Goal: Task Accomplishment & Management: Manage account settings

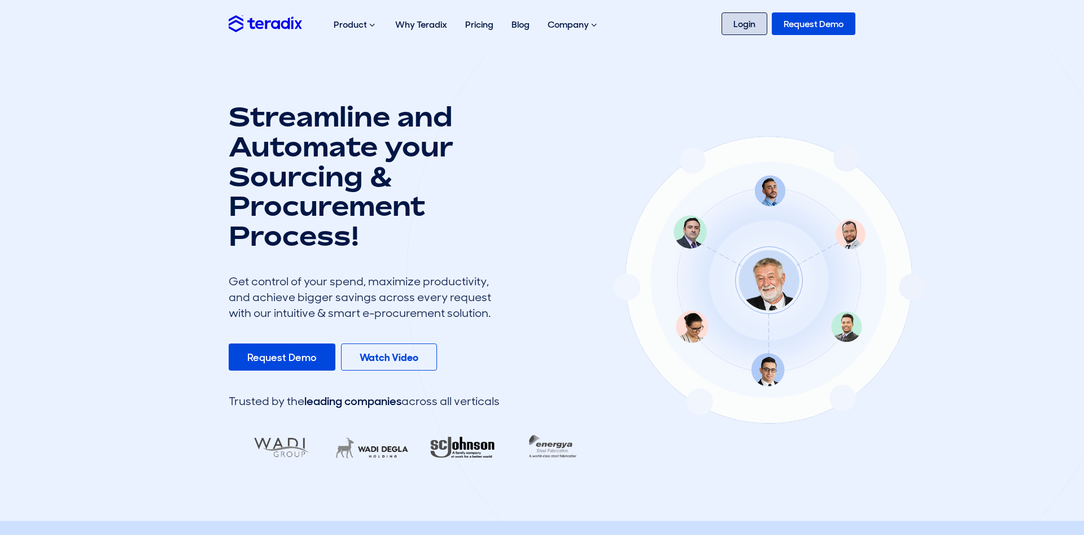
click at [738, 26] on link "Login" at bounding box center [745, 23] width 46 height 23
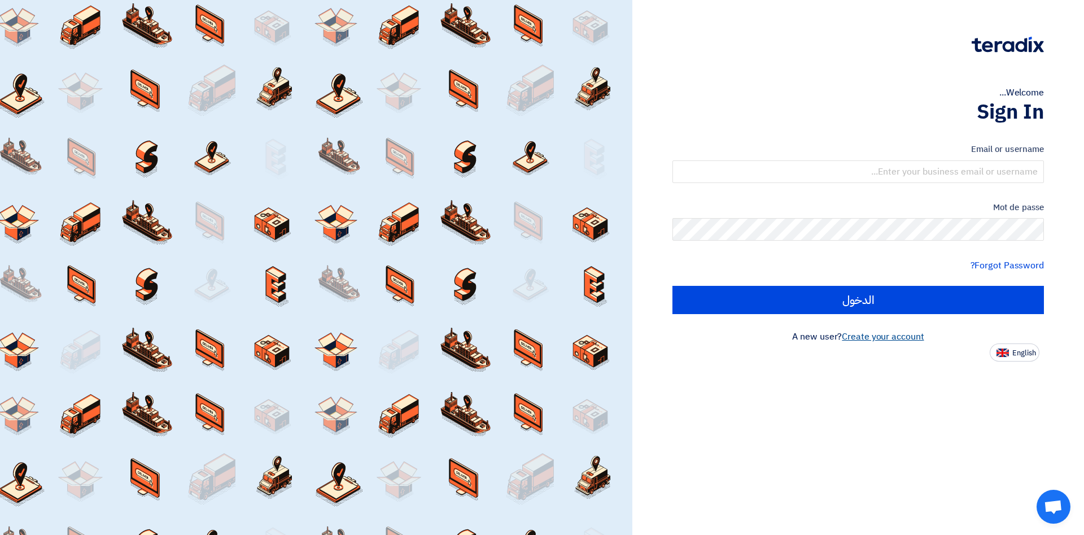
click at [894, 332] on link "Create your account" at bounding box center [883, 337] width 82 height 14
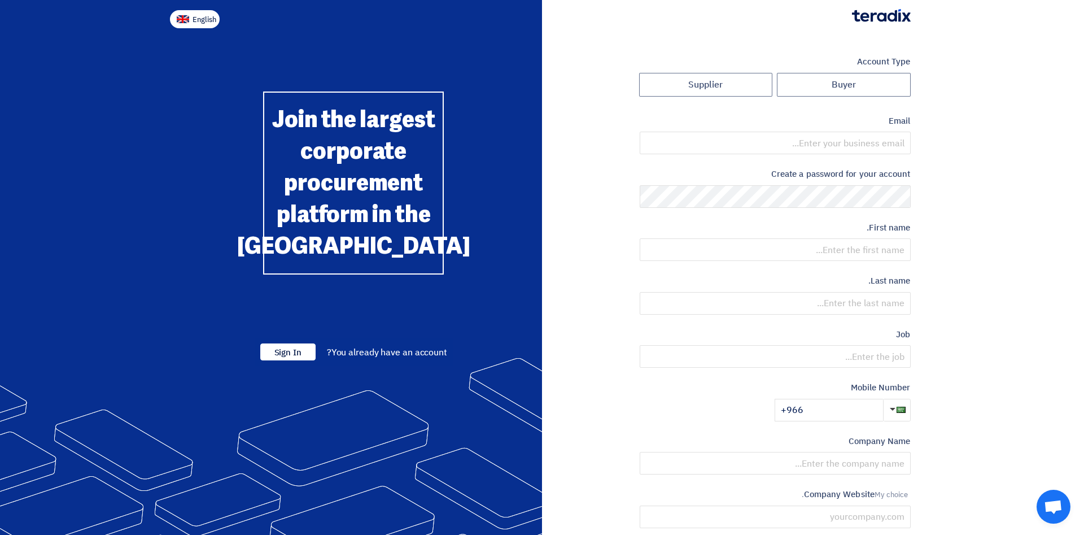
click at [206, 16] on span "English" at bounding box center [205, 20] width 24 height 8
type input "Register"
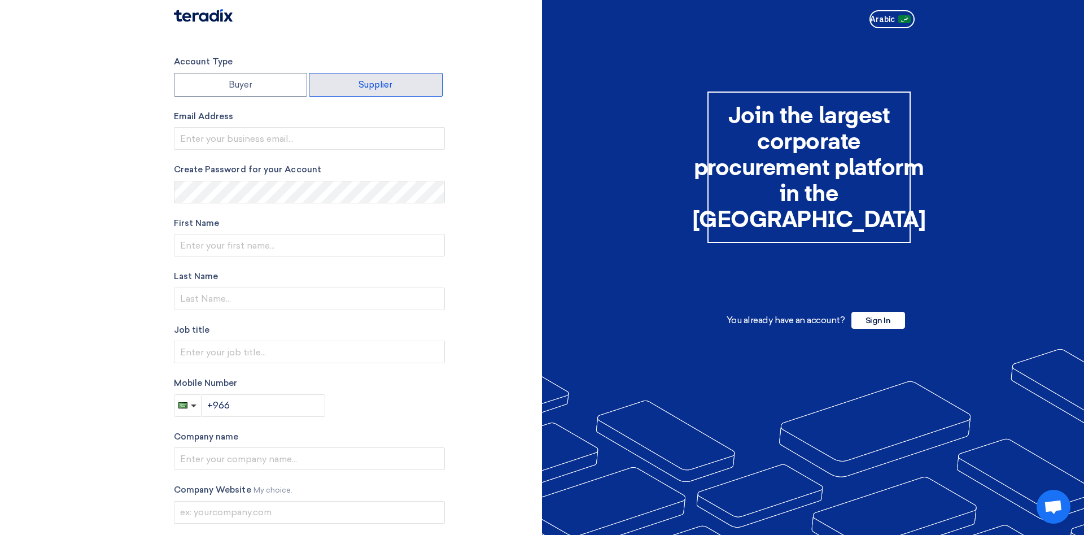
click at [381, 85] on label "Supplier" at bounding box center [376, 85] width 134 height 24
click at [381, 85] on input "Supplier" at bounding box center [375, 84] width 133 height 23
radio input "true"
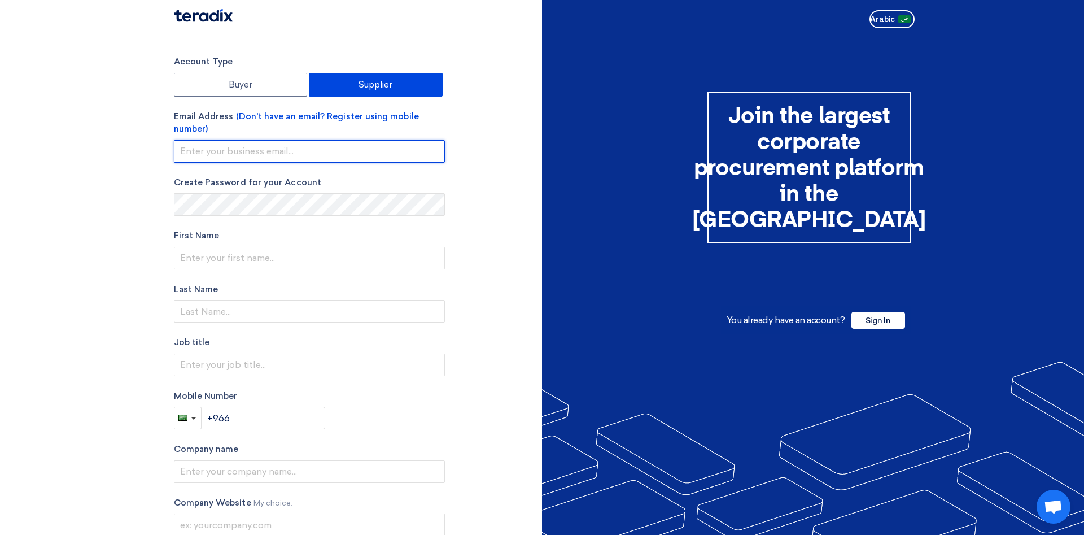
click at [342, 150] on input "email" at bounding box center [309, 151] width 271 height 23
type input "aceskhobar@aces-int.om"
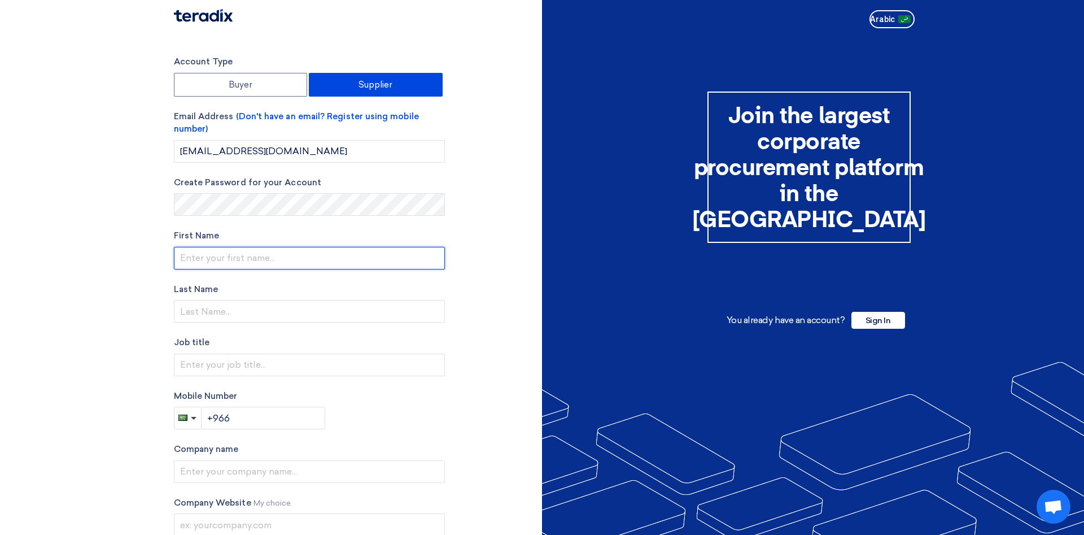
click at [237, 256] on input "text" at bounding box center [309, 258] width 271 height 23
type input "Rami"
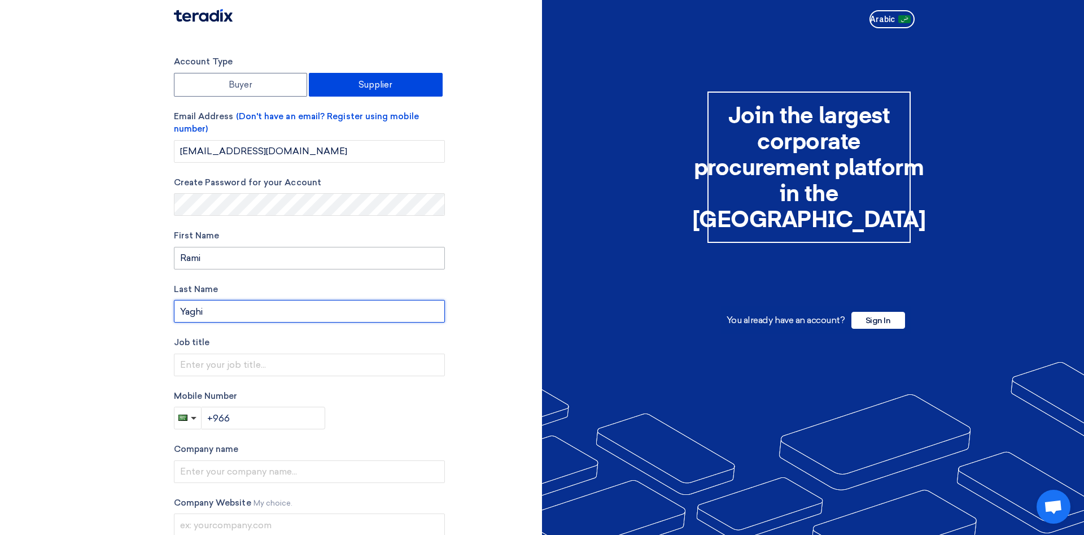
type input "Yaghi"
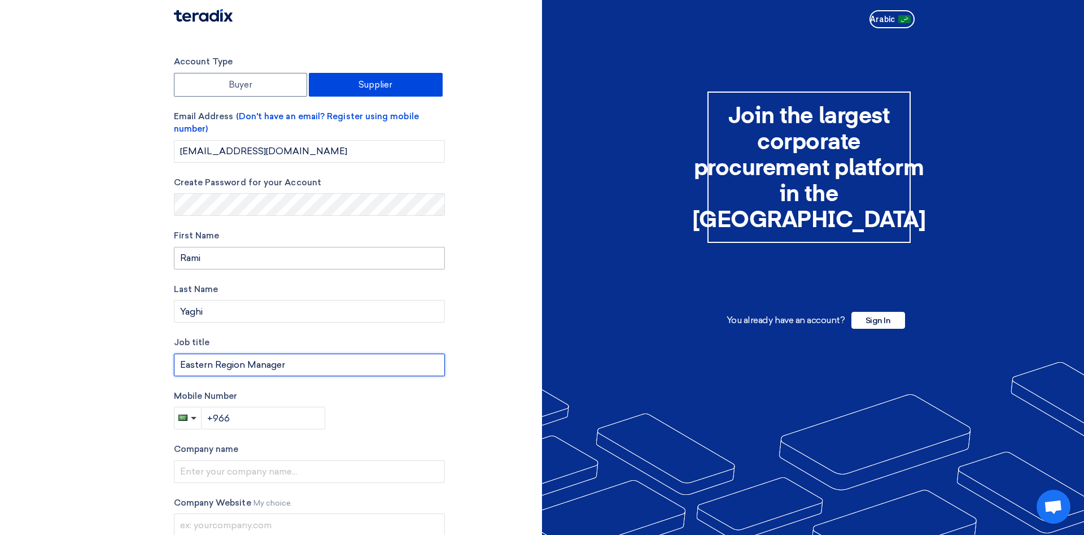
type input "Eastern Region Manager"
click at [244, 419] on input "+966" at bounding box center [264, 417] width 124 height 23
paste input "+966593409177"
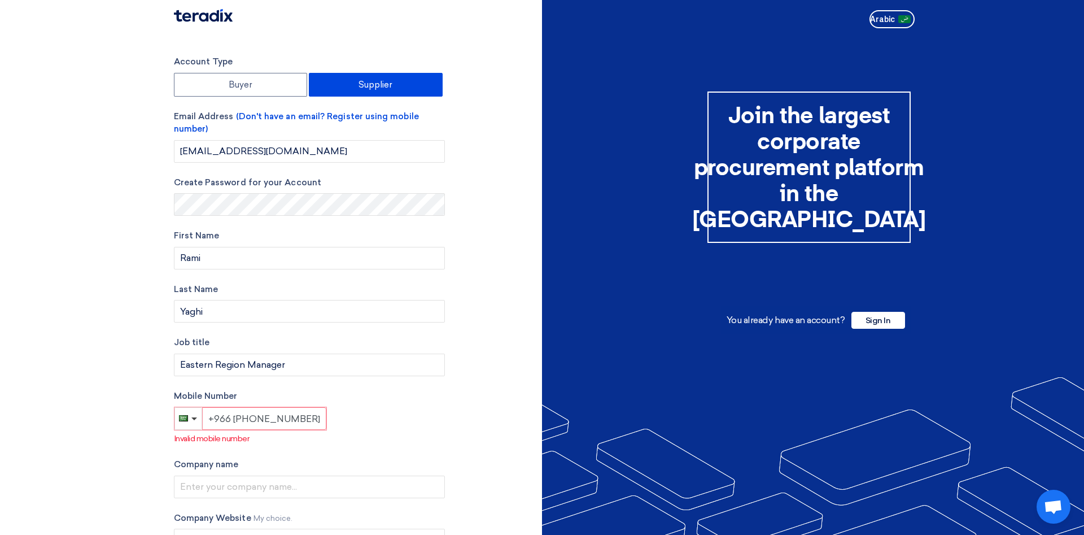
click at [252, 418] on input "+966 +966593409177" at bounding box center [264, 418] width 124 height 23
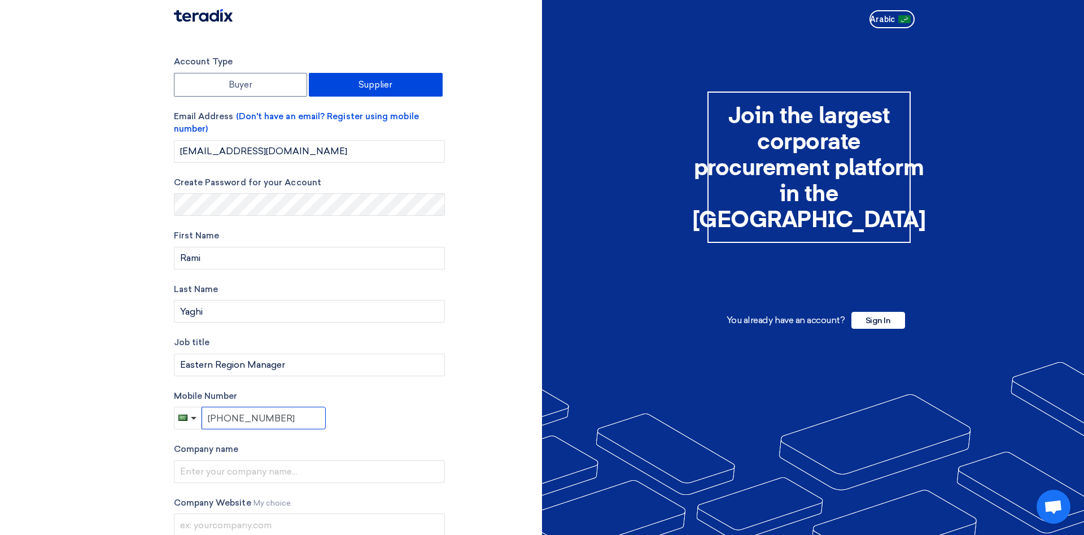
type input "+966593409177"
click at [401, 426] on div "Mobile Number +966593409177" at bounding box center [309, 410] width 271 height 40
click at [225, 469] on input "text" at bounding box center [309, 471] width 271 height 23
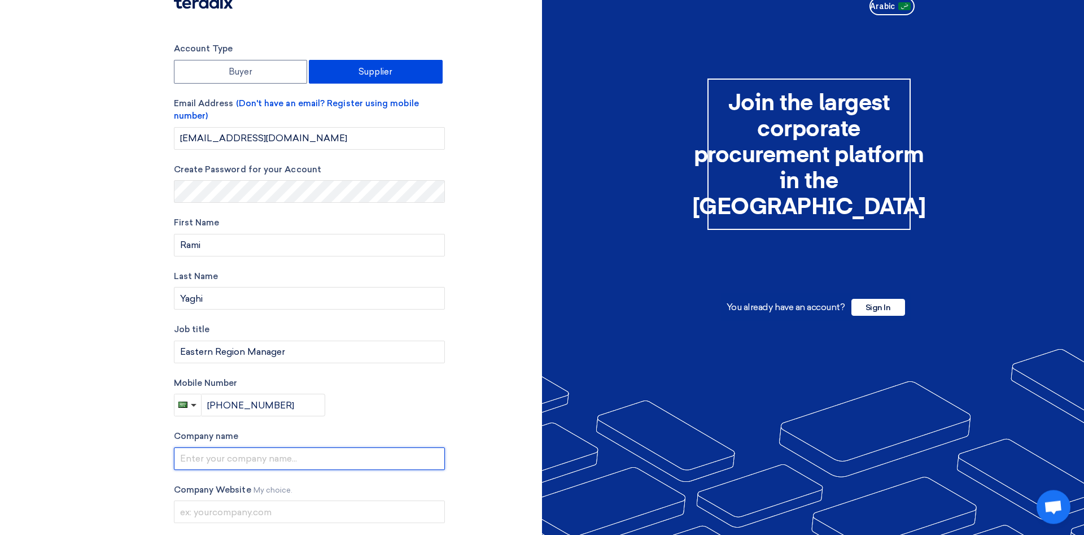
scroll to position [89, 0]
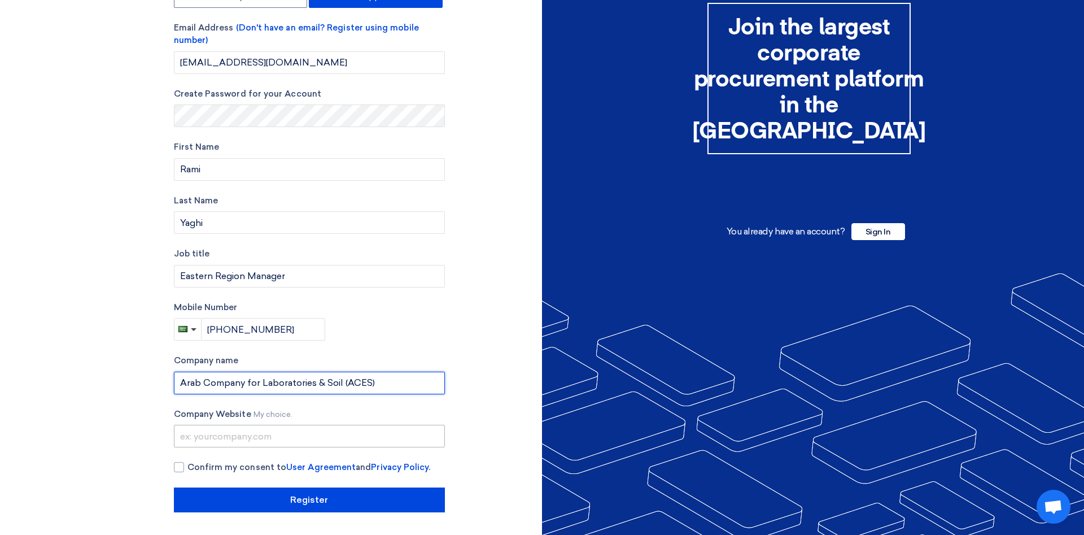
type input "Arab Company for Laboratories & Soil (ACES)"
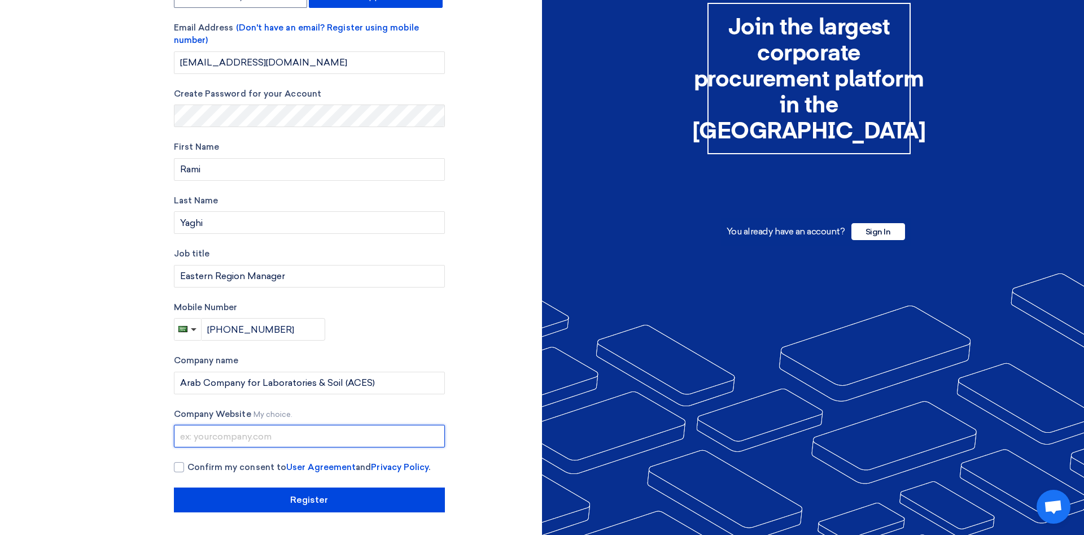
drag, startPoint x: 290, startPoint y: 439, endPoint x: 299, endPoint y: 428, distance: 14.8
click at [292, 439] on input "text" at bounding box center [309, 436] width 271 height 23
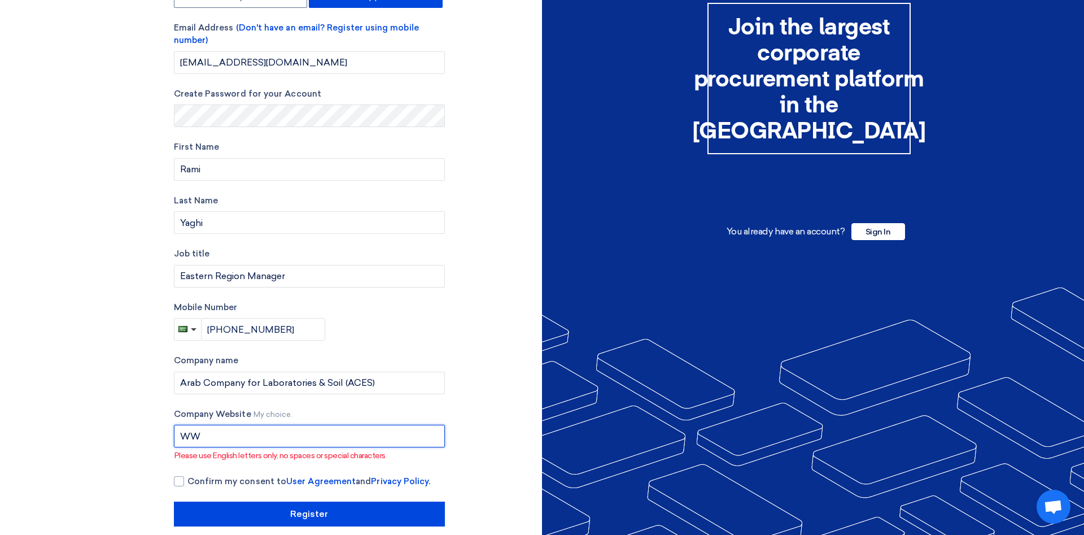
type input "W"
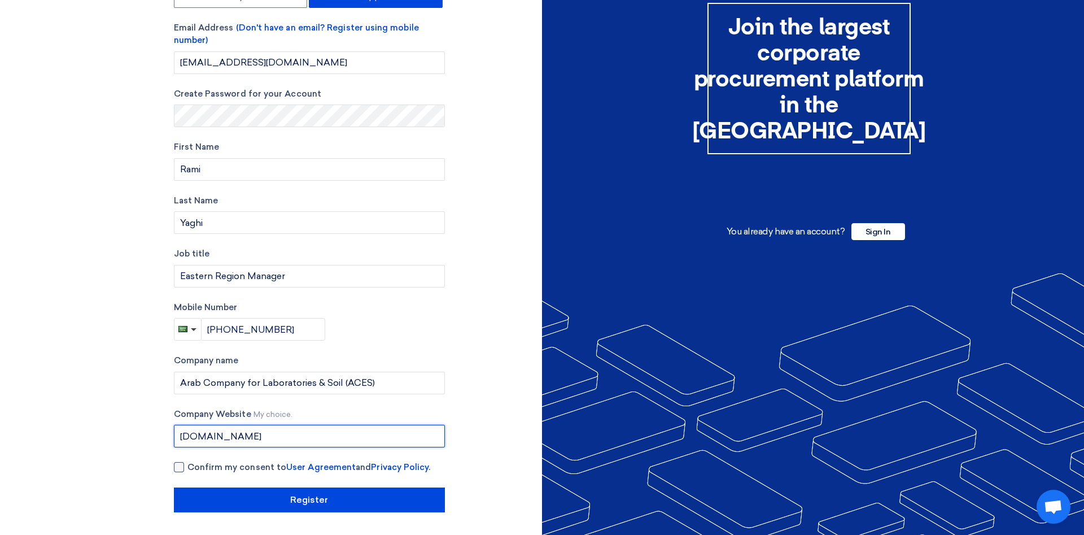
type input "www.aces-int.com"
drag, startPoint x: 182, startPoint y: 465, endPoint x: 217, endPoint y: 469, distance: 35.2
click at [183, 466] on div at bounding box center [179, 467] width 10 height 10
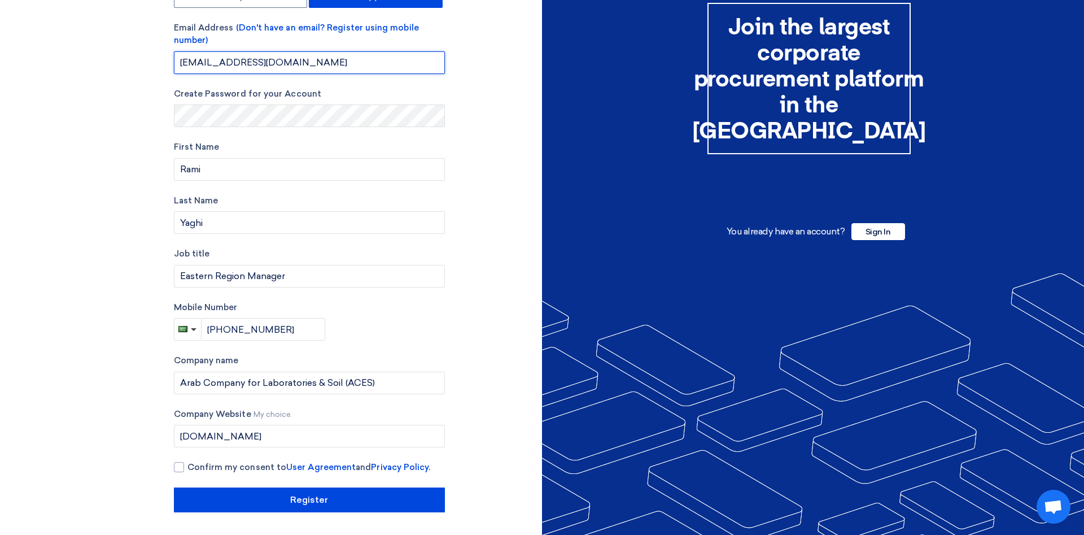
click at [317, 66] on input "aceskhobar@aces-int.om" at bounding box center [309, 62] width 271 height 23
drag, startPoint x: 273, startPoint y: 64, endPoint x: 280, endPoint y: 64, distance: 7.3
click at [273, 64] on input "aceskhobar@aces-int.om" at bounding box center [309, 62] width 271 height 23
type input "aceskhobar@aces-int.com"
click at [482, 209] on div "Account Type Buyer Supplier Email Address (Don't have an email? Register using …" at bounding box center [353, 239] width 377 height 545
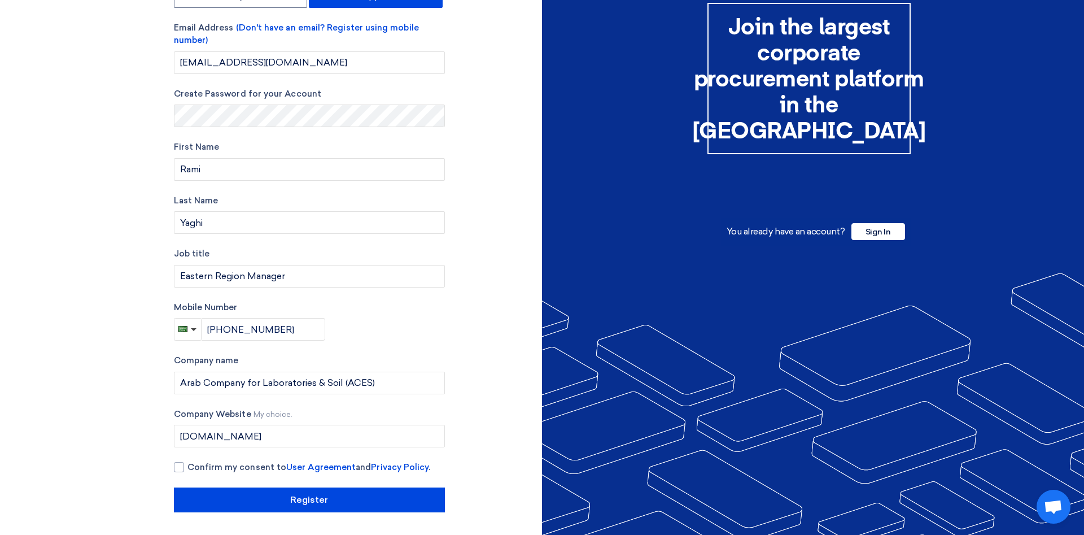
drag, startPoint x: 177, startPoint y: 467, endPoint x: 194, endPoint y: 476, distance: 19.7
click at [178, 466] on div at bounding box center [179, 467] width 10 height 10
click at [183, 468] on div at bounding box center [179, 467] width 10 height 10
click at [187, 468] on input "Confirm my consent to User Agreement and Privacy Policy ." at bounding box center [322, 472] width 271 height 23
click at [183, 468] on div at bounding box center [179, 467] width 10 height 10
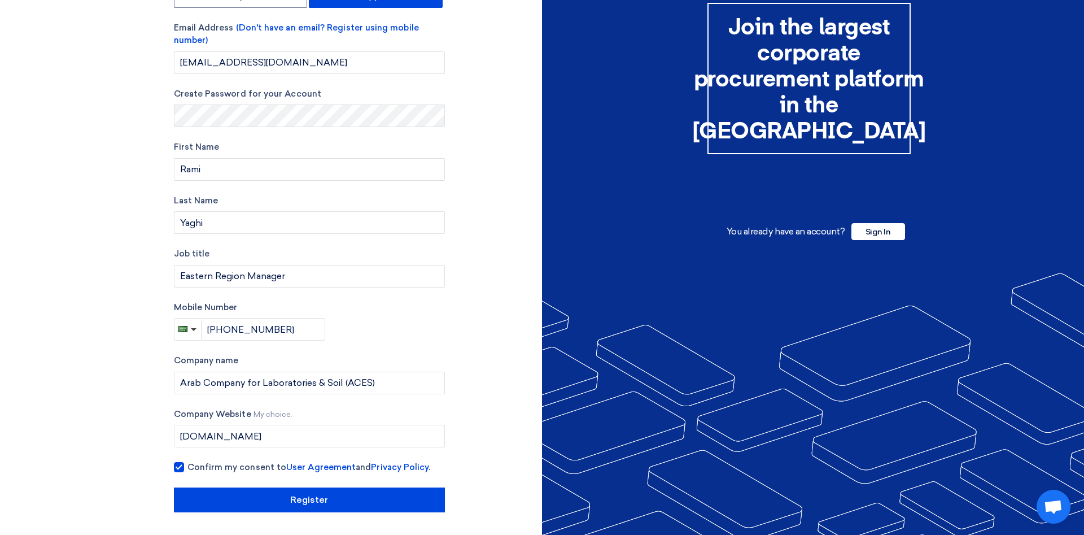
click at [187, 468] on input "Confirm my consent to User Agreement and Privacy Policy ." at bounding box center [322, 472] width 271 height 23
checkbox input "false"
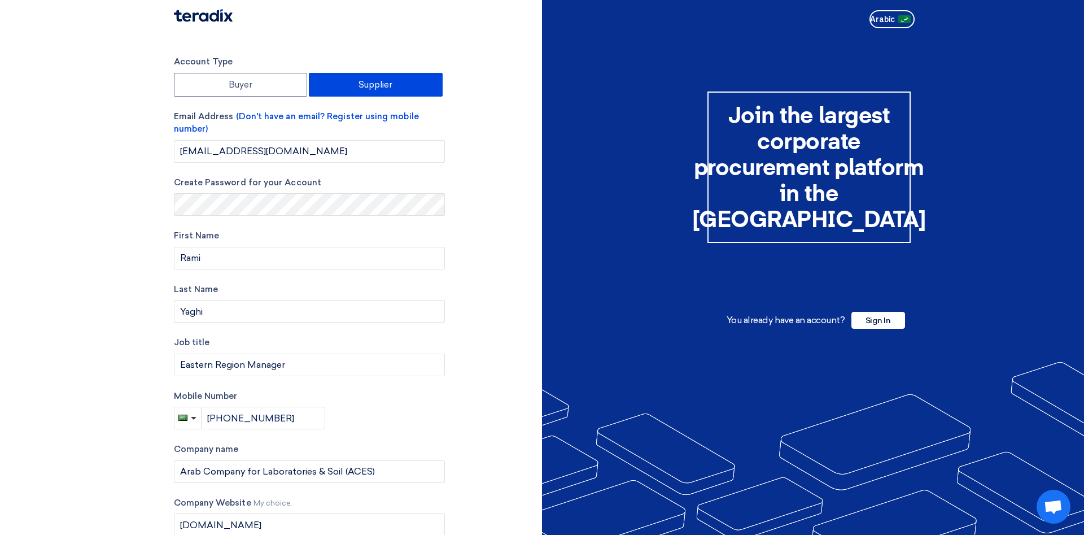
click at [464, 206] on div "Account Type Buyer Supplier Email Address (Don't have an email? Register using …" at bounding box center [353, 327] width 377 height 545
click at [306, 152] on input "aceskhobar@aces-int.com" at bounding box center [309, 151] width 271 height 23
drag, startPoint x: 504, startPoint y: 178, endPoint x: 449, endPoint y: 199, distance: 58.3
click at [504, 177] on div "Account Type Buyer Supplier Email Address (Don't have an email? Register using …" at bounding box center [353, 327] width 377 height 545
click at [272, 273] on form "Account Type Buyer Supplier Email Address (Don't have an email? Register using …" at bounding box center [309, 242] width 271 height 374
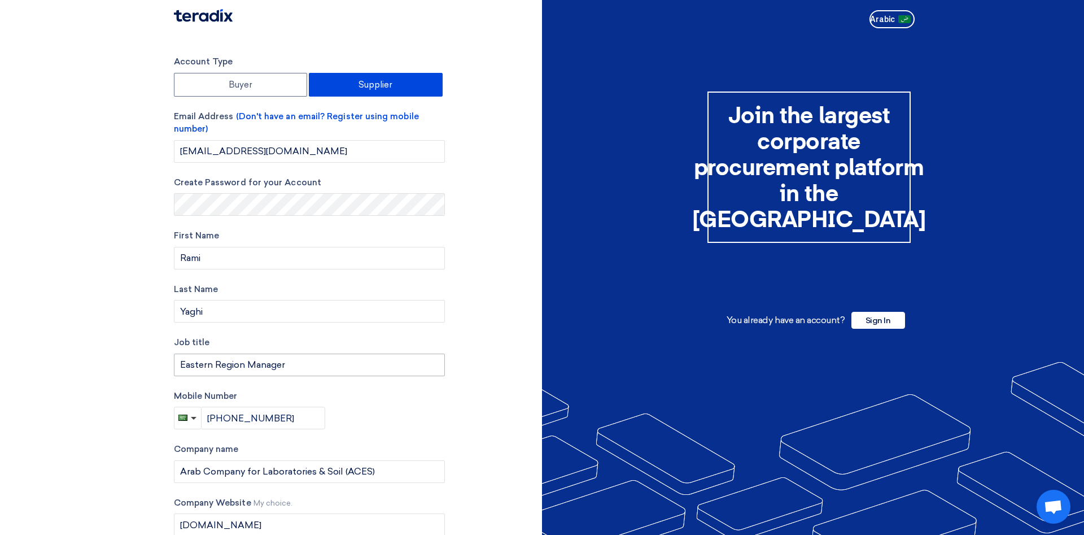
drag, startPoint x: 256, startPoint y: 332, endPoint x: 285, endPoint y: 370, distance: 48.0
click at [257, 332] on form "Account Type Buyer Supplier Email Address (Don't have an email? Register using …" at bounding box center [309, 242] width 271 height 374
click at [288, 375] on input "Eastern Region Manager" at bounding box center [309, 364] width 271 height 23
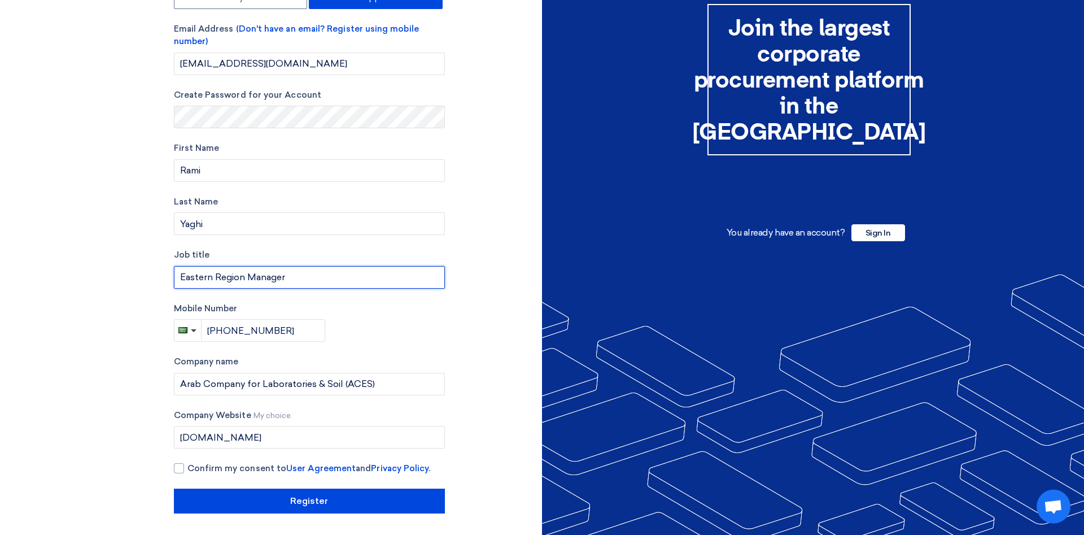
scroll to position [89, 0]
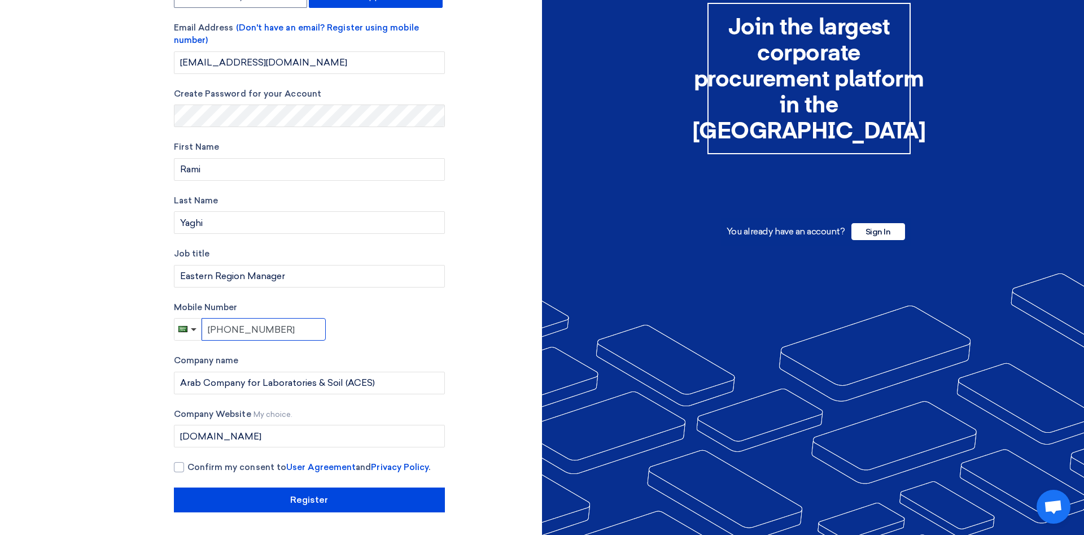
drag, startPoint x: 230, startPoint y: 327, endPoint x: 252, endPoint y: 327, distance: 22.0
click at [232, 326] on input "+966593409177" at bounding box center [264, 329] width 124 height 23
click at [298, 335] on input "+966593409177" at bounding box center [264, 329] width 124 height 23
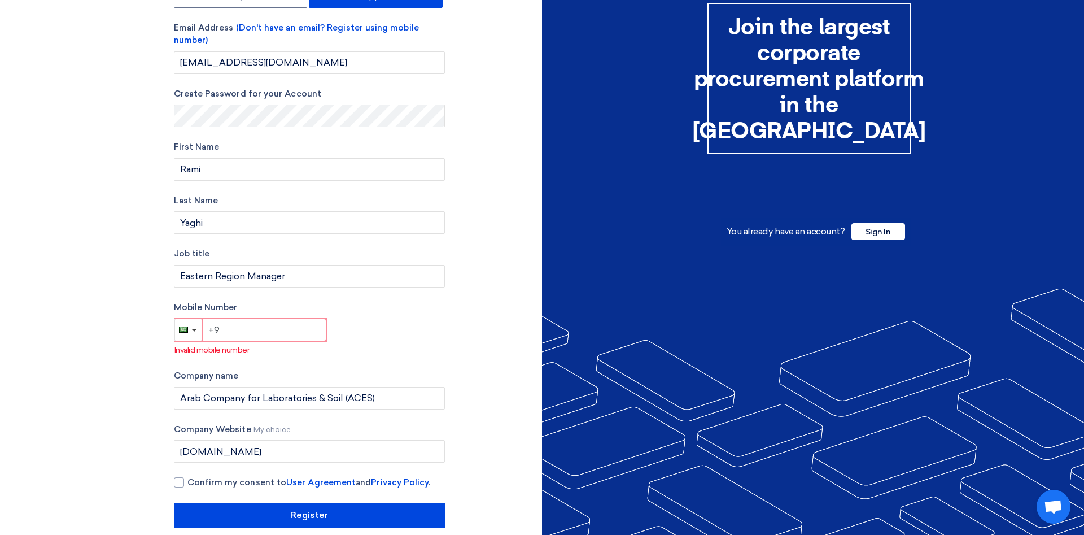
type input "+"
drag, startPoint x: 374, startPoint y: 309, endPoint x: 391, endPoint y: 309, distance: 16.9
click at [391, 309] on label "Mobile Number" at bounding box center [309, 307] width 271 height 13
click at [193, 334] on button "button" at bounding box center [187, 329] width 27 height 23
drag, startPoint x: 190, startPoint y: 329, endPoint x: 207, endPoint y: 342, distance: 21.8
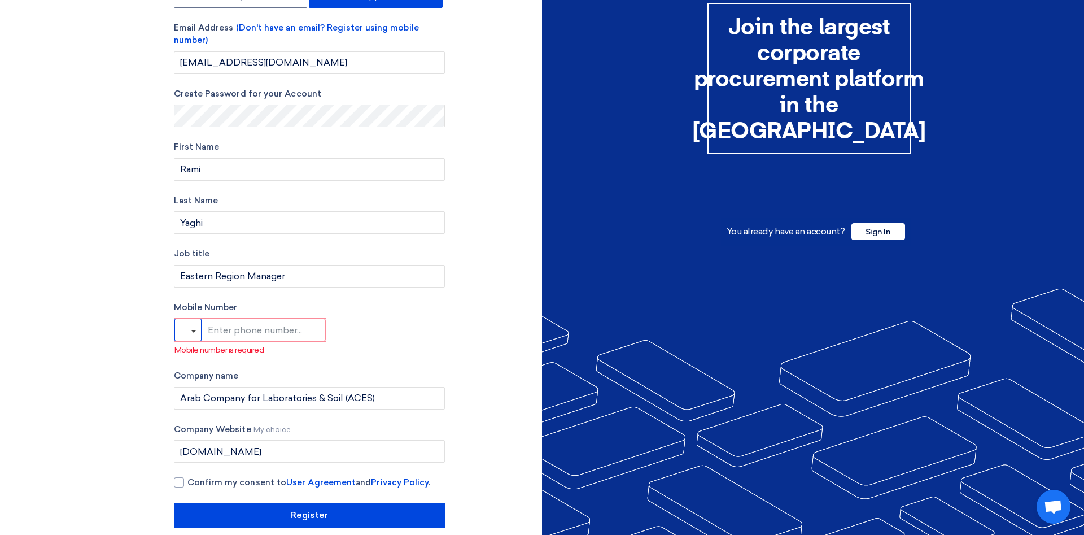
click at [191, 328] on button "button" at bounding box center [187, 329] width 27 height 23
click at [191, 336] on button "button" at bounding box center [187, 329] width 27 height 23
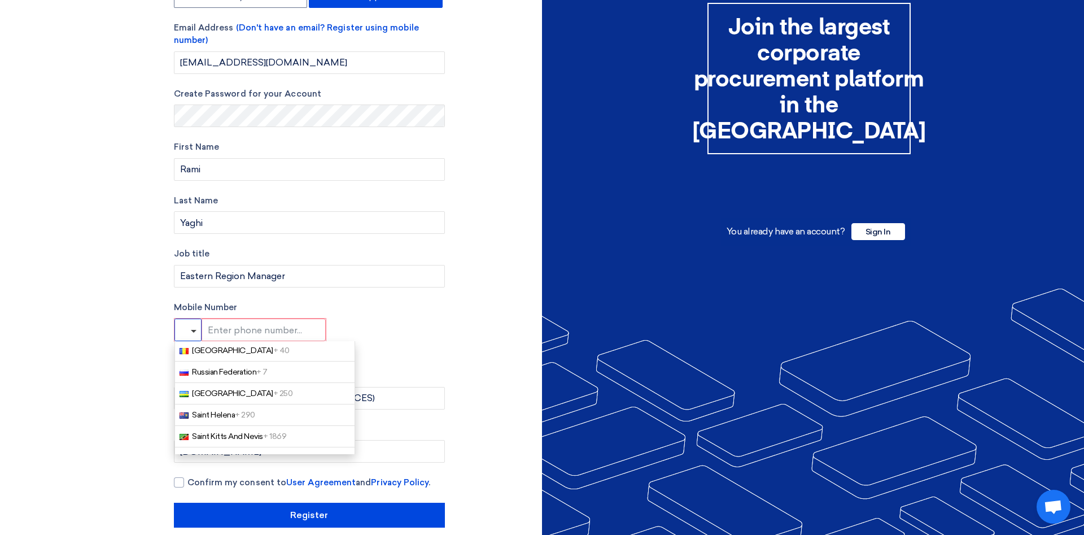
scroll to position [3669, 0]
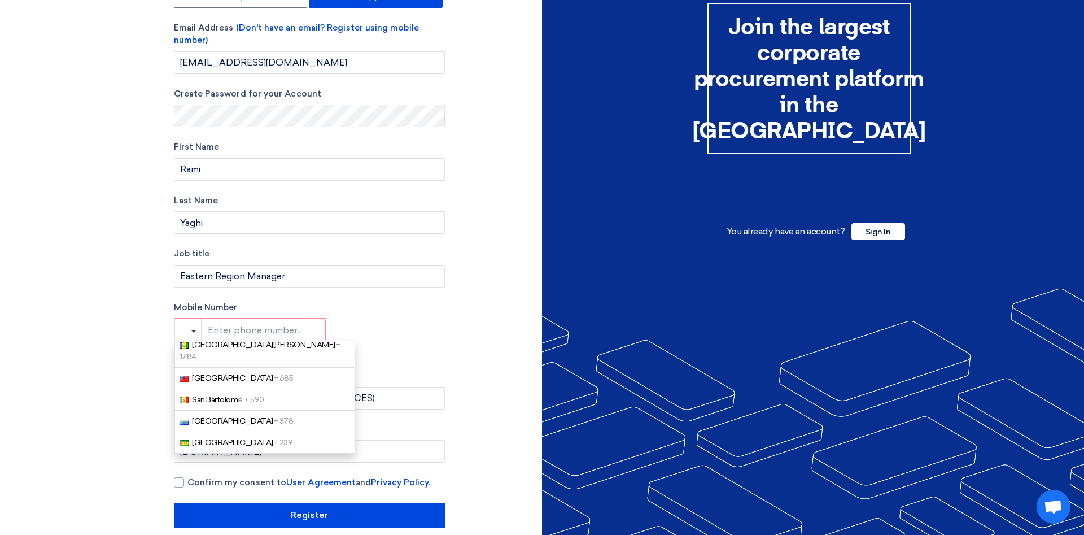
click at [265, 453] on link "Saudi Arabia + 966" at bounding box center [264, 463] width 181 height 21
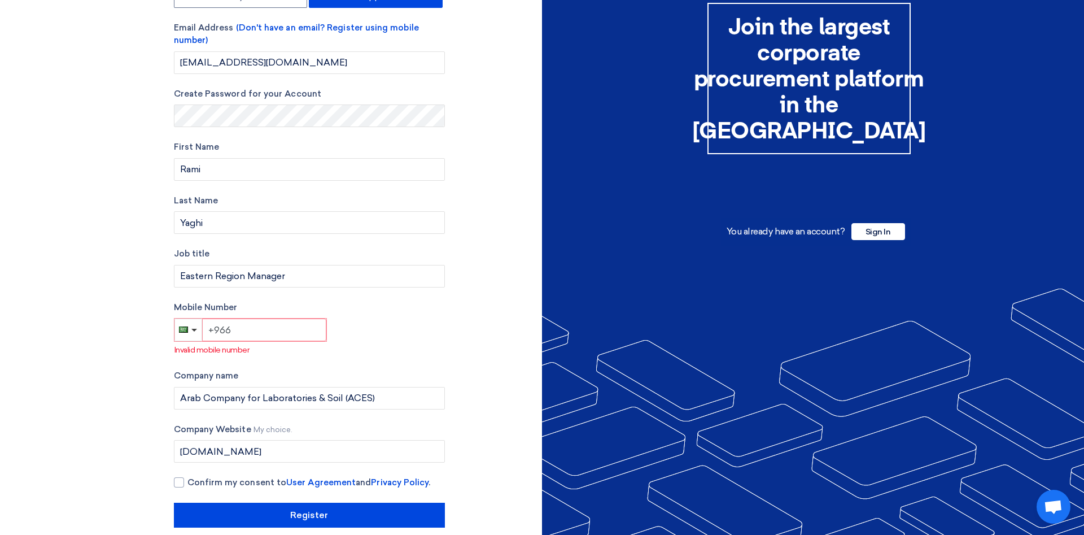
click at [295, 324] on input "+966" at bounding box center [264, 329] width 124 height 23
paste input "593409177"
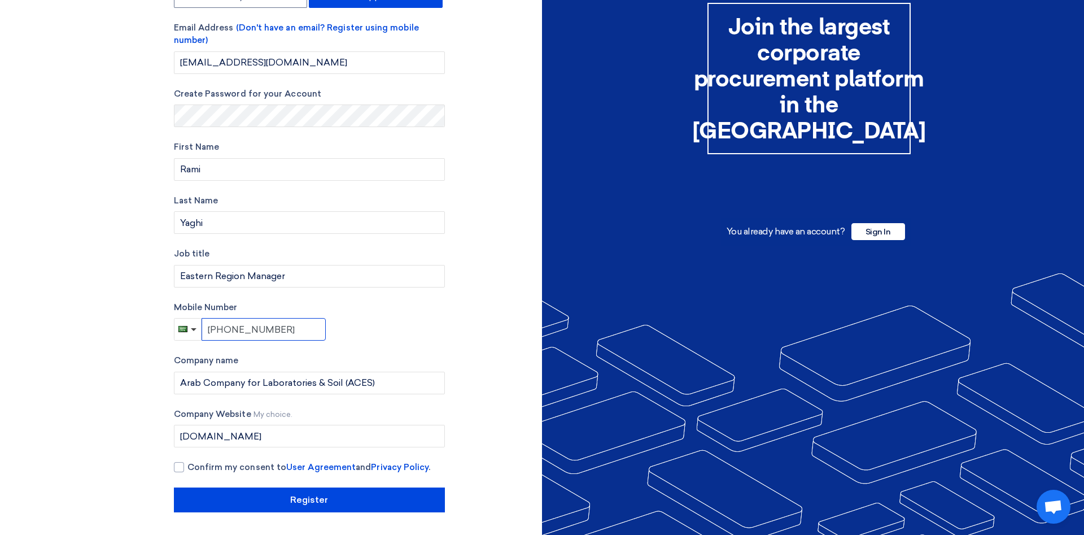
type input "+966 593409177"
click at [395, 330] on div "Mobile Number +966 593409177" at bounding box center [309, 321] width 271 height 40
click at [179, 466] on div at bounding box center [179, 467] width 10 height 10
click at [187, 466] on input "Confirm my consent to User Agreement and Privacy Policy ." at bounding box center [322, 472] width 271 height 23
checkbox input "true"
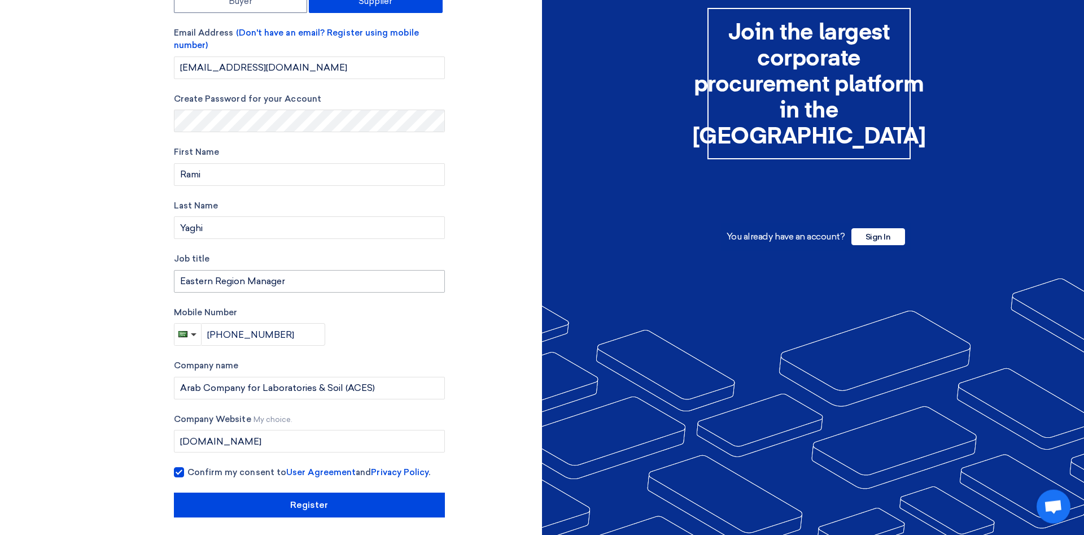
scroll to position [89, 0]
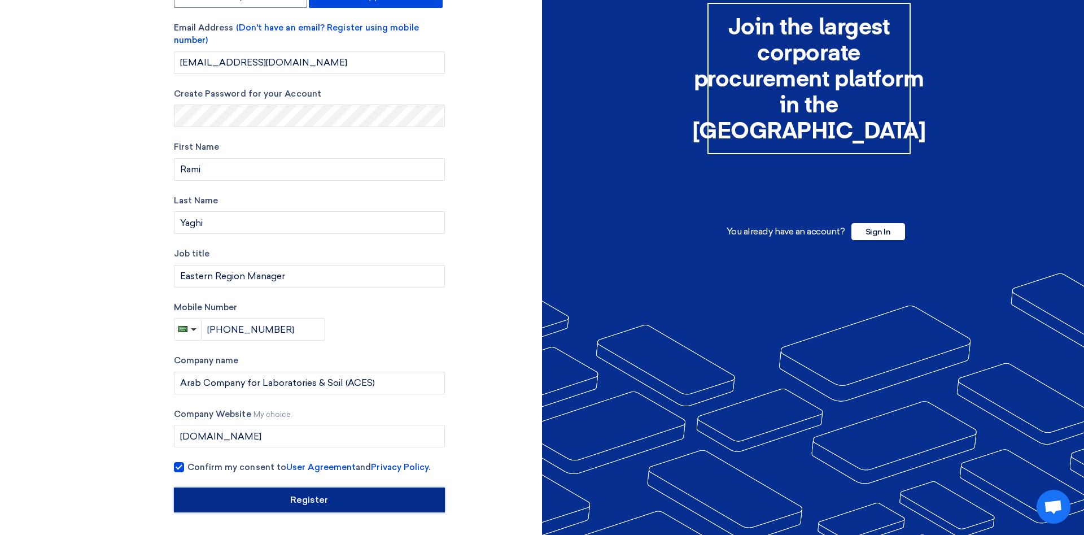
click at [331, 495] on input "Register" at bounding box center [309, 499] width 271 height 25
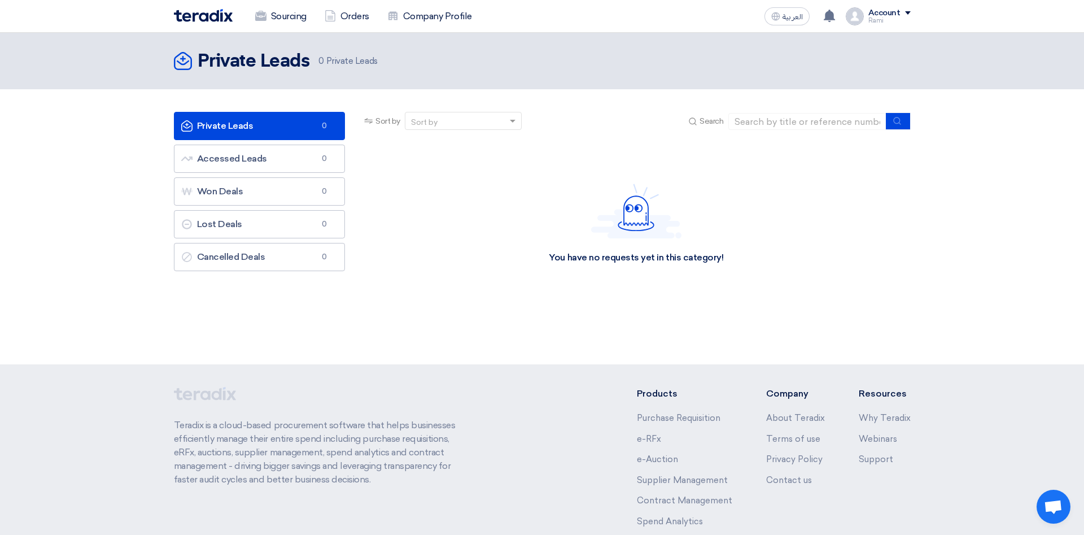
click at [419, 260] on div "You have no requests yet in this category!" at bounding box center [636, 223] width 548 height 169
click at [432, 15] on link "Company Profile" at bounding box center [429, 16] width 103 height 25
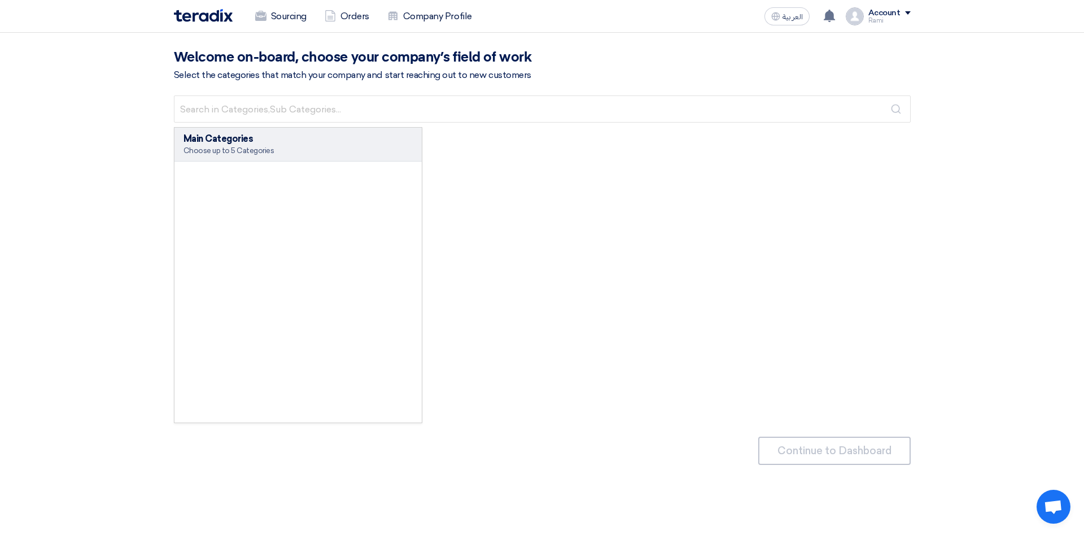
click at [521, 255] on div "Main Categories Choose up to 5 Categories Main Categories Choose up to 5 Catego…" at bounding box center [542, 275] width 737 height 296
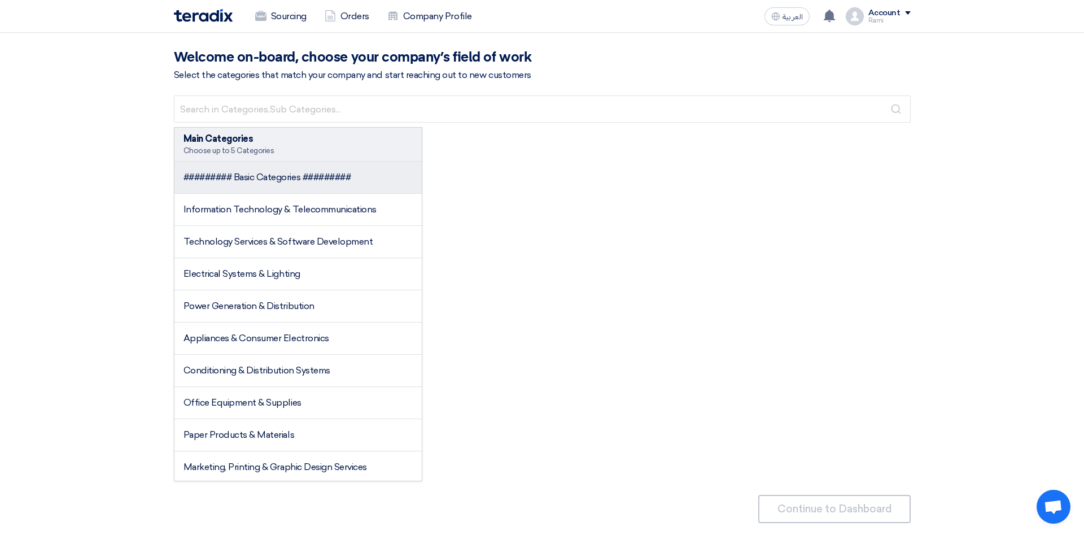
click at [300, 179] on span "######### Basic Categories #########" at bounding box center [267, 177] width 168 height 11
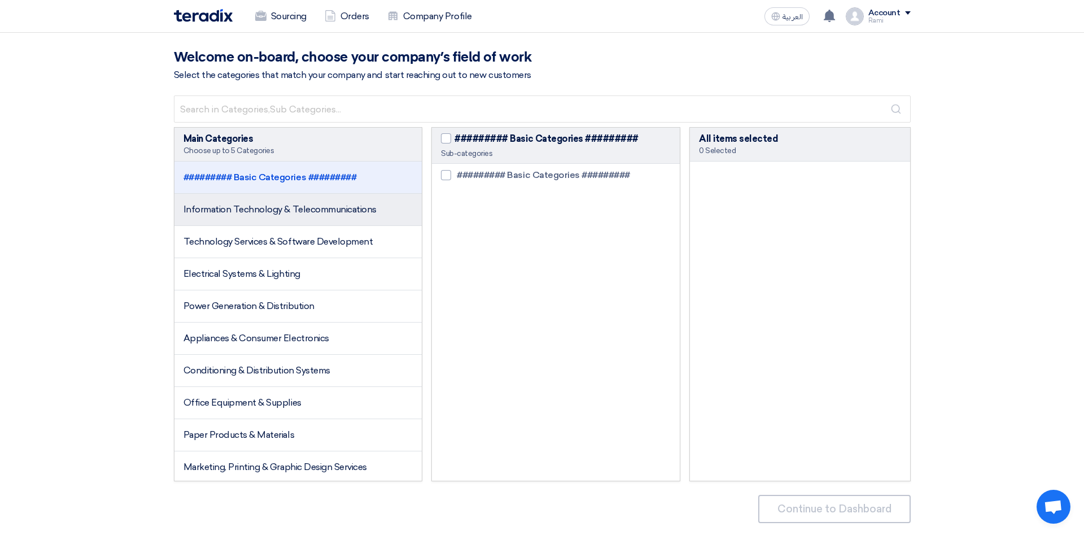
click at [332, 218] on li "Information Technology & Telecommunications" at bounding box center [298, 210] width 248 height 32
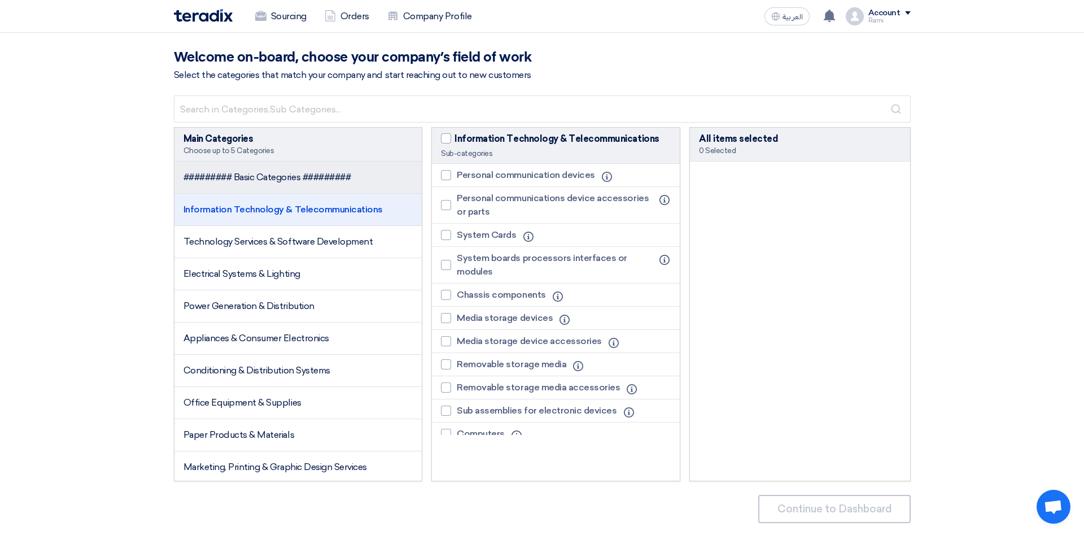
click at [316, 169] on li "######### Basic Categories #########" at bounding box center [298, 177] width 248 height 32
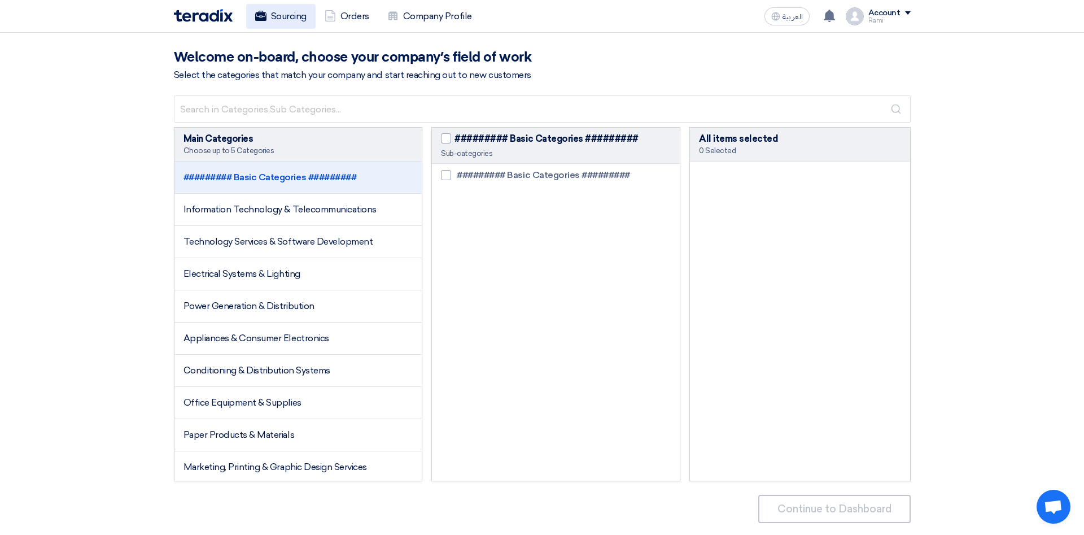
click at [281, 16] on link "Sourcing" at bounding box center [280, 16] width 69 height 25
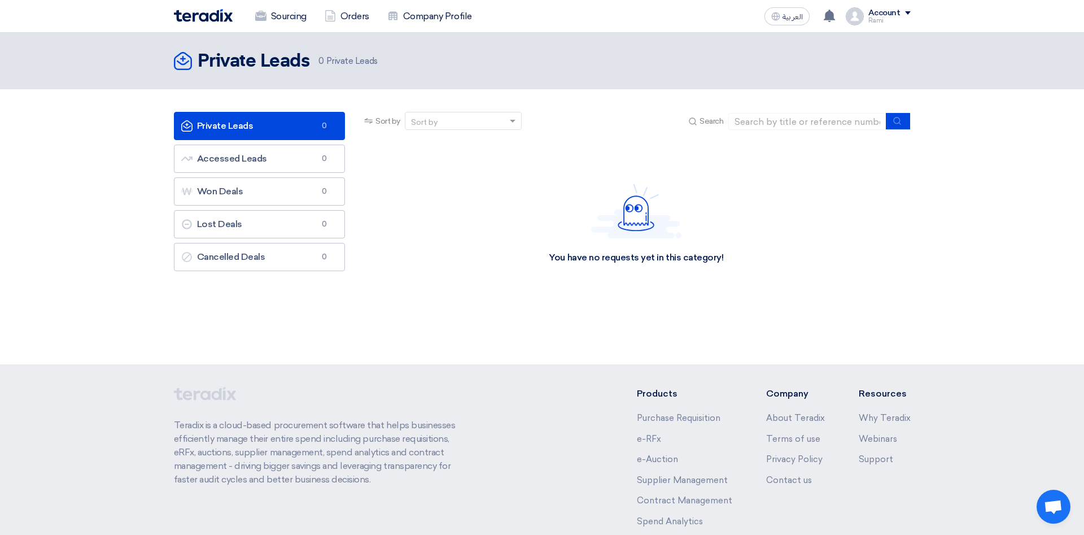
click at [439, 216] on div "You have no requests yet in this category!" at bounding box center [636, 223] width 548 height 169
click at [286, 20] on link "Sourcing" at bounding box center [280, 16] width 69 height 25
drag, startPoint x: 183, startPoint y: 62, endPoint x: 298, endPoint y: 66, distance: 114.1
click at [183, 63] on icon "Private Leads" at bounding box center [183, 61] width 18 height 18
click at [822, 252] on div "You have no requests yet in this category!" at bounding box center [636, 223] width 548 height 169
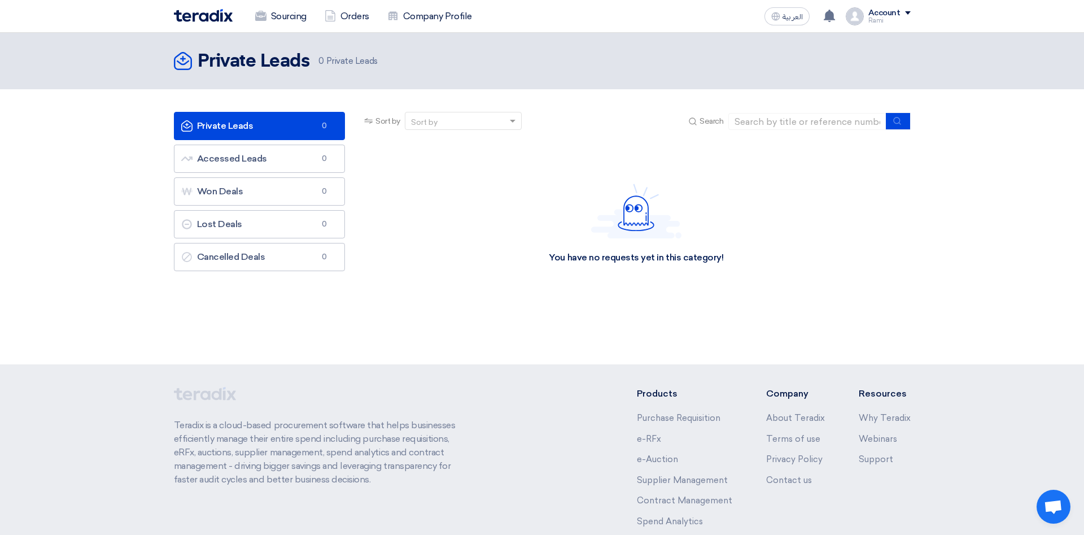
click at [394, 220] on div "You have no requests yet in this category!" at bounding box center [636, 223] width 548 height 169
click at [265, 170] on link "Accessed Leads Accessed Leads 0" at bounding box center [260, 159] width 172 height 28
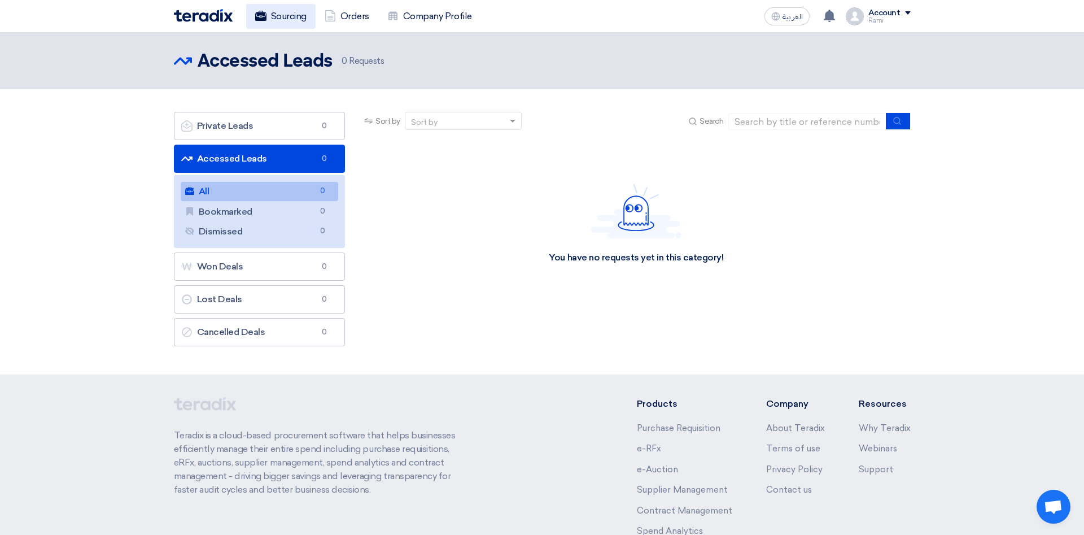
click at [263, 11] on icon at bounding box center [260, 15] width 11 height 11
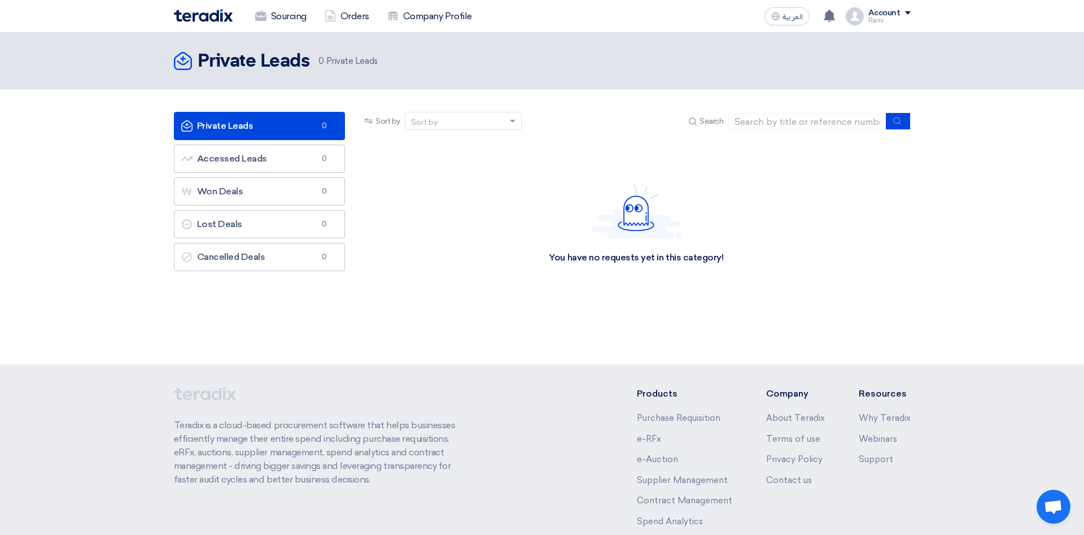
click at [904, 16] on div "Account" at bounding box center [889, 13] width 42 height 10
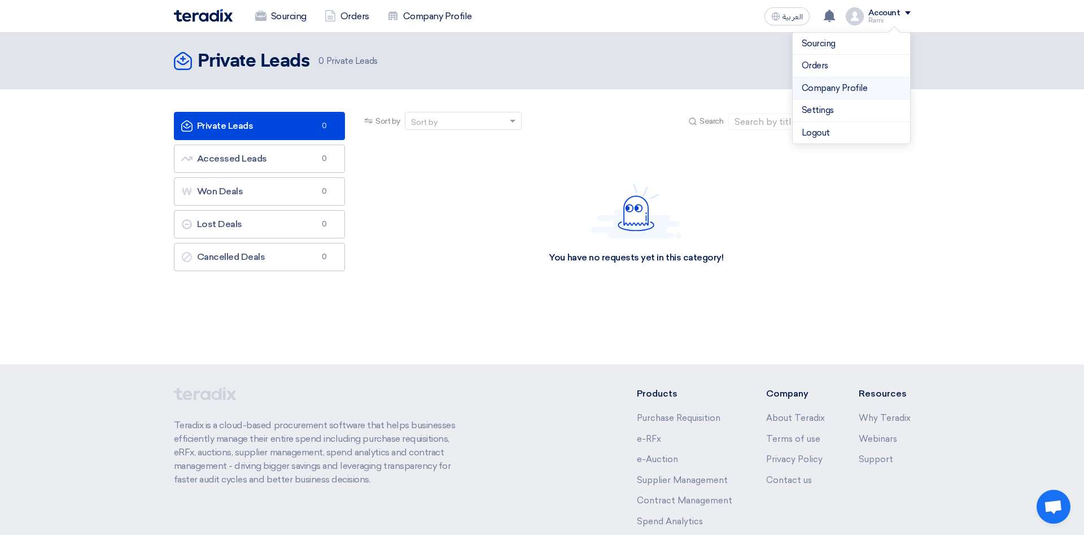
click at [845, 83] on link "Company Profile" at bounding box center [851, 88] width 99 height 13
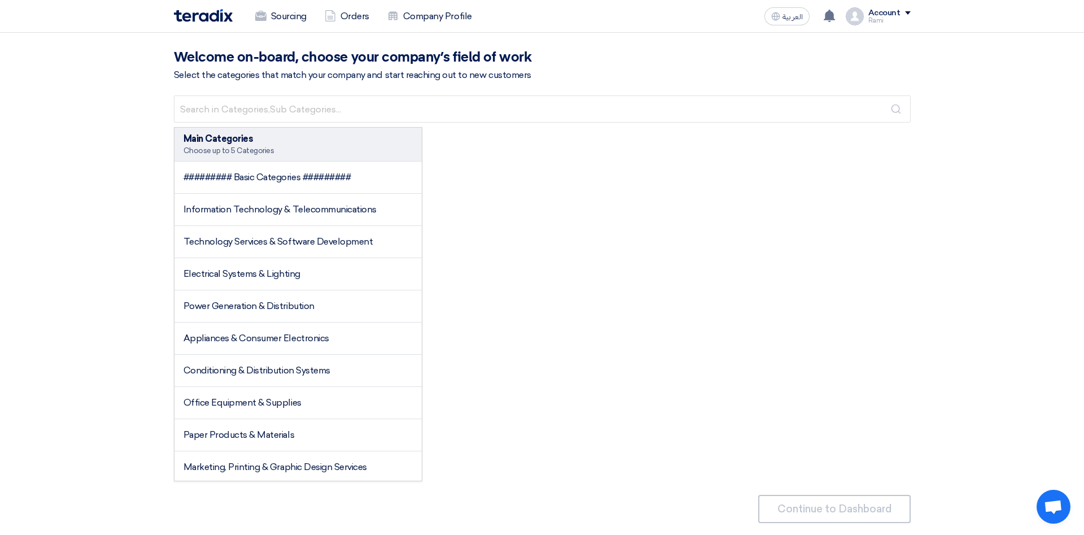
click at [530, 301] on div "Main Categories Choose up to 5 Categories ######### Basic Categories ######### …" at bounding box center [542, 304] width 737 height 354
click at [328, 174] on span "######### Basic Categories #########" at bounding box center [267, 177] width 168 height 11
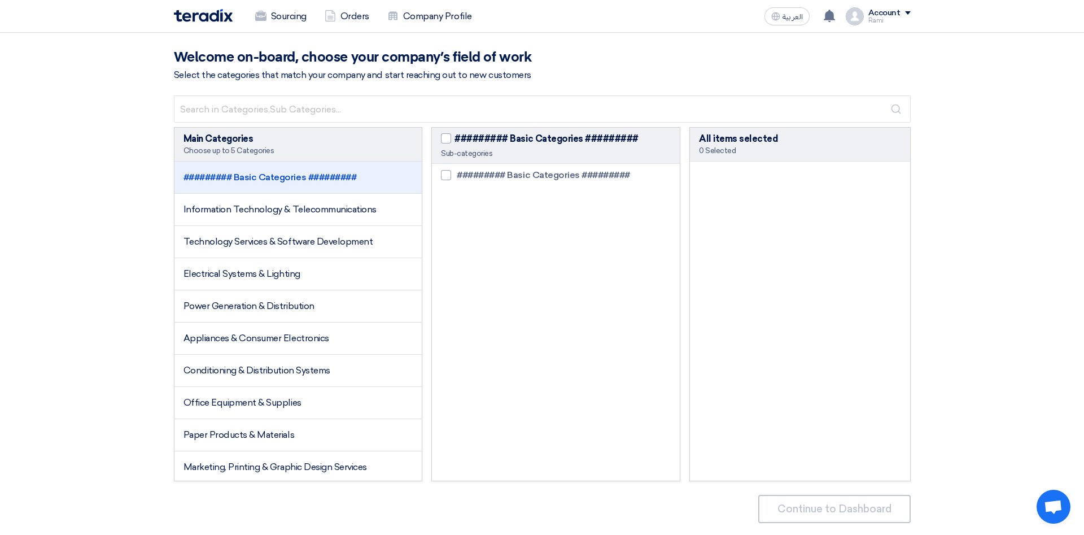
click at [492, 206] on div "######### Basic Categories #########" at bounding box center [556, 299] width 248 height 271
click at [448, 138] on span at bounding box center [446, 138] width 10 height 10
click at [454, 138] on input "######### Basic Categories #########" at bounding box center [457, 135] width 7 height 7
checkbox input "true"
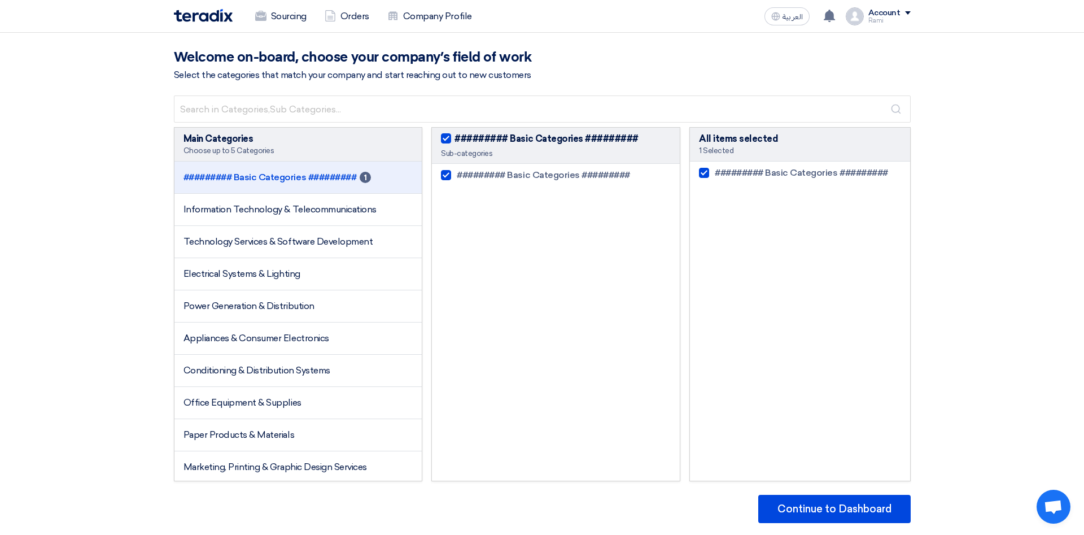
click at [594, 224] on div "######### Basic Categories #########" at bounding box center [556, 299] width 248 height 271
click at [825, 509] on button "Continue to Dashboard" at bounding box center [834, 509] width 152 height 28
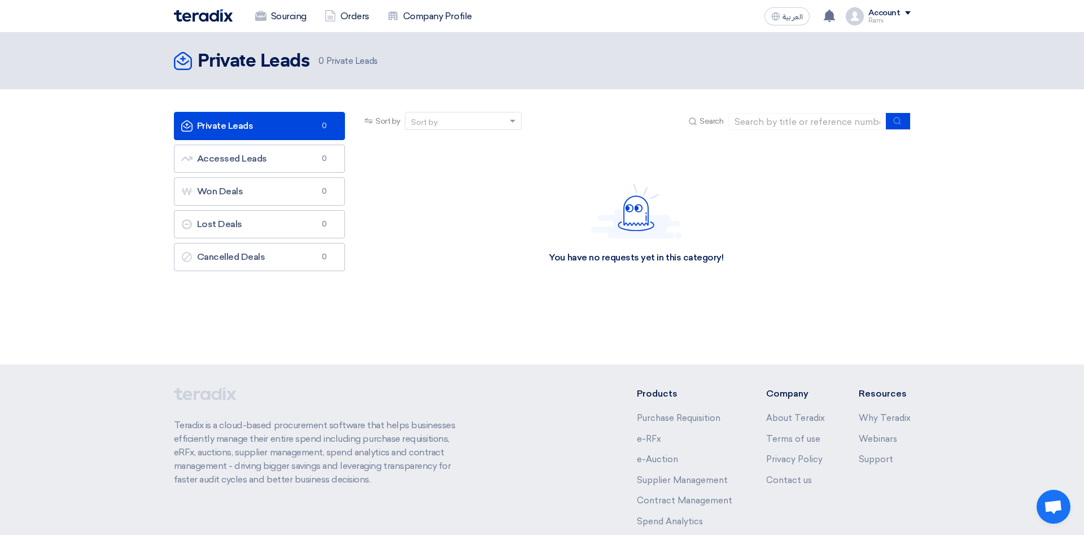
click at [904, 10] on div "Account" at bounding box center [889, 13] width 42 height 10
click at [817, 43] on link "Sourcing" at bounding box center [851, 43] width 99 height 13
click at [269, 164] on link "Accessed Leads Accessed Leads 0" at bounding box center [260, 159] width 172 height 28
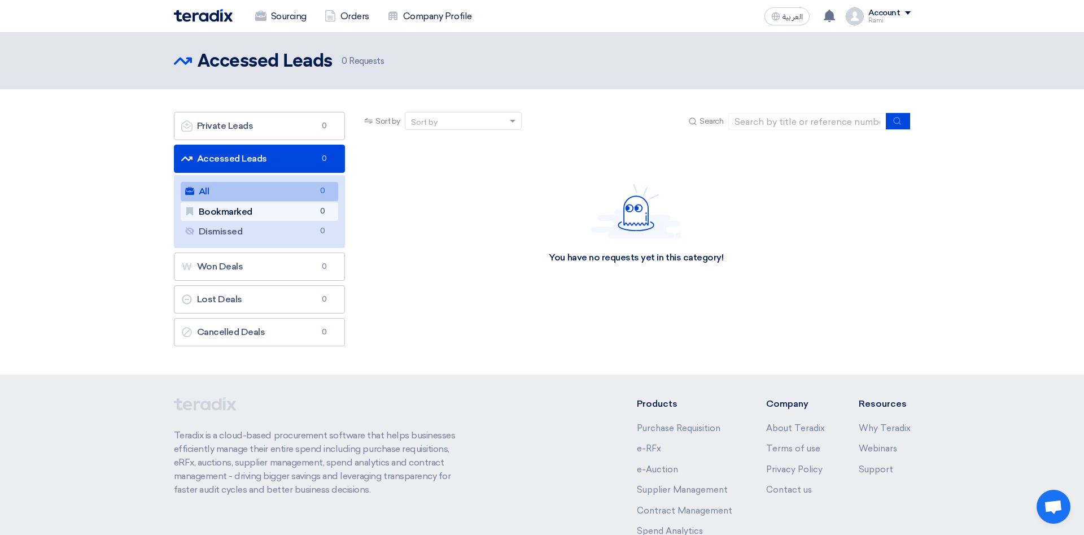
click at [223, 213] on link "Bookmarked Bookmarked 0" at bounding box center [260, 211] width 158 height 19
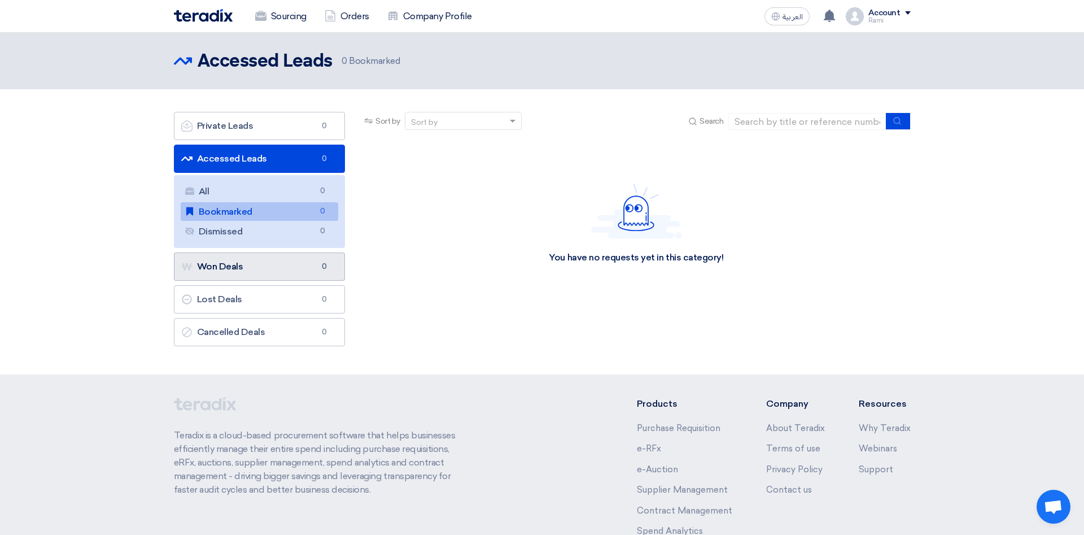
click at [240, 268] on link "Won Deals Won Deals 0" at bounding box center [260, 266] width 172 height 28
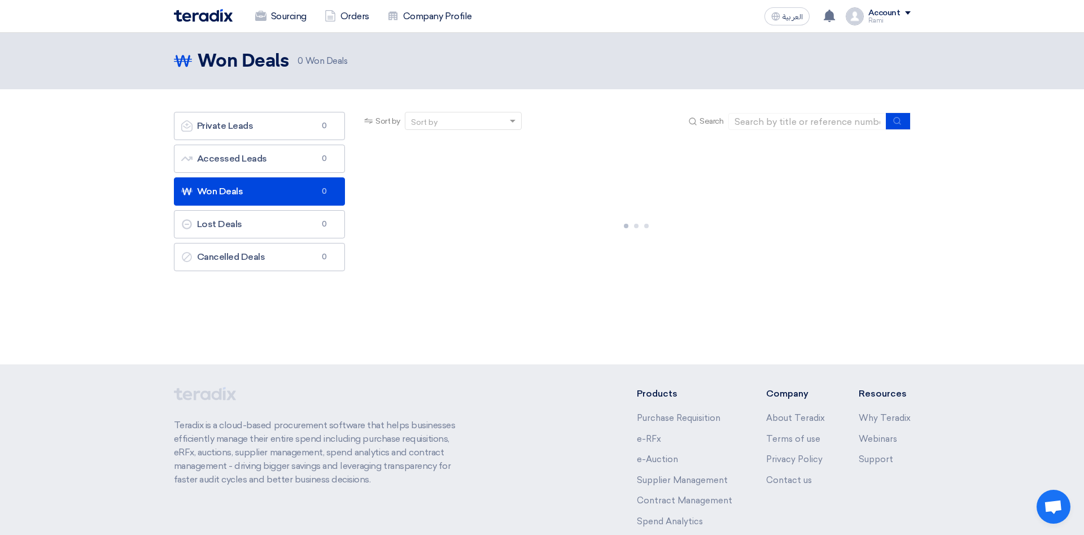
click at [906, 8] on div "Account Rami Sourcing Orders Company Profile Settings Logout" at bounding box center [878, 16] width 65 height 18
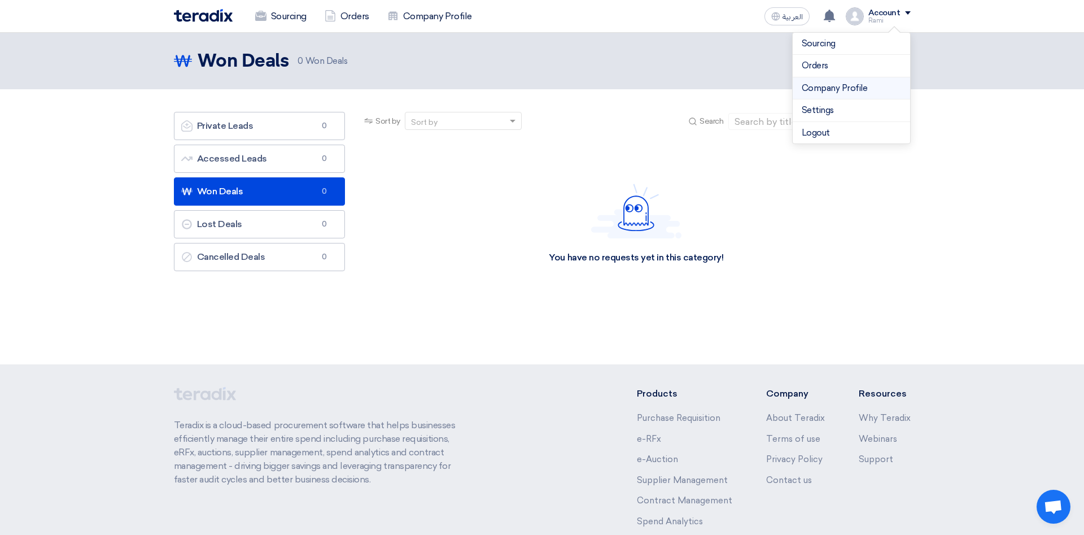
click at [828, 89] on link "Company Profile" at bounding box center [851, 88] width 99 height 13
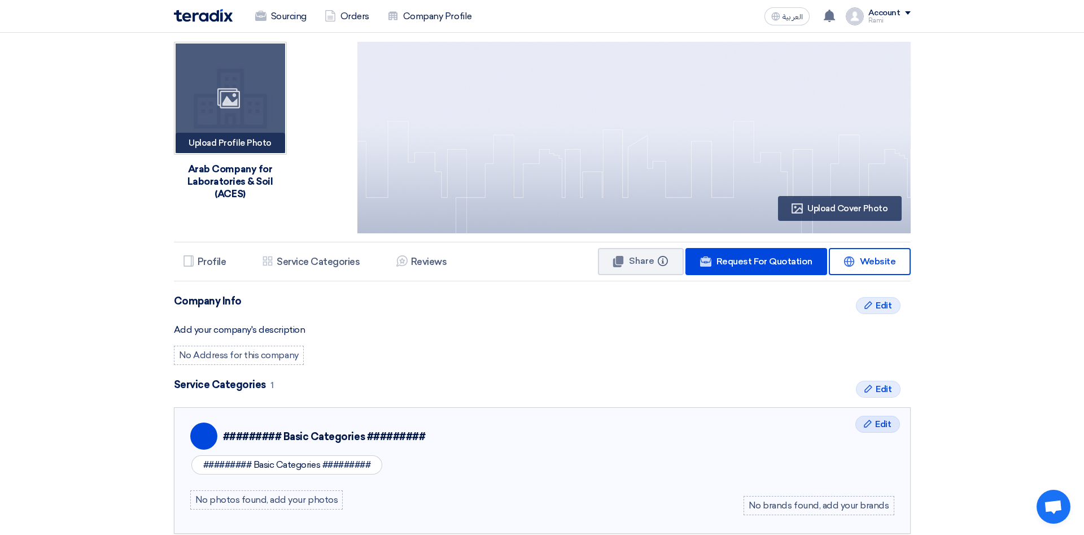
click at [241, 134] on div "Image" at bounding box center [231, 98] width 110 height 110
drag, startPoint x: 234, startPoint y: 110, endPoint x: 230, endPoint y: 93, distance: 16.8
click at [225, 90] on div "Image" at bounding box center [231, 98] width 110 height 110
click at [236, 120] on div "Image" at bounding box center [231, 98] width 110 height 110
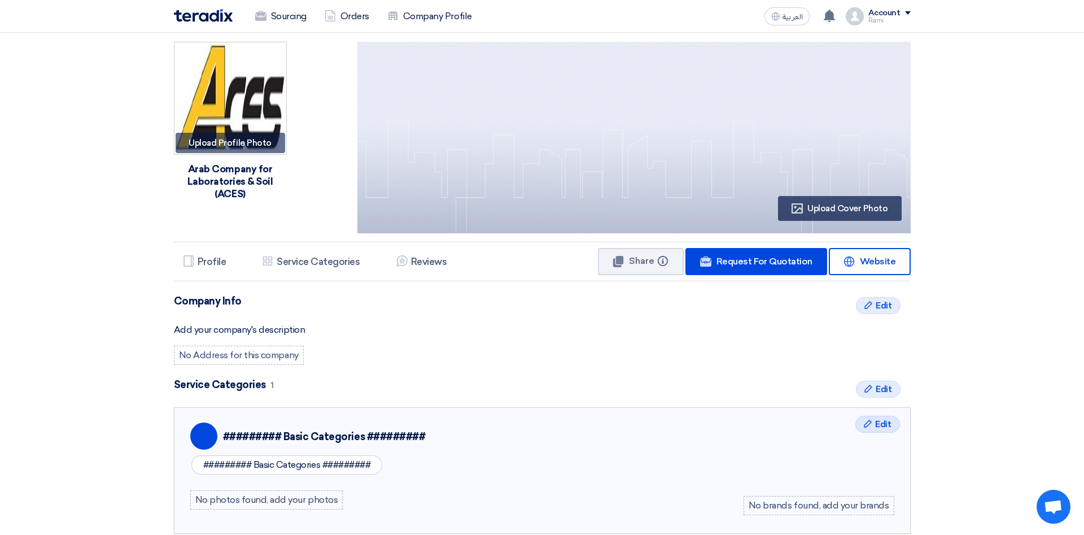
type input "C:\fakepath\aces logo.jpg"
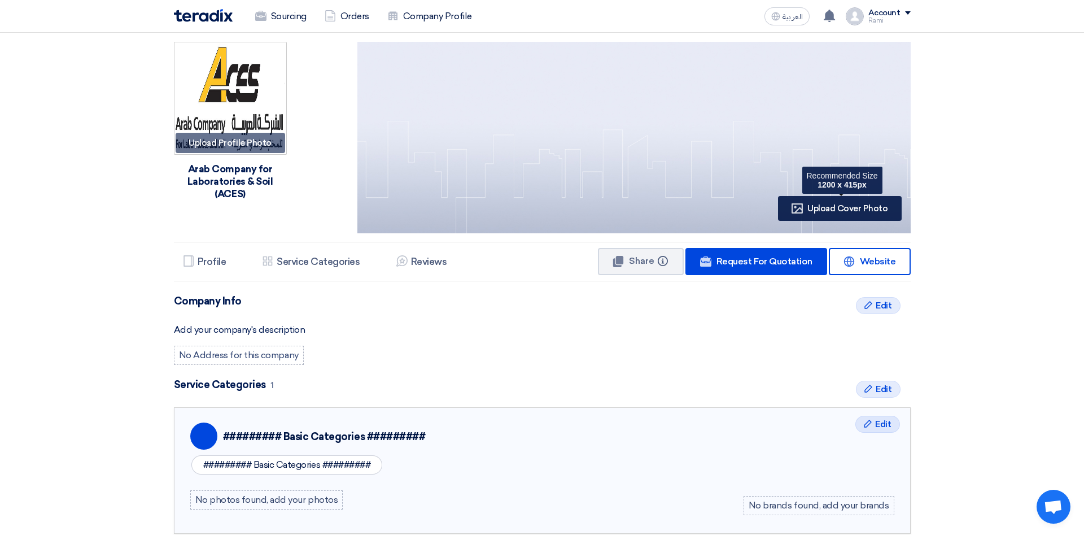
click at [837, 206] on span "Upload Cover Photo" at bounding box center [847, 208] width 80 height 10
type input "C:\fakepath\ACES logo2.jpg"
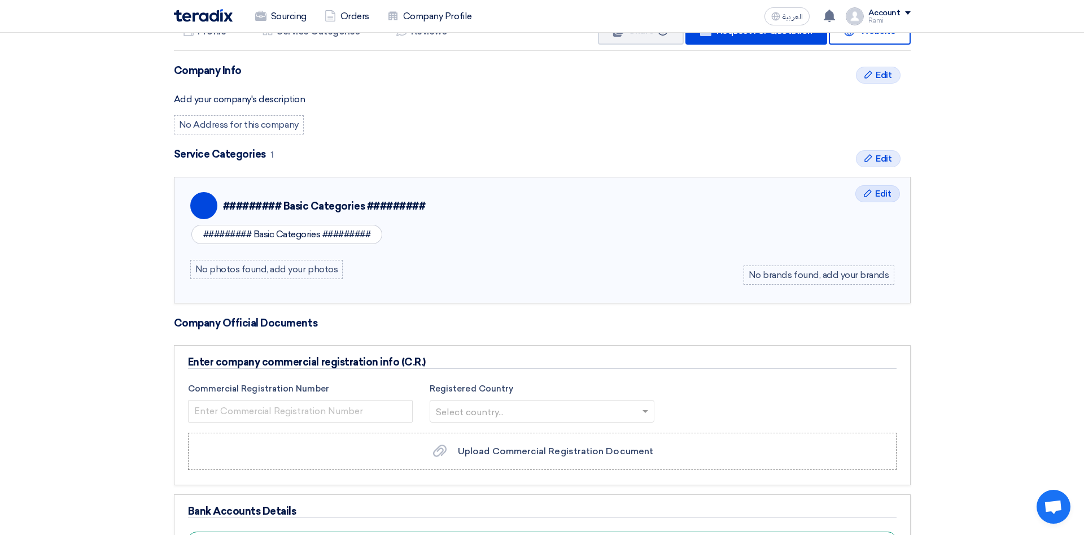
scroll to position [346, 0]
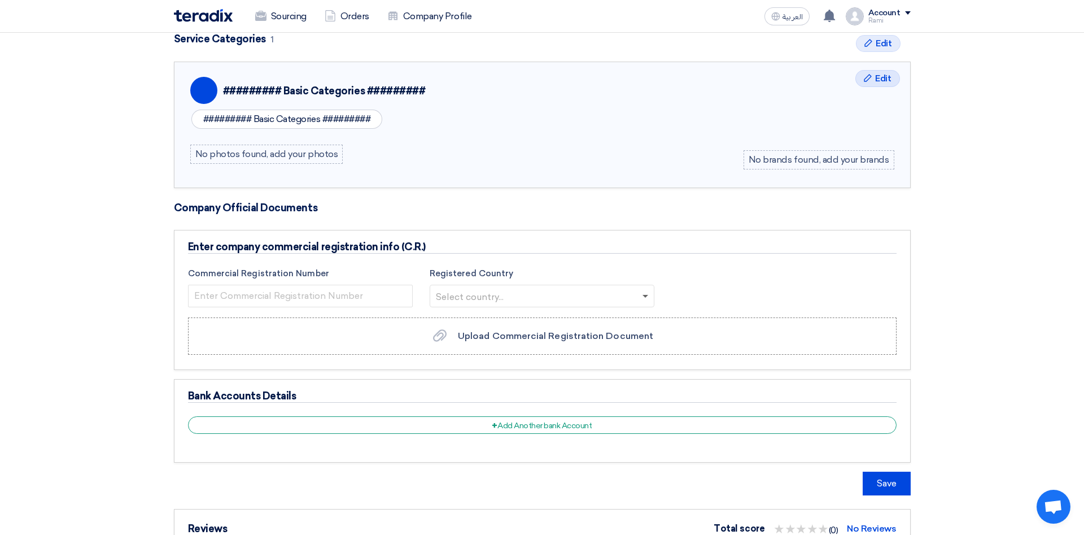
click at [645, 296] on span at bounding box center [645, 297] width 6 height 4
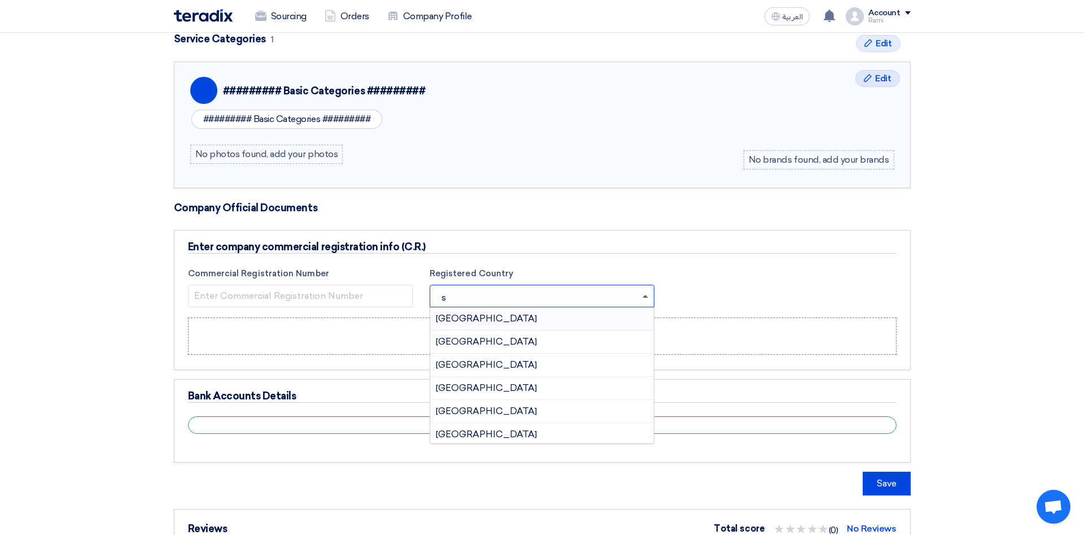
type input "sa"
click at [470, 387] on span "Saudi Arabia" at bounding box center [486, 387] width 101 height 11
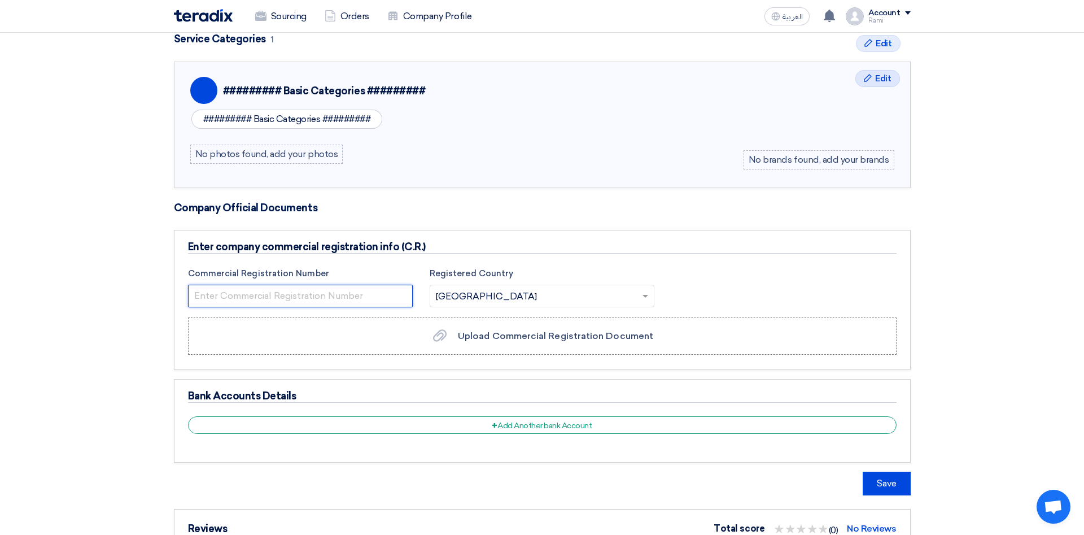
click at [356, 293] on input "number" at bounding box center [300, 296] width 225 height 23
type input "2"
type input "2051037267"
click at [726, 257] on div "Enter company commercial registration info (C.R.) Commercial Registration Numbe…" at bounding box center [542, 300] width 737 height 140
click at [579, 339] on span "Upload Commercial Registration Document" at bounding box center [555, 335] width 195 height 11
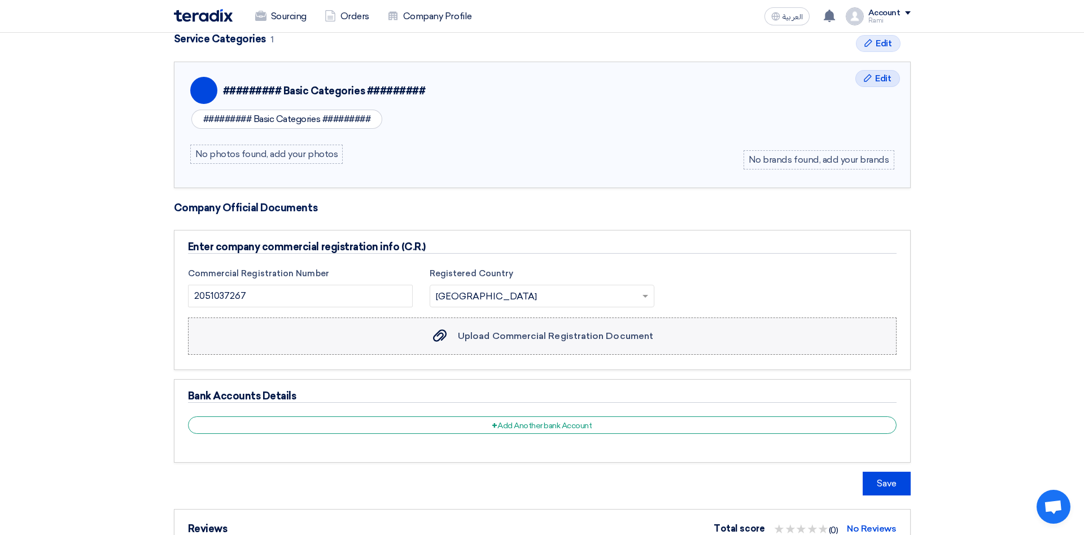
click at [0, 0] on input "Upload Commercial Registration Document Upload Commercial Registration Document" at bounding box center [0, 0] width 0 height 0
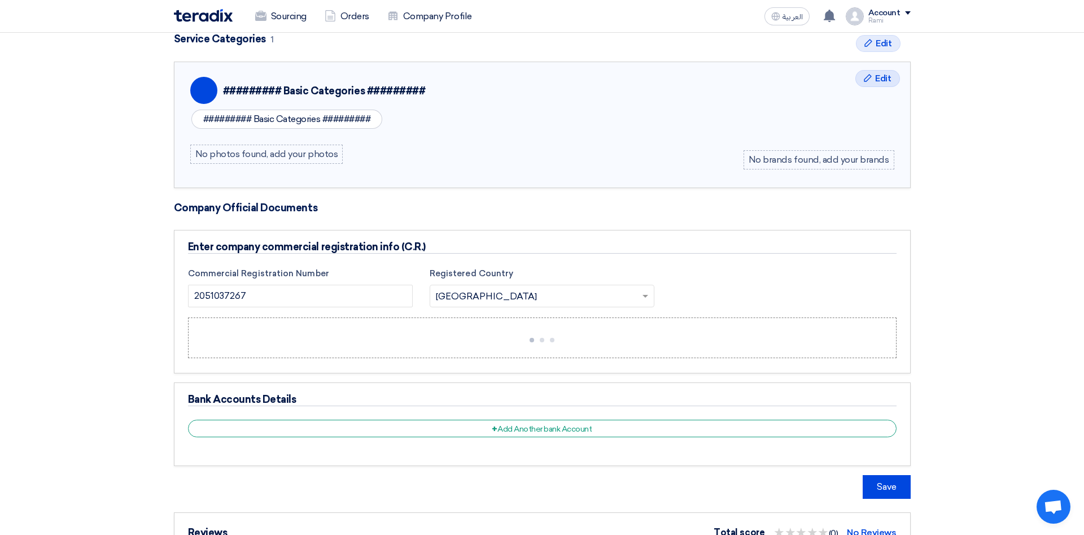
scroll to position [518, 0]
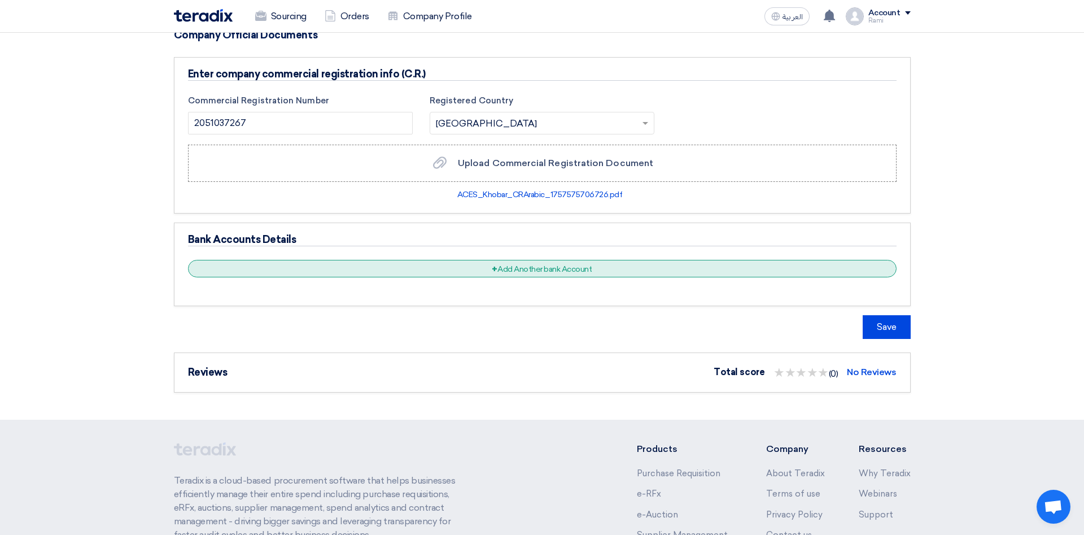
click at [574, 268] on div "+ Add Another bank Account" at bounding box center [542, 269] width 709 height 18
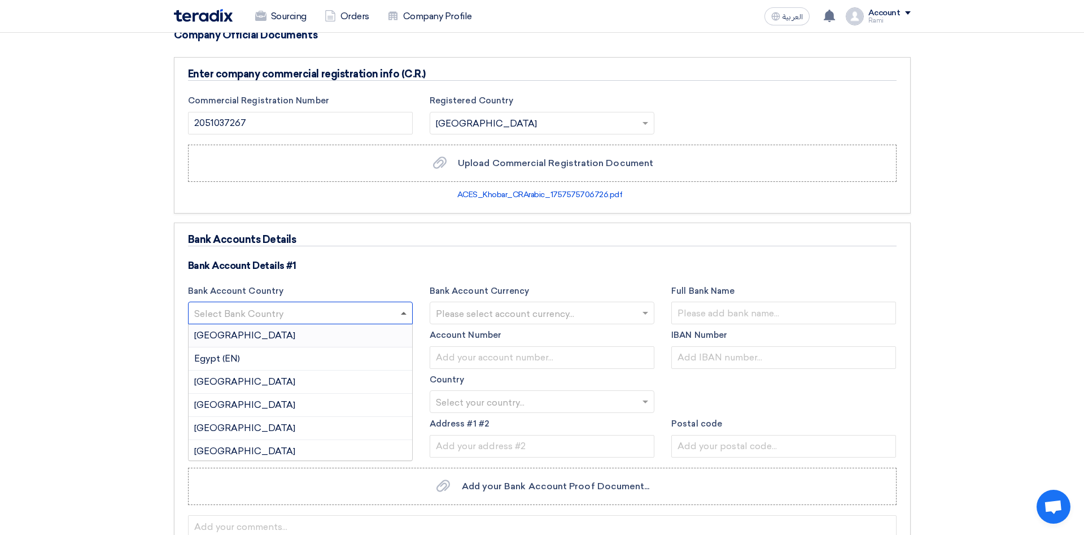
click at [406, 314] on span at bounding box center [404, 313] width 6 height 3
type input "sa"
click at [230, 408] on span "Saudi Arabia" at bounding box center [244, 404] width 101 height 11
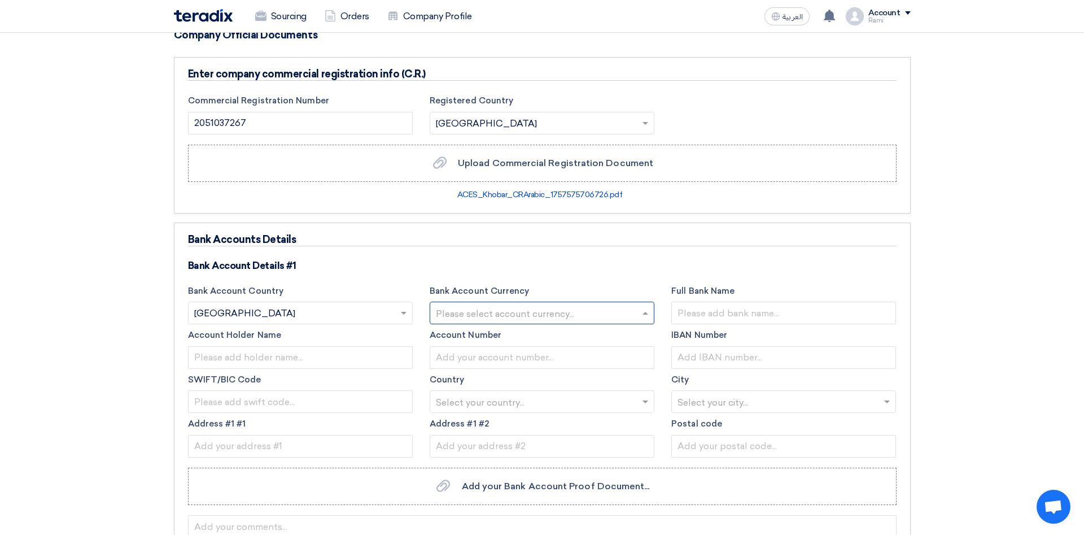
click at [646, 311] on span at bounding box center [647, 313] width 14 height 14
type input "sa"
click at [475, 334] on span "Saudi Riyal (SAR)" at bounding box center [471, 335] width 71 height 11
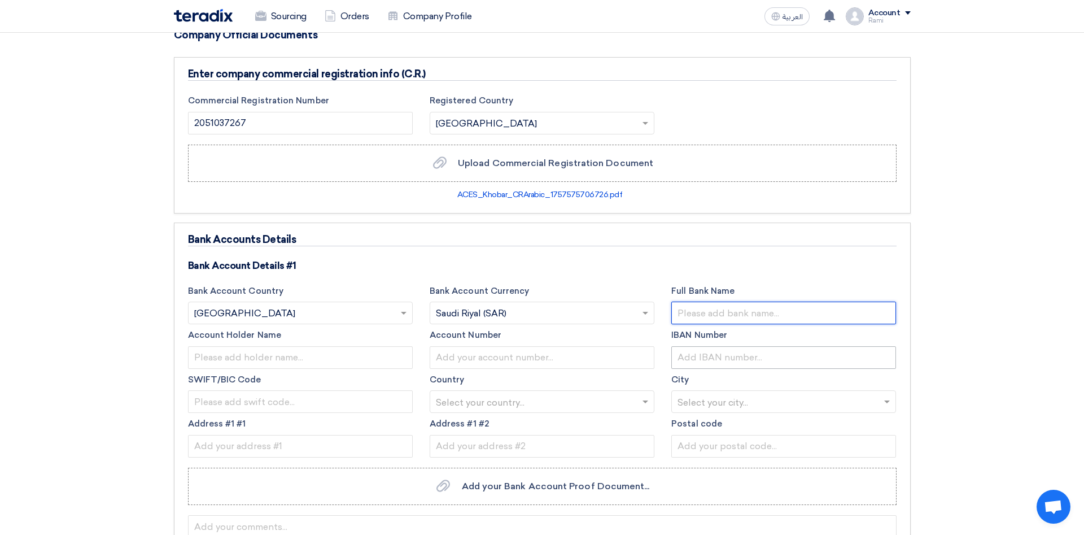
drag, startPoint x: 731, startPoint y: 313, endPoint x: 859, endPoint y: 353, distance: 134.3
click at [732, 313] on input "text" at bounding box center [783, 312] width 225 height 23
click at [741, 307] on input "text" at bounding box center [783, 312] width 225 height 23
paste input "The Saudi Investment Bank (SAIB)"
type input "The Saudi Investment Bank (SAIB)"
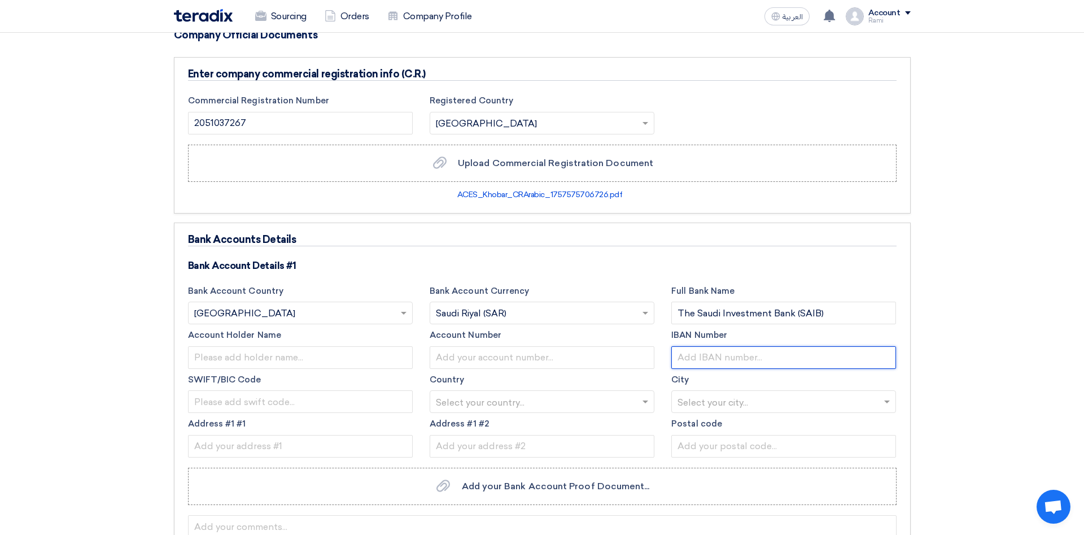
click at [731, 357] on input "text" at bounding box center [783, 357] width 225 height 23
paste input "SA97 6500 0000 3033 0603 5001"
drag, startPoint x: 702, startPoint y: 359, endPoint x: 724, endPoint y: 359, distance: 21.5
click at [703, 359] on input "SA97 6500 0000 3033 0603 5001" at bounding box center [783, 357] width 225 height 23
click at [727, 353] on input "SA976500 0000 3033 0603 5001" at bounding box center [783, 357] width 225 height 23
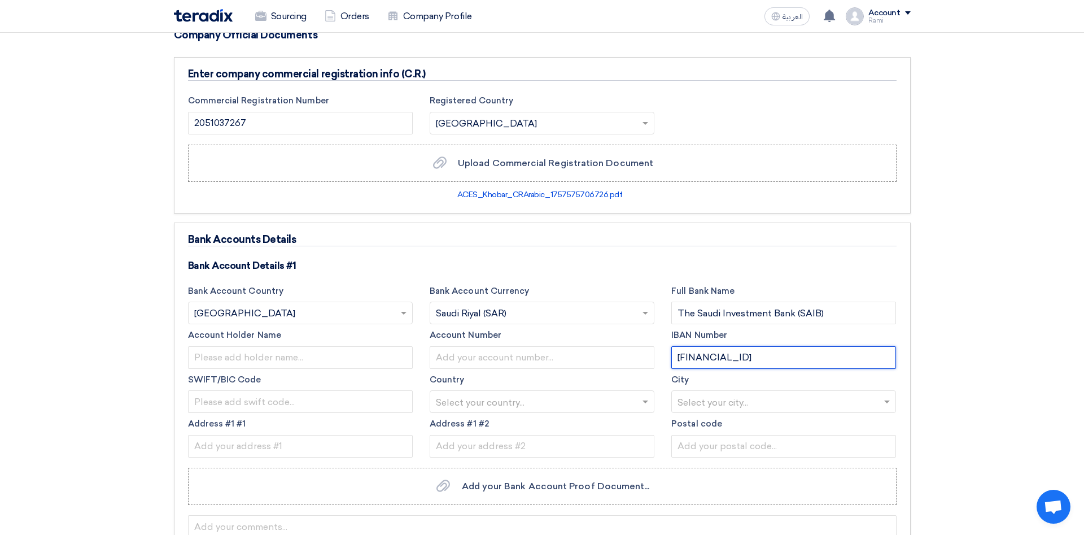
click at [747, 357] on input "SA9765000000 3033 0603 5001" at bounding box center [783, 357] width 225 height 23
click at [771, 357] on input "SA97650000003033 0603 5001" at bounding box center [783, 357] width 225 height 23
type input "SA976500000030330603 5001"
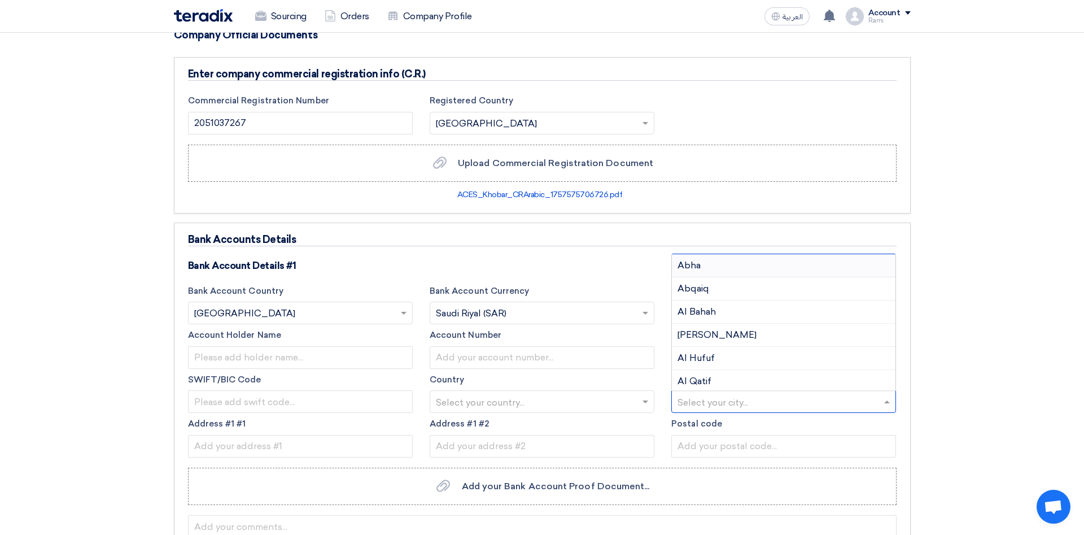
click at [890, 398] on span at bounding box center [888, 402] width 14 height 14
type input "a"
type input "kh"
drag, startPoint x: 688, startPoint y: 351, endPoint x: 736, endPoint y: 377, distance: 54.6
click at [690, 351] on span "Khobar" at bounding box center [693, 354] width 32 height 11
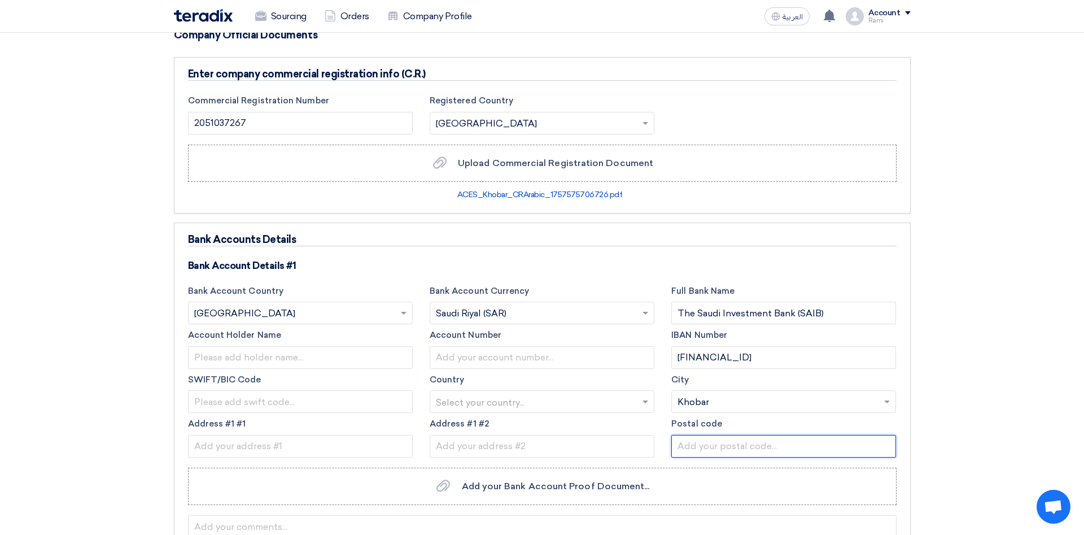
drag, startPoint x: 711, startPoint y: 447, endPoint x: 780, endPoint y: 396, distance: 85.1
click at [746, 435] on input "text" at bounding box center [783, 446] width 225 height 23
type input "34632"
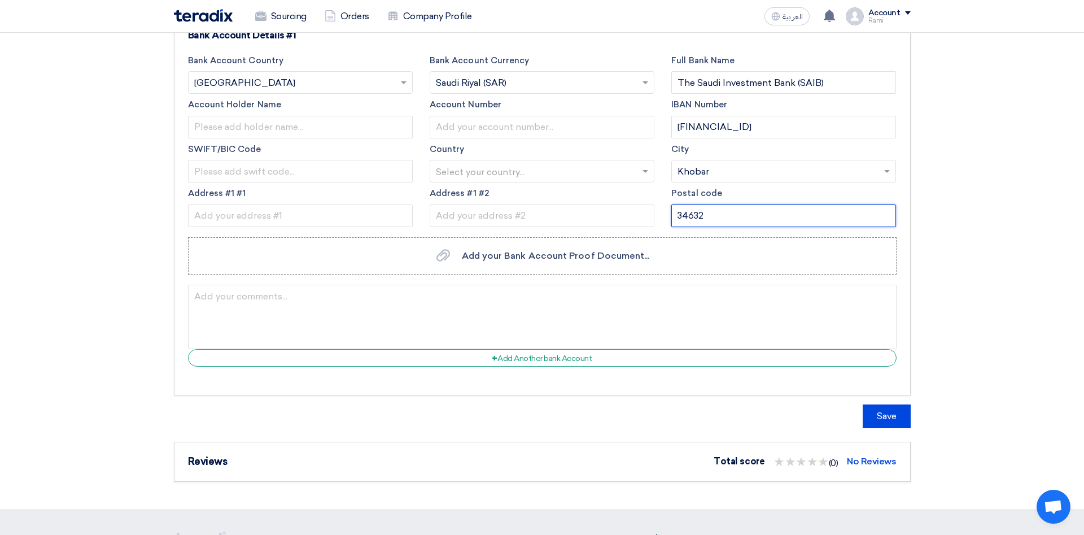
scroll to position [633, 0]
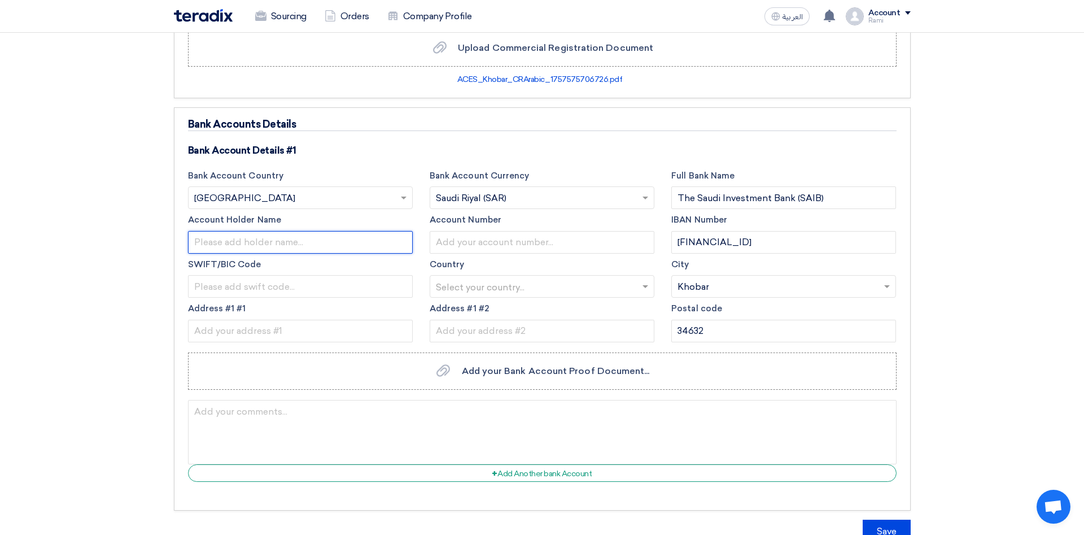
click at [301, 246] on input "text" at bounding box center [300, 242] width 225 height 23
paste input "Arab Company for Laboratories & Soil (ACES)"
type input "Arab Company for Laboratories & Soil (ACES)"
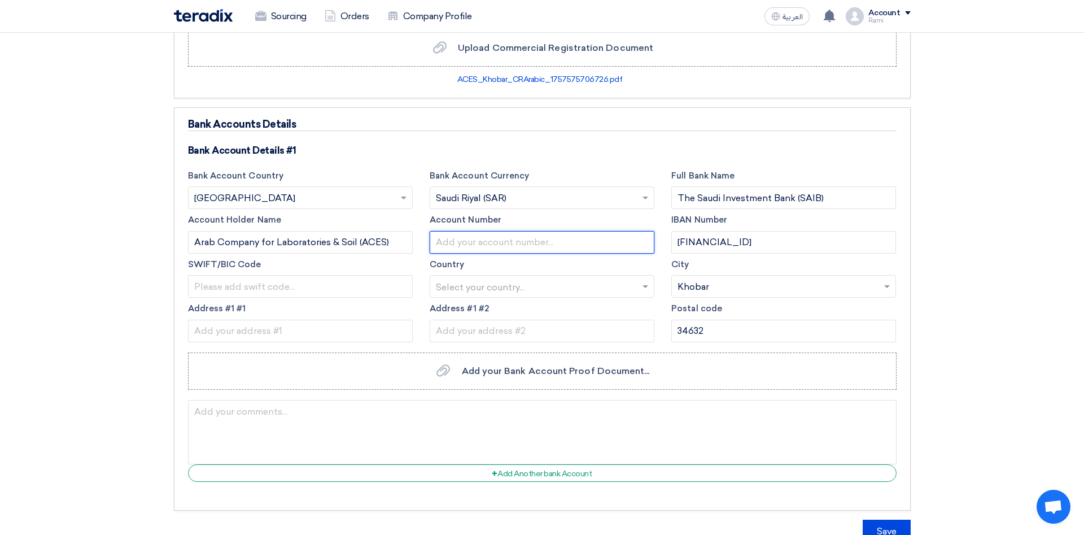
click at [493, 241] on input "text" at bounding box center [542, 242] width 225 height 23
paste input "0303-306035-001"
drag, startPoint x: 495, startPoint y: 244, endPoint x: 503, endPoint y: 244, distance: 8.5
click at [498, 244] on input "0303-306035-001" at bounding box center [542, 242] width 225 height 23
click at [462, 239] on input "0303-306035001" at bounding box center [542, 242] width 225 height 23
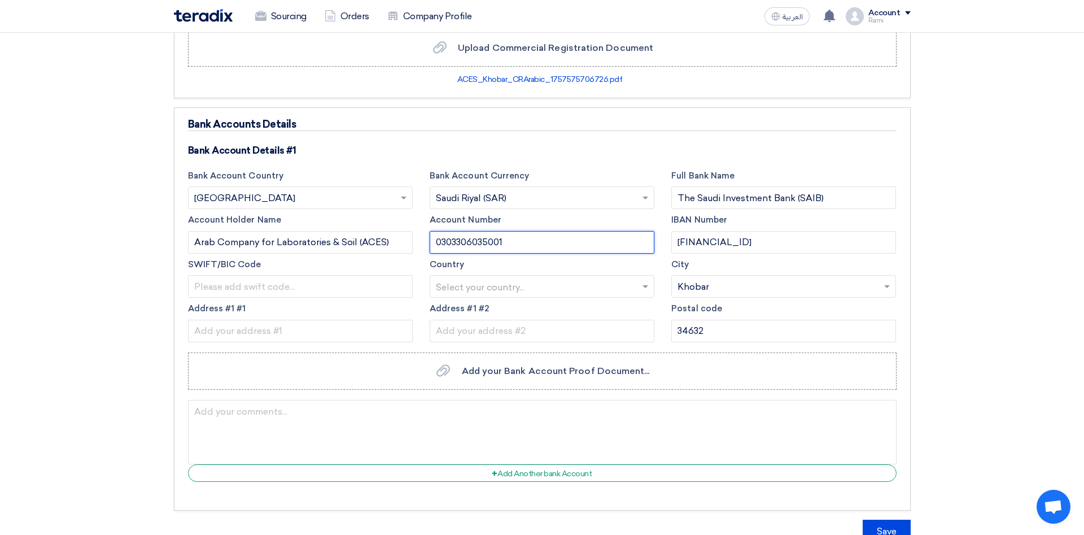
type input "0303306035001"
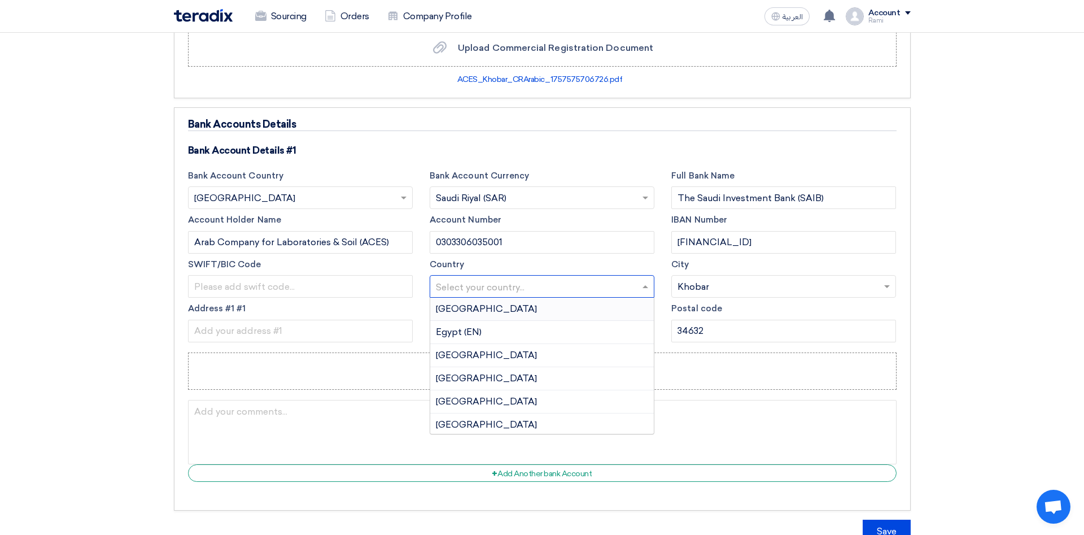
click at [534, 281] on input "text" at bounding box center [536, 287] width 201 height 19
type input "sa"
click at [466, 376] on span "Saudi Arabia" at bounding box center [486, 378] width 101 height 11
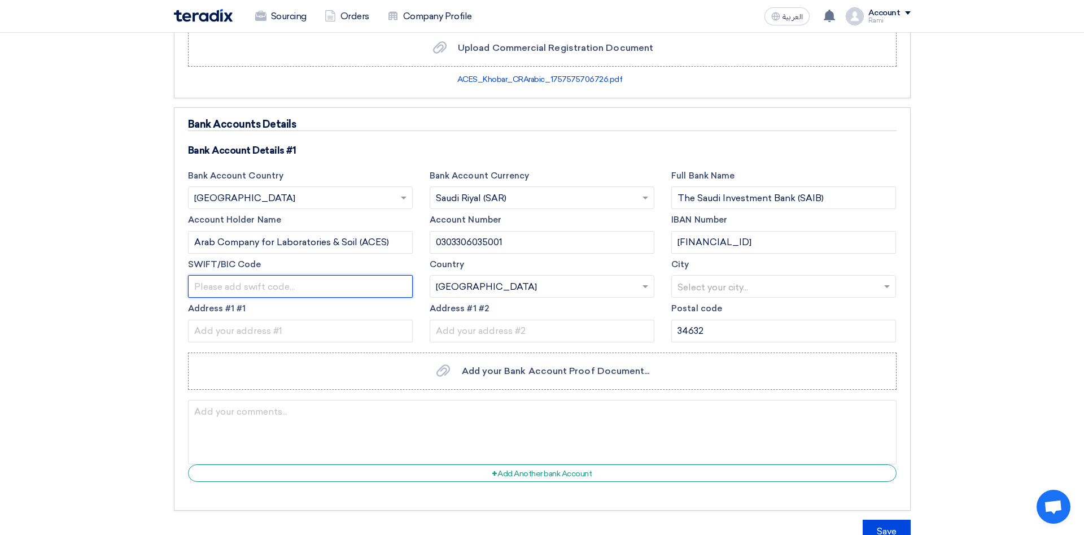
click at [298, 293] on input "text" at bounding box center [300, 286] width 225 height 23
paste input "SIBCSARI"
type input "SIBCSARI"
click at [289, 332] on input "text" at bounding box center [300, 331] width 225 height 23
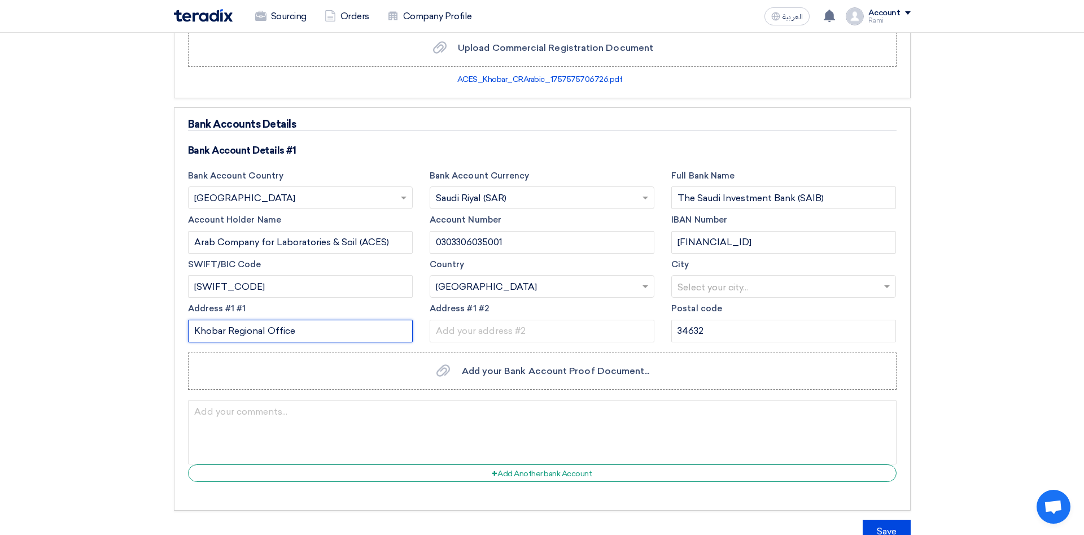
type input "Khobar Regional Office"
click at [569, 313] on label "Address #1 #2" at bounding box center [542, 308] width 225 height 13
click at [559, 329] on input "text" at bounding box center [542, 331] width 225 height 23
type input "N"
type input "Khobar"
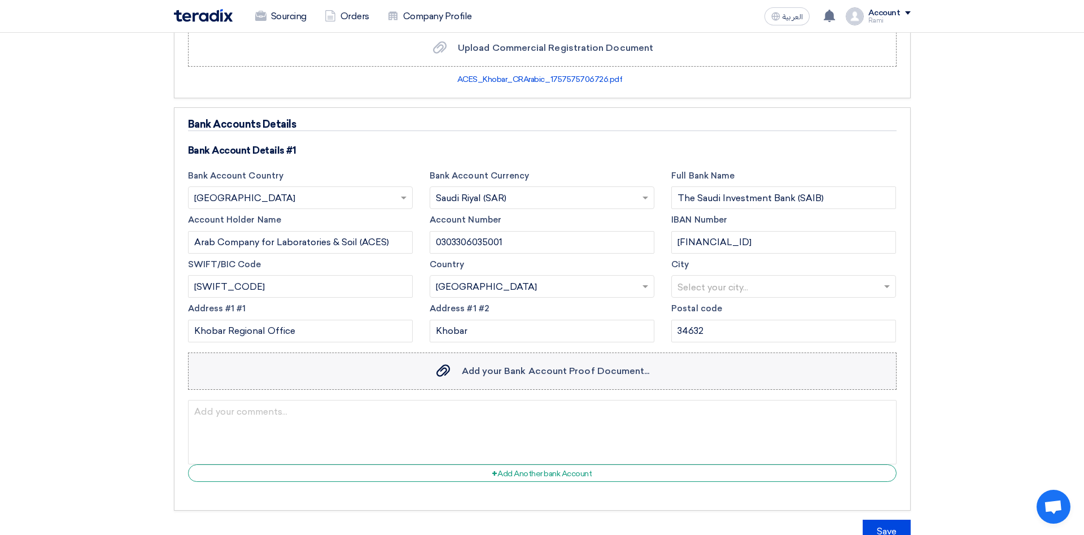
click at [576, 368] on span "Add your Bank Account Proof Document..." at bounding box center [556, 370] width 188 height 11
click at [0, 0] on input "Add your Bank Account Proof Document... Add your Bank Account Proof Document..." at bounding box center [0, 0] width 0 height 0
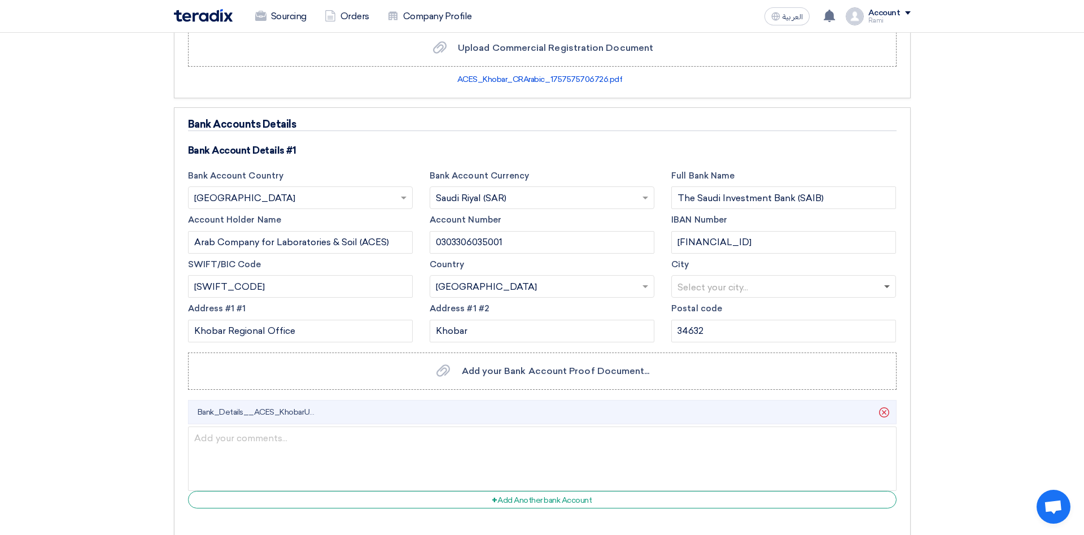
click at [886, 286] on span at bounding box center [887, 287] width 6 height 4
type input "kh"
click at [703, 333] on span "Khobar" at bounding box center [693, 331] width 32 height 11
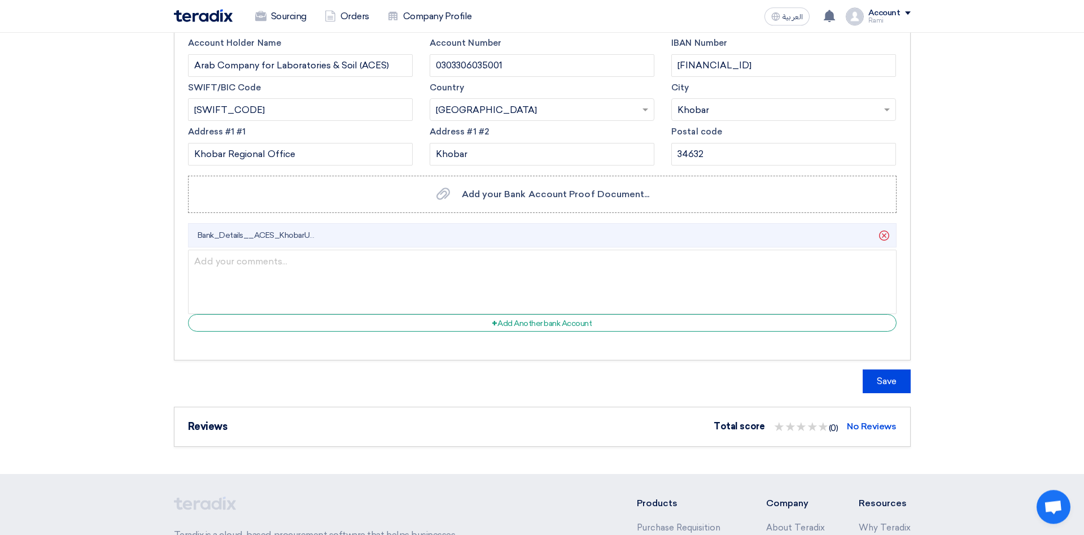
scroll to position [864, 0]
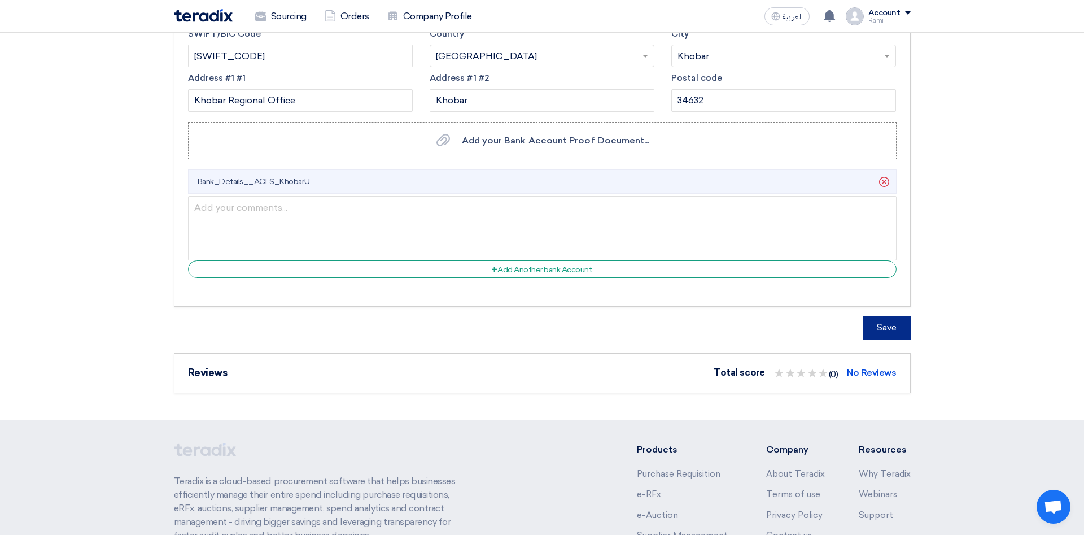
click at [888, 330] on button "Save" at bounding box center [887, 328] width 48 height 24
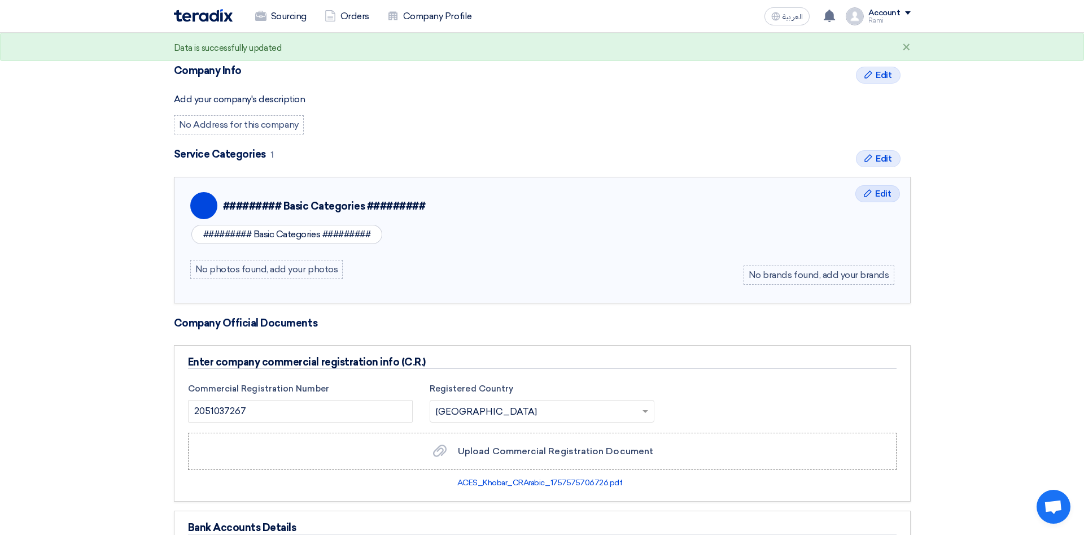
scroll to position [173, 0]
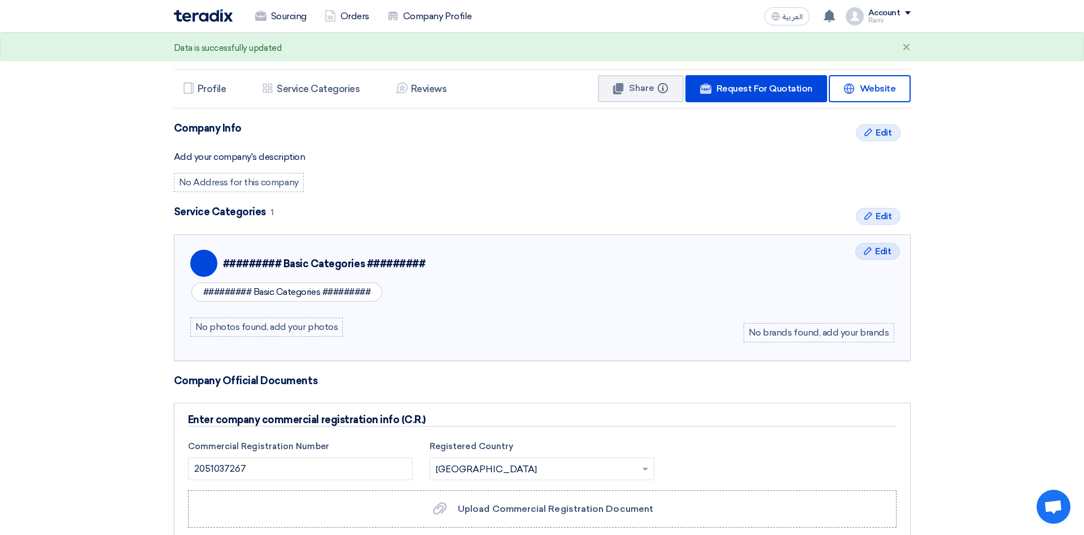
click at [612, 287] on div "######### Basic Categories #########" at bounding box center [542, 292] width 704 height 24
click at [457, 197] on div "Upload Profile Photo Image Arab Company for Laboratories & Soil (ACES) Profile …" at bounding box center [542, 476] width 754 height 1233
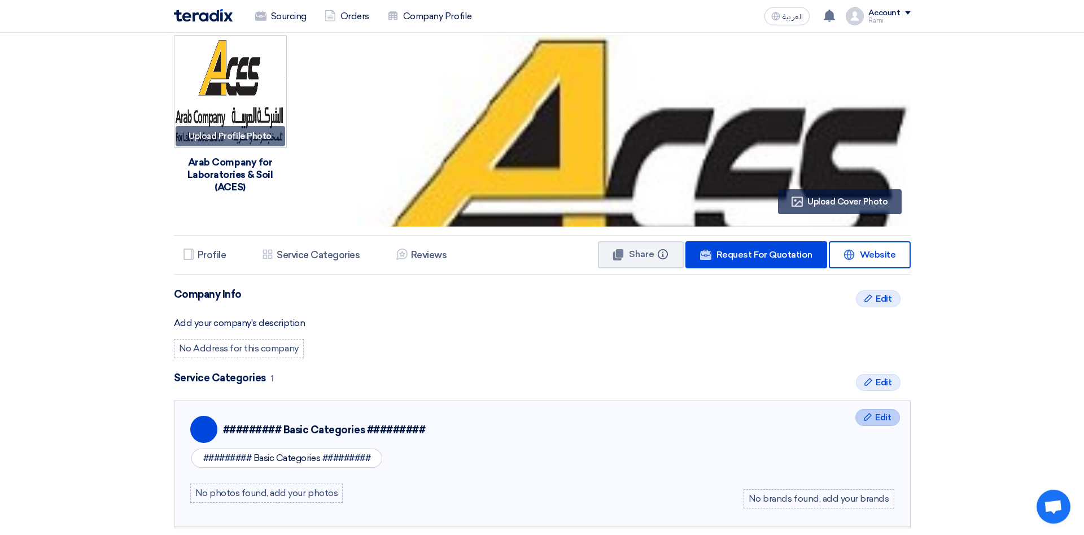
scroll to position [0, 0]
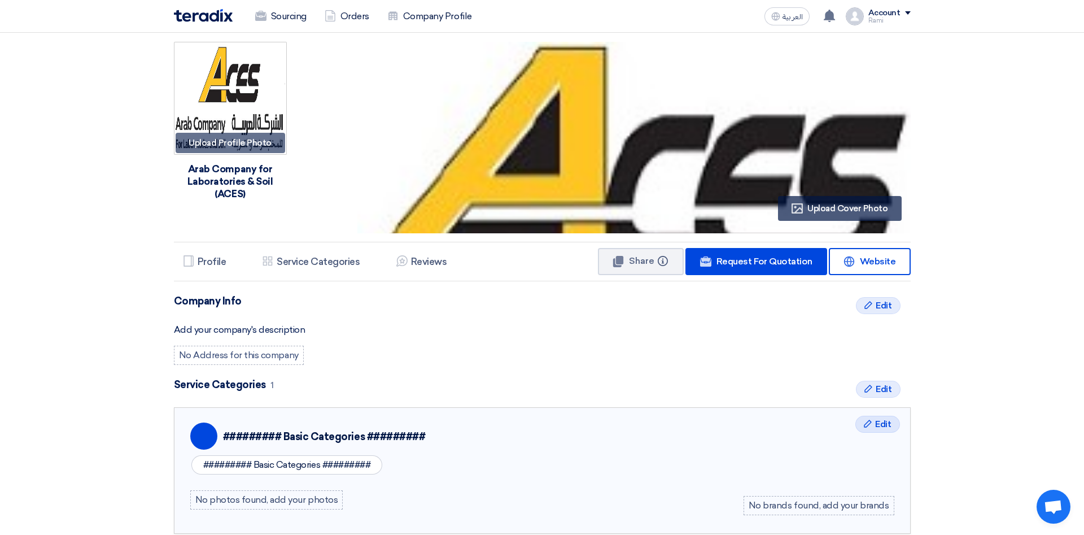
click at [667, 327] on div "Add your company's description" at bounding box center [542, 330] width 737 height 14
click at [654, 259] on span "Share" at bounding box center [641, 260] width 25 height 11
click at [298, 268] on li "Services & Activities Service Categories" at bounding box center [311, 261] width 116 height 23
click at [183, 257] on icon "Profile" at bounding box center [188, 260] width 11 height 11
click at [198, 265] on h5 "Profile" at bounding box center [212, 261] width 29 height 11
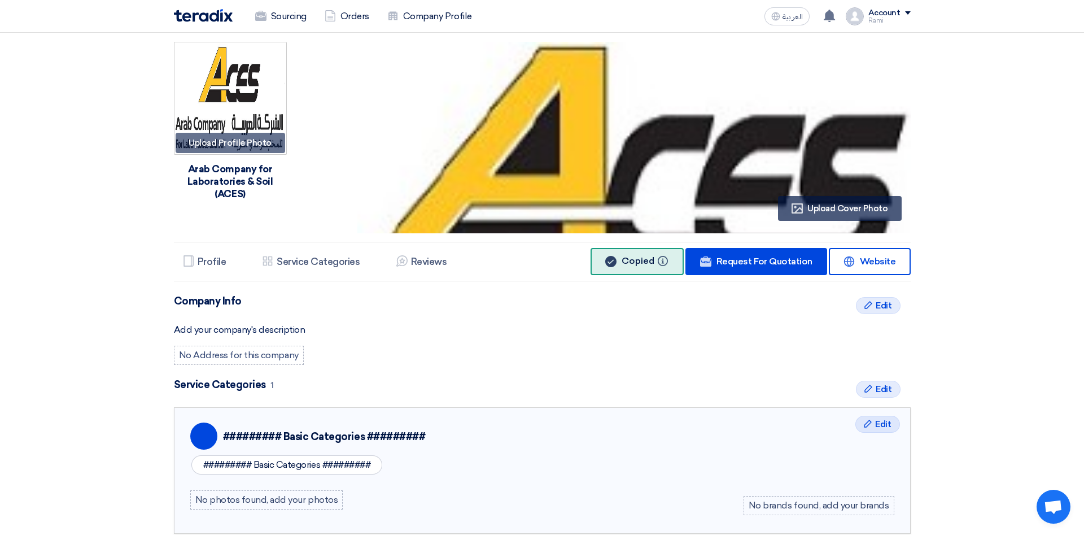
click at [731, 340] on div "Edit Edit Company Info Add your company's description No Address for this compa…" at bounding box center [542, 330] width 737 height 70
click at [636, 261] on span "Copied" at bounding box center [638, 260] width 33 height 11
click at [209, 260] on h5 "Profile" at bounding box center [212, 261] width 29 height 11
click at [877, 308] on span "Edit" at bounding box center [884, 306] width 16 height 14
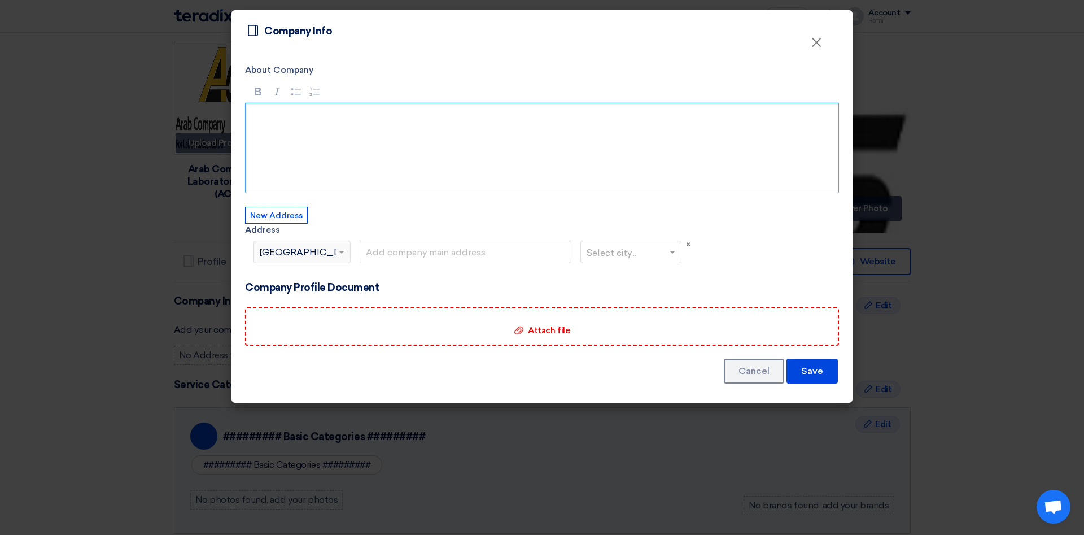
click at [319, 126] on div "Rich Text Editor, main" at bounding box center [542, 148] width 594 height 90
click at [293, 120] on p "Rich Text Editor, main" at bounding box center [546, 118] width 574 height 14
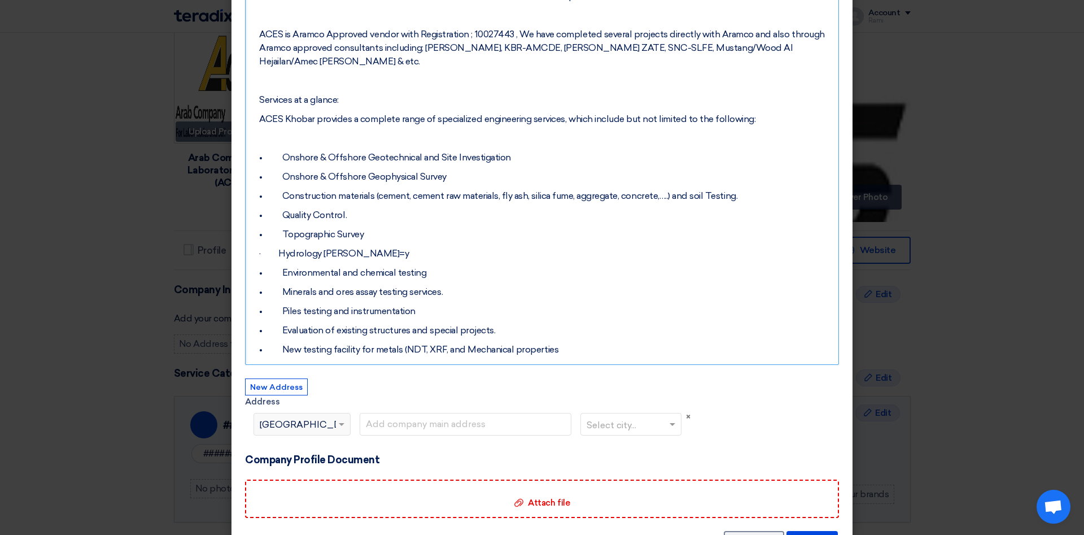
scroll to position [251, 0]
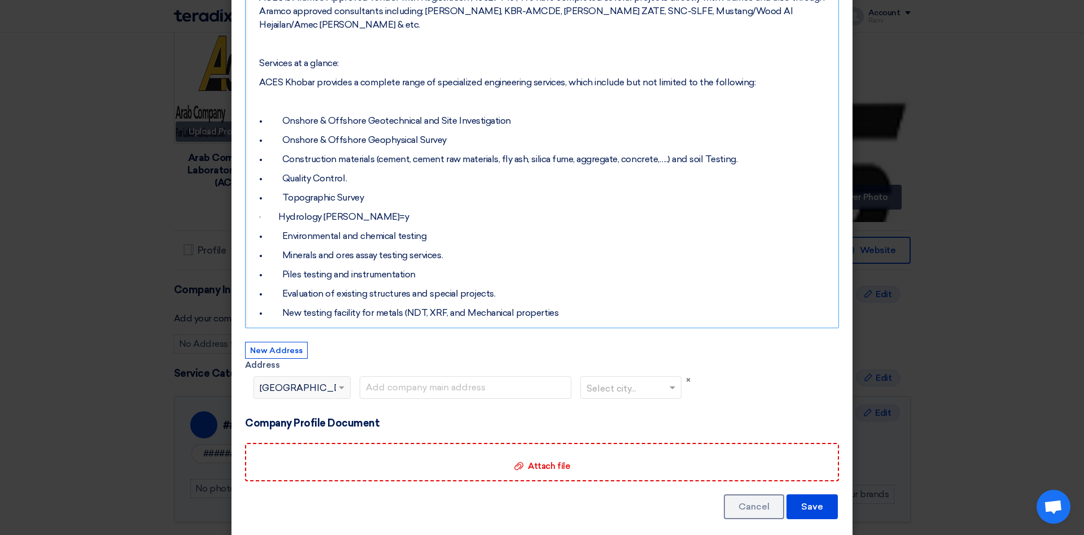
click at [340, 381] on span at bounding box center [343, 388] width 14 height 14
click at [343, 386] on span at bounding box center [342, 388] width 6 height 4
click at [342, 386] on span at bounding box center [342, 388] width 6 height 4
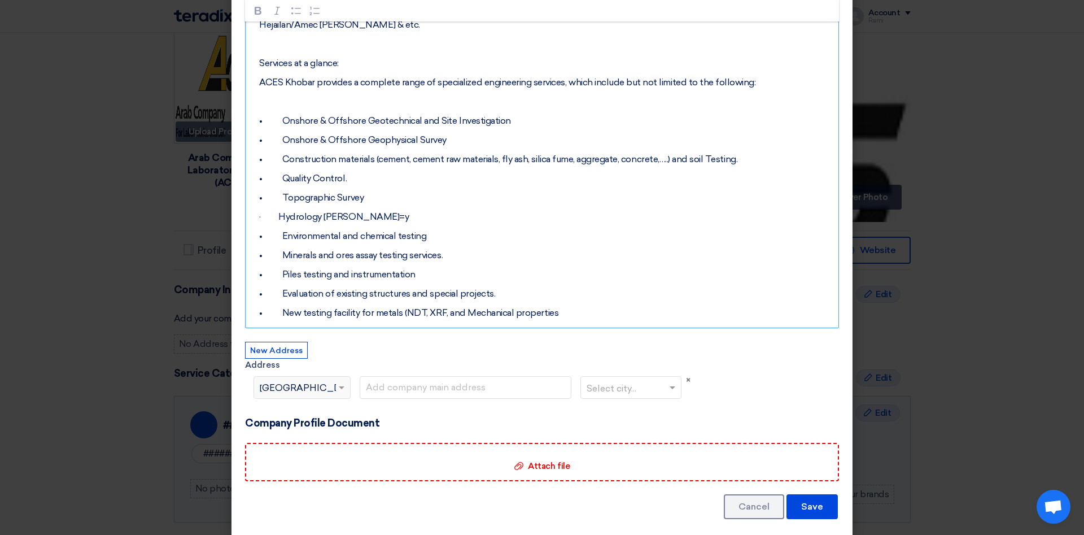
click at [535, 172] on p "• Quality Control." at bounding box center [546, 179] width 574 height 14
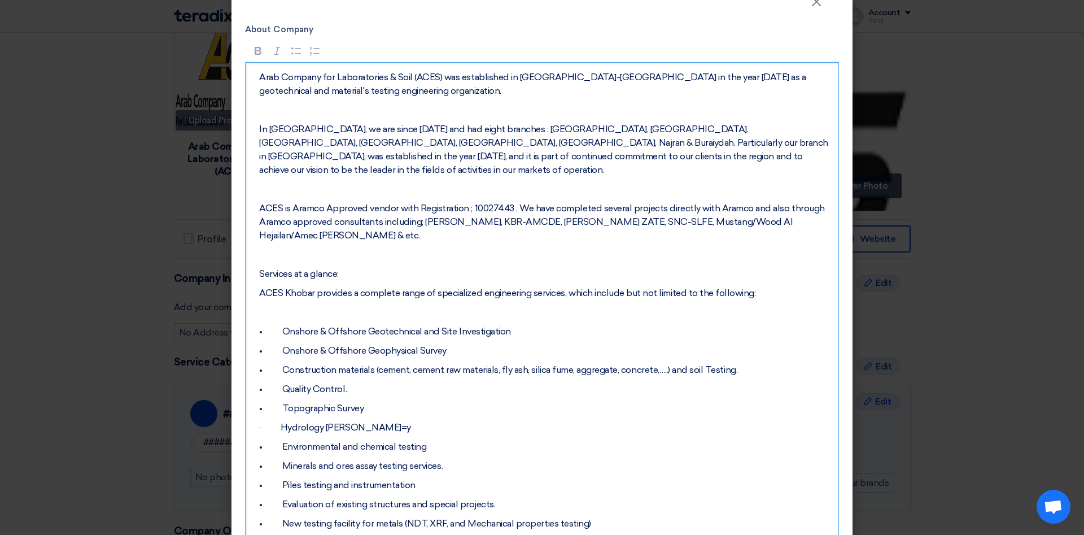
scroll to position [0, 0]
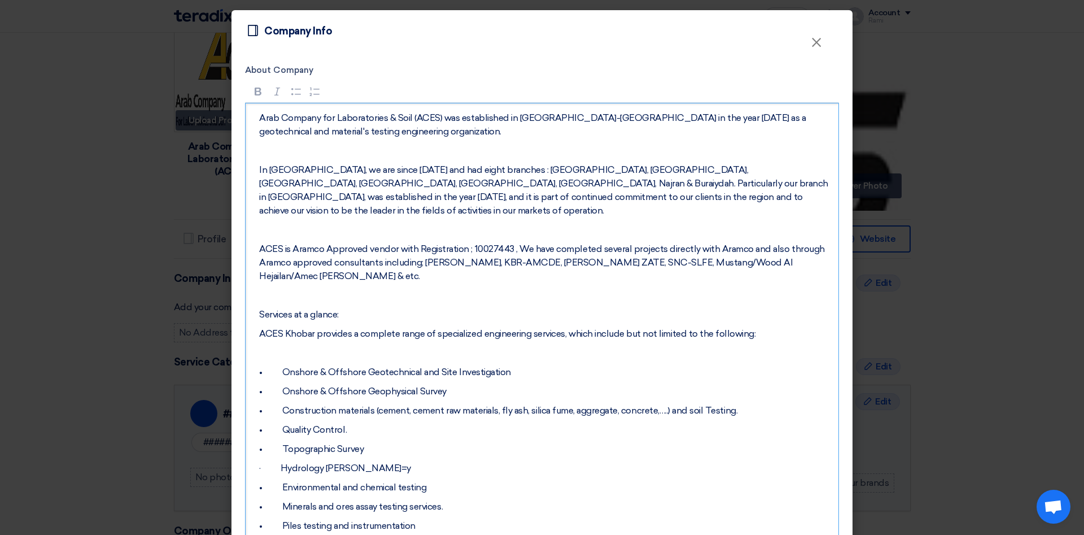
drag, startPoint x: 301, startPoint y: 158, endPoint x: 347, endPoint y: 158, distance: 45.2
click at [320, 158] on div "Arab Company for Laboratories & Soil (ACES) was established in Amman-Jordan in …" at bounding box center [542, 351] width 594 height 496
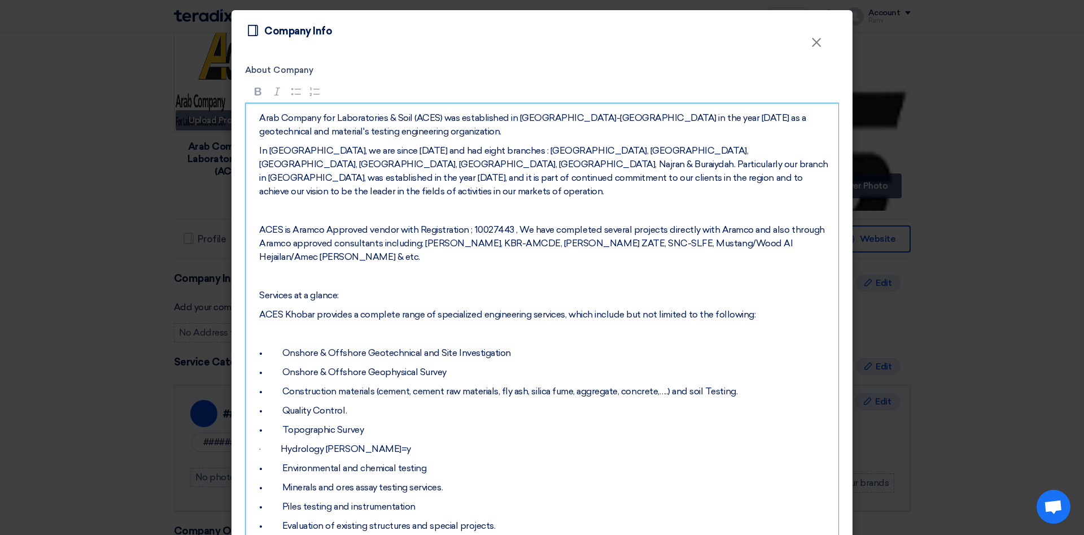
click at [290, 204] on p "Rich Text Editor, main" at bounding box center [546, 211] width 574 height 14
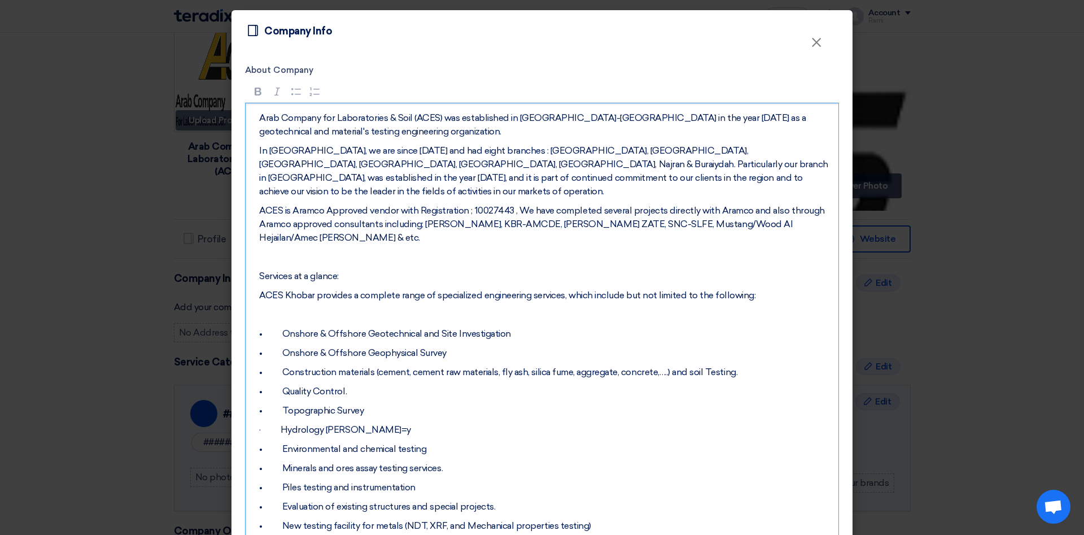
drag, startPoint x: 282, startPoint y: 247, endPoint x: 295, endPoint y: 255, distance: 15.4
click at [281, 250] on p "Rich Text Editor, main" at bounding box center [546, 257] width 574 height 14
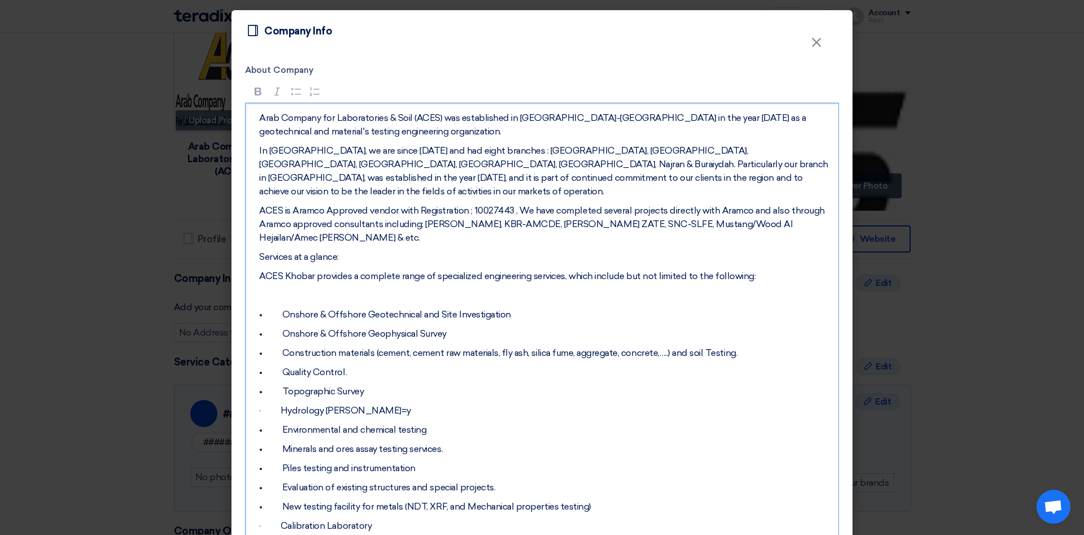
click at [275, 288] on p "Rich Text Editor, main" at bounding box center [546, 295] width 574 height 14
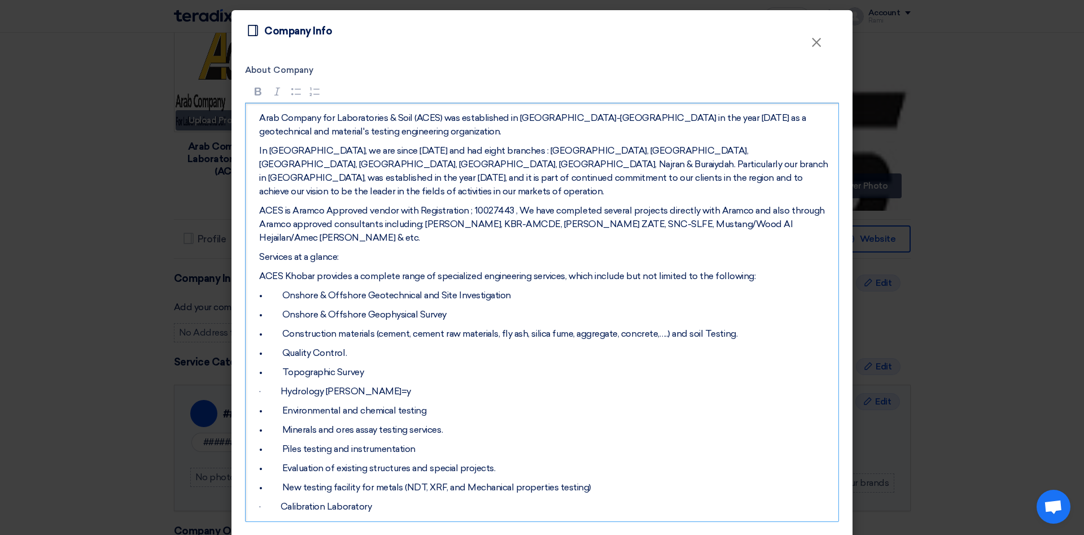
scroll to position [194, 0]
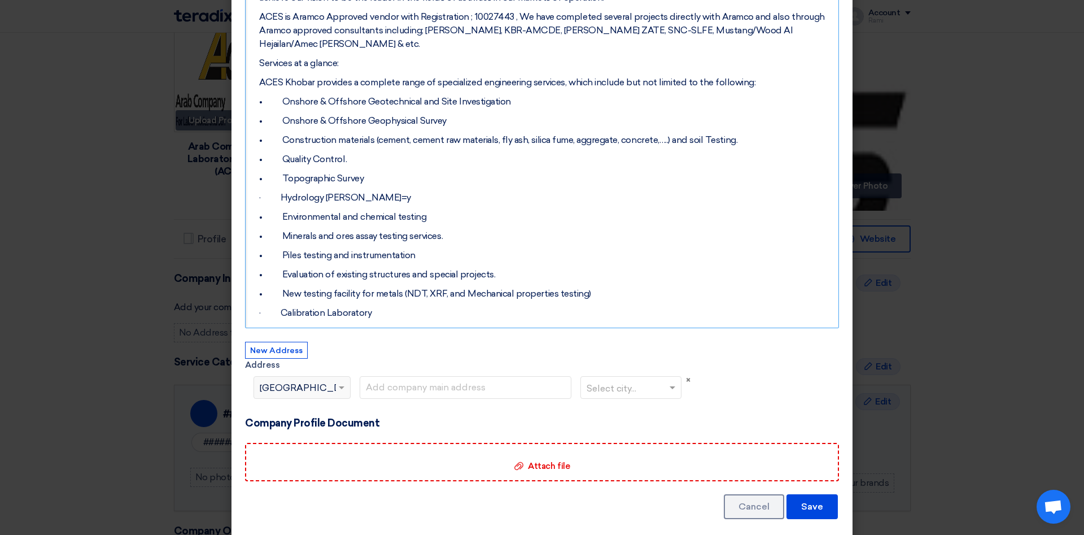
click at [342, 381] on span at bounding box center [343, 388] width 14 height 14
click at [279, 342] on button "New Address" at bounding box center [276, 350] width 63 height 17
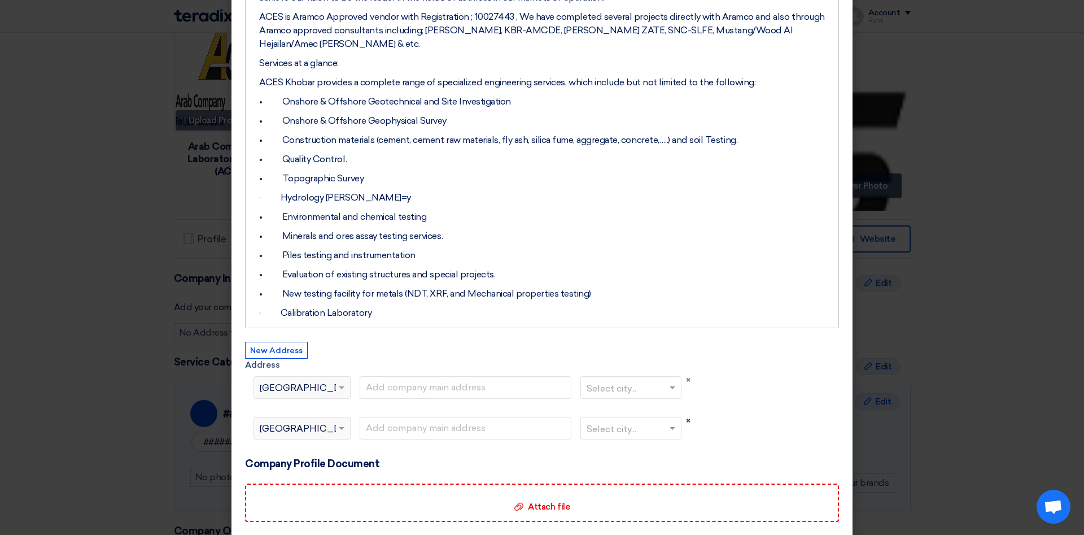
click at [688, 416] on span "×" at bounding box center [688, 421] width 5 height 10
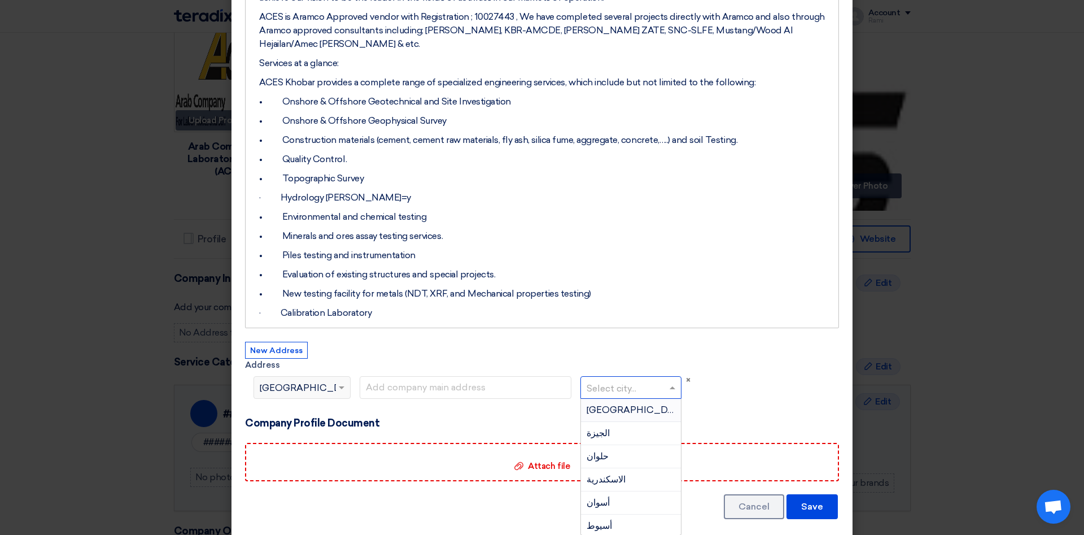
click at [675, 381] on span at bounding box center [674, 388] width 14 height 14
click at [497, 379] on input "text" at bounding box center [466, 387] width 212 height 23
click at [502, 376] on input "text" at bounding box center [466, 387] width 212 height 23
click at [451, 376] on input "text" at bounding box center [466, 387] width 212 height 23
paste input "P.O. Box 70156, Al Saadah St., Al Taawen District, Al-Khobar 34632, KSA, Buildi…"
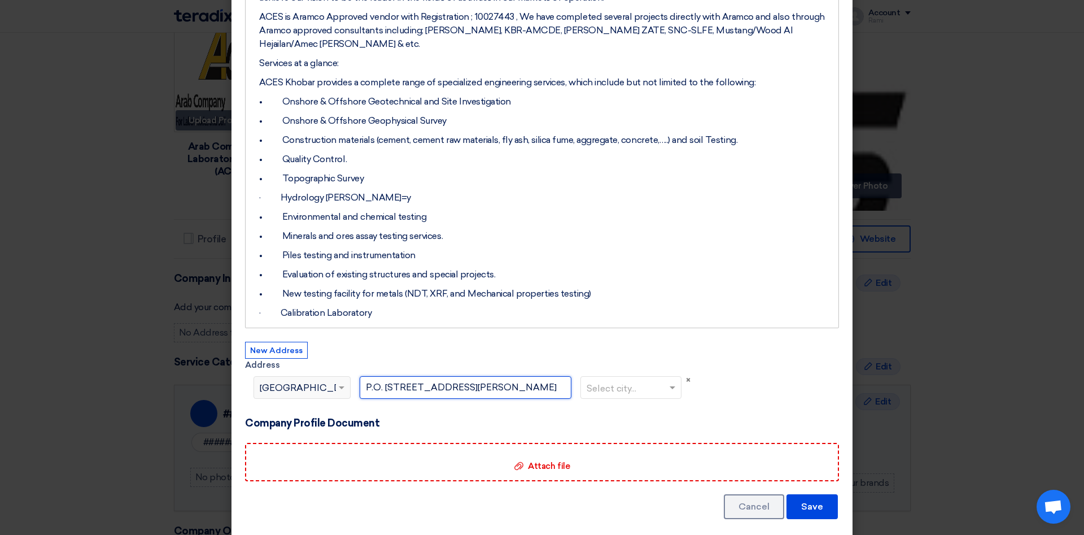
scroll to position [0, 186]
click at [273, 381] on span "Egypt" at bounding box center [310, 388] width 101 height 14
click at [317, 381] on div "Select country... × Egypt" at bounding box center [295, 388] width 82 height 14
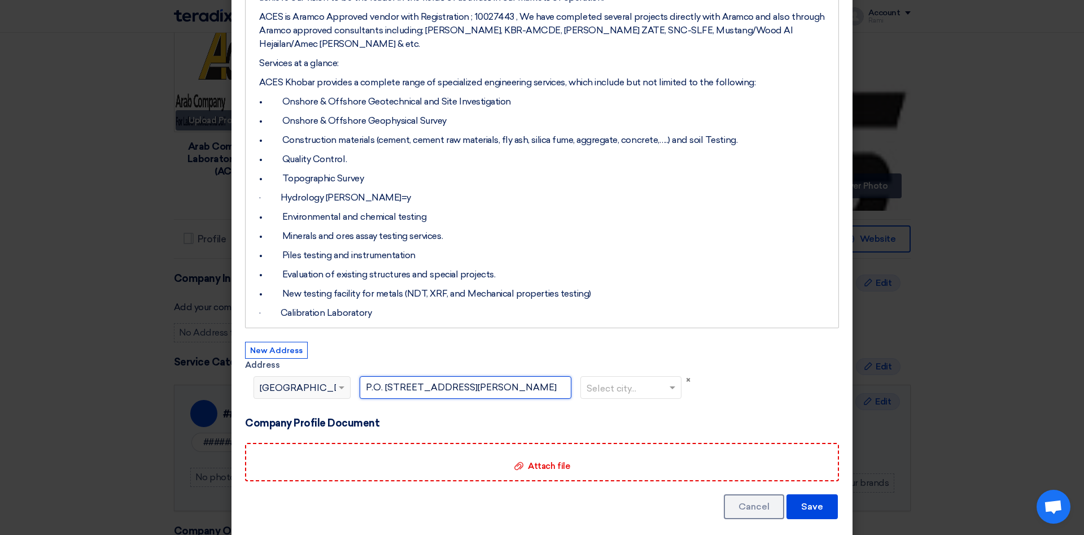
click at [339, 381] on span at bounding box center [343, 388] width 14 height 14
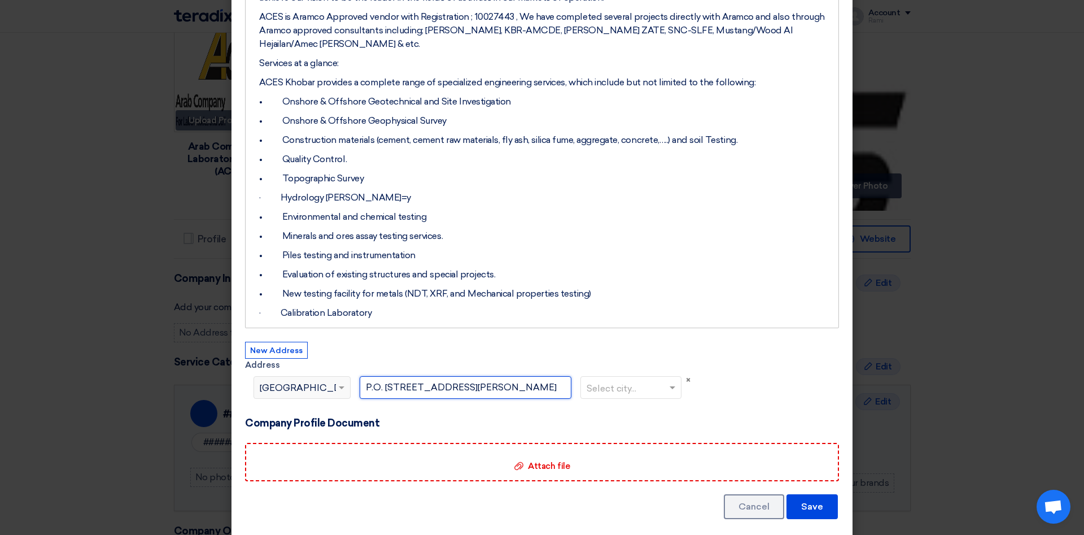
click at [339, 381] on span at bounding box center [343, 388] width 14 height 14
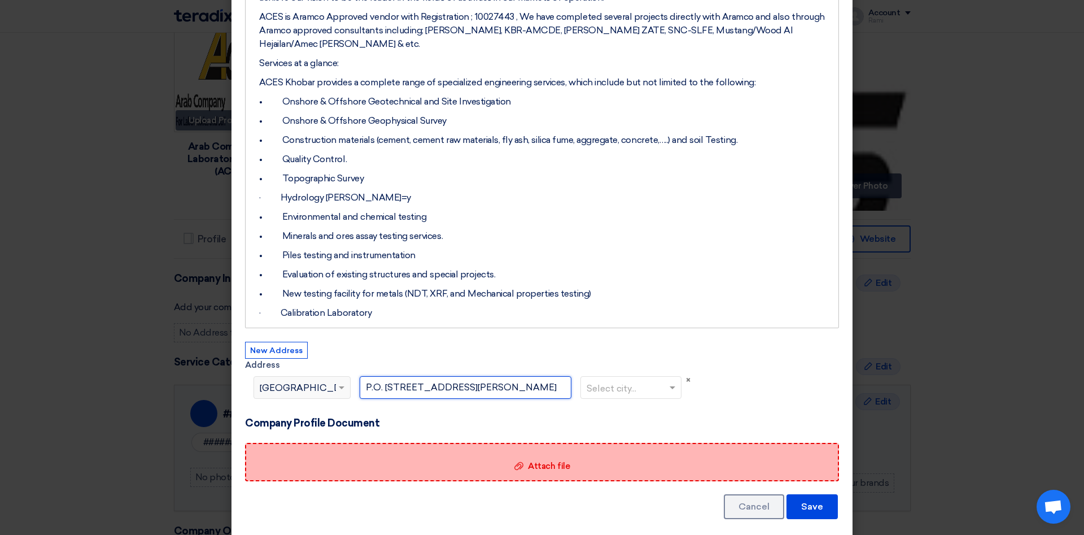
type input "P.O. Box 70156, Al Saadah St., Al Taawen District, Al-Khobar 34632, KSA, Buildi…"
click at [544, 461] on span "Attach file" at bounding box center [549, 466] width 42 height 10
click at [0, 0] on input "Attach file Attach file" at bounding box center [0, 0] width 0 height 0
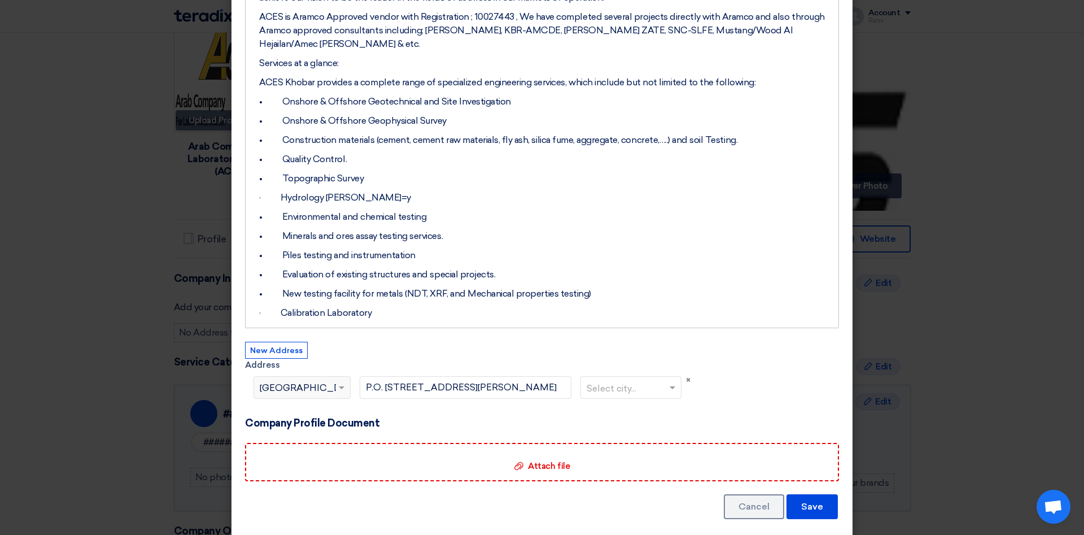
scroll to position [172, 0]
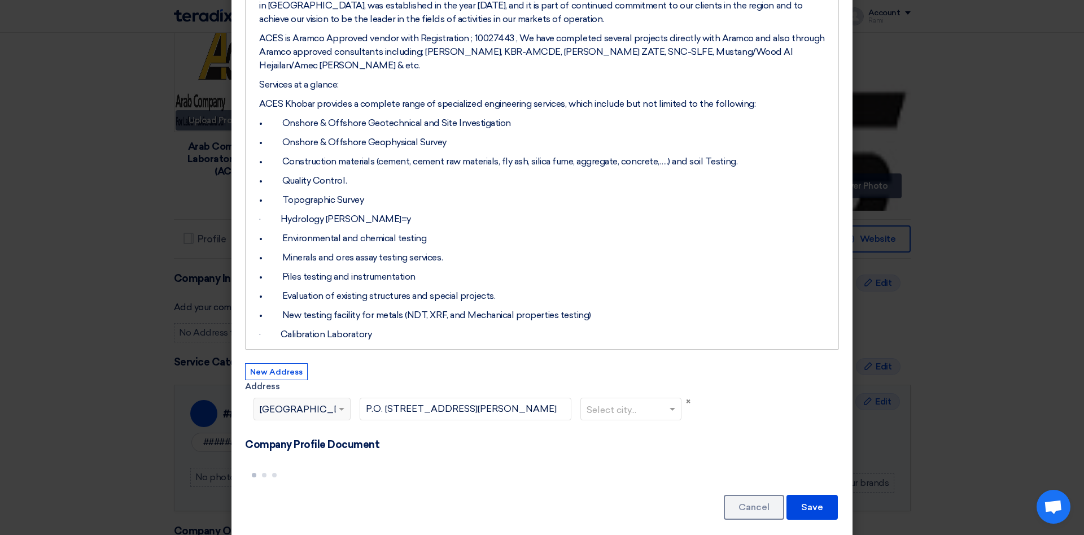
drag, startPoint x: 352, startPoint y: 209, endPoint x: 362, endPoint y: 208, distance: 10.2
click at [354, 212] on p "· Hydrology Studt=y" at bounding box center [546, 219] width 574 height 14
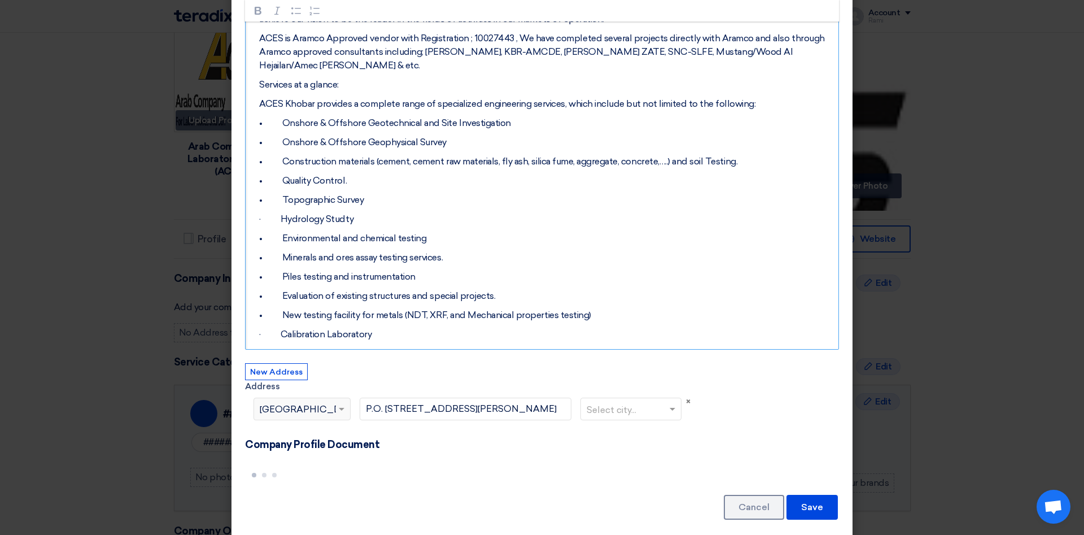
click at [710, 212] on p "· Hydrology Studty" at bounding box center [546, 219] width 574 height 14
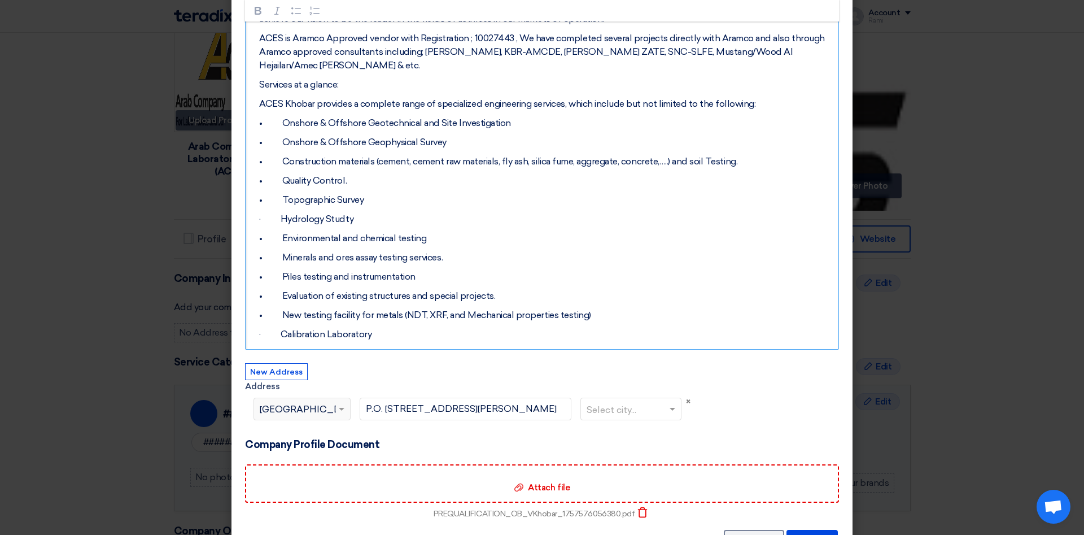
click at [425, 308] on p "• New testing facility for metals (NDT, XRF, and Mechanical properties testing)" at bounding box center [546, 315] width 574 height 14
click at [658, 251] on p "• Minerals and ores assay testing services." at bounding box center [546, 258] width 574 height 14
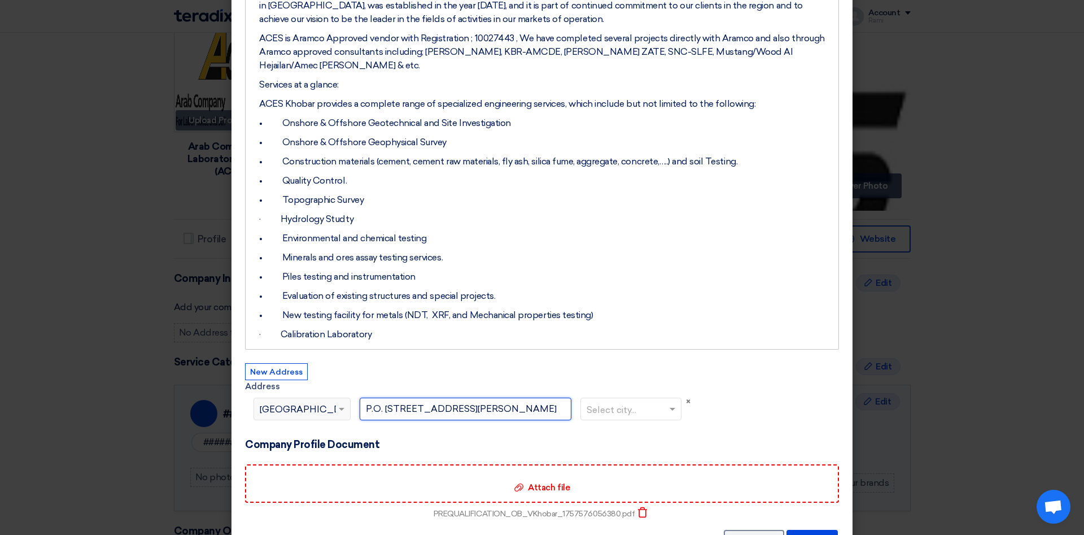
click at [483, 397] on input "P.O. Box 70156, Al Saadah St., Al Taawen District, Al-Khobar 34632, KSA, Buildi…" at bounding box center [466, 408] width 212 height 23
click at [675, 402] on span at bounding box center [674, 409] width 14 height 14
type input "s"
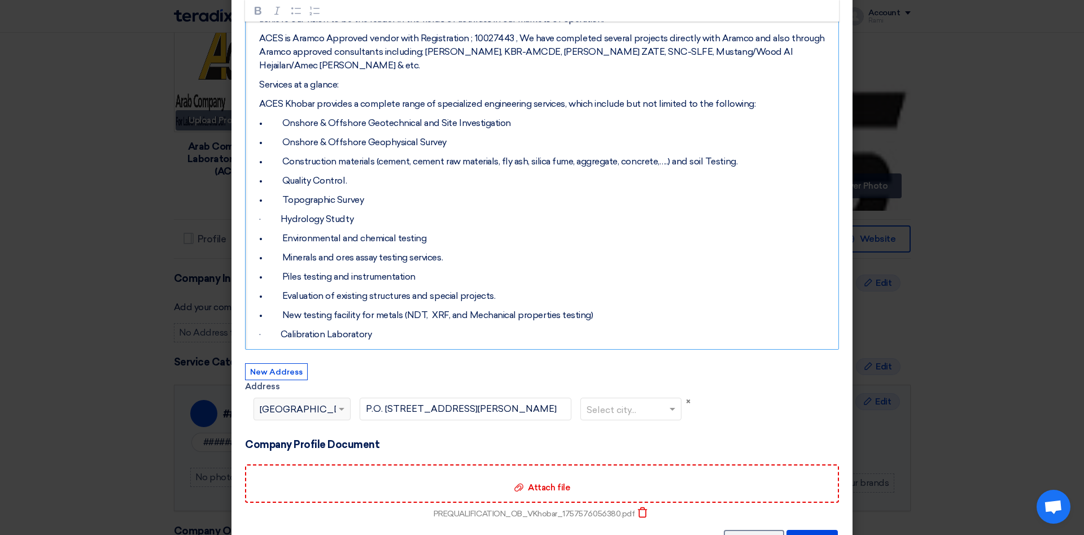
click at [741, 313] on div "Arab Company for Laboratories & Soil (ACES) was established in Amman-Jordan in …" at bounding box center [542, 140] width 594 height 419
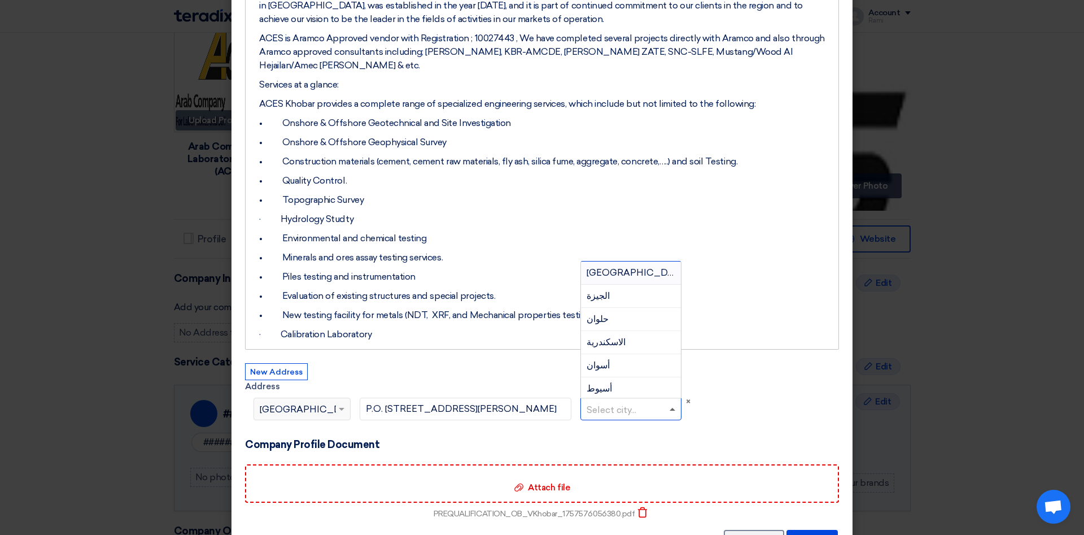
drag, startPoint x: 672, startPoint y: 397, endPoint x: 762, endPoint y: 356, distance: 98.3
click at [672, 402] on span at bounding box center [674, 409] width 14 height 14
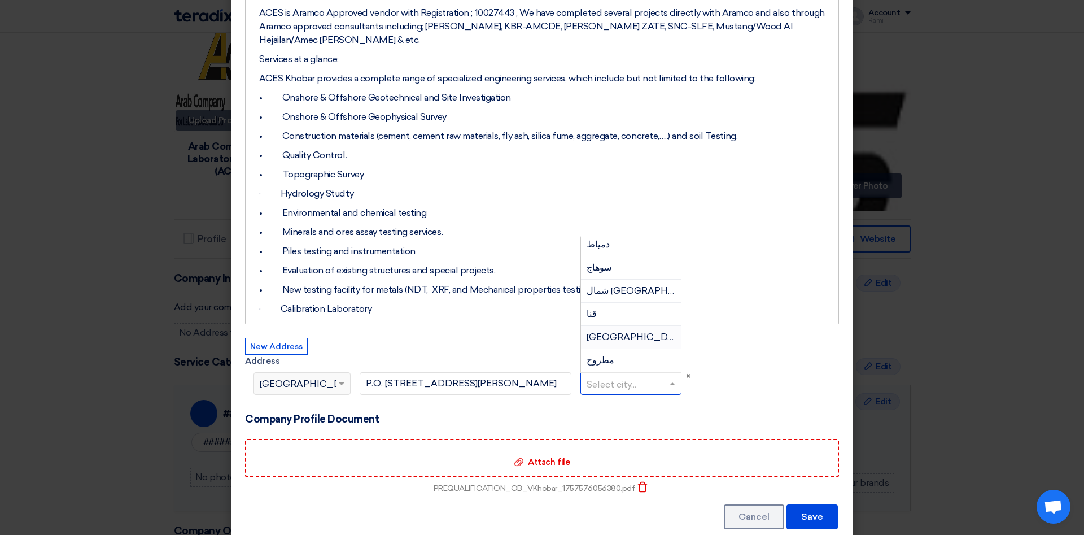
scroll to position [208, 0]
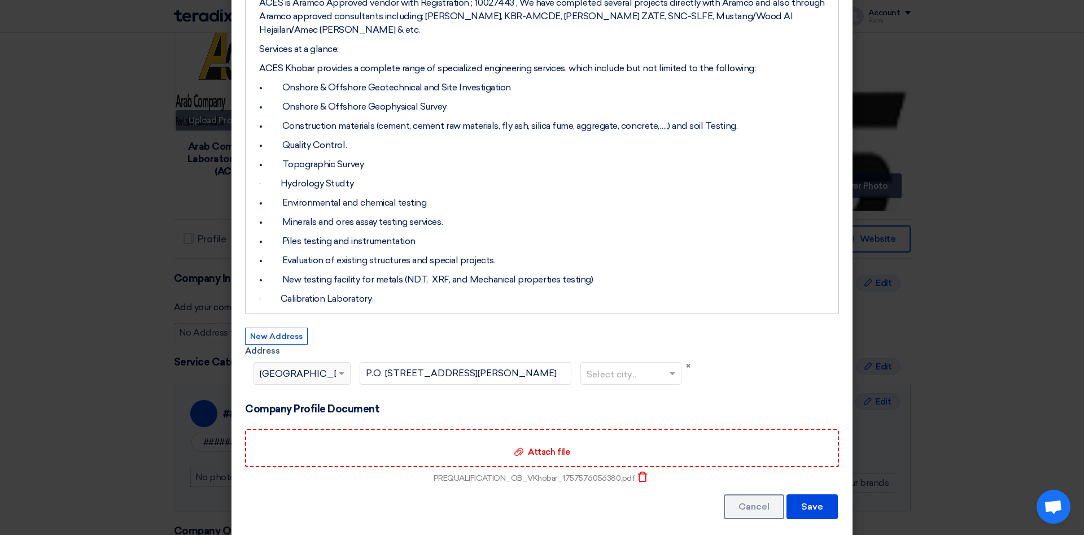
click at [342, 366] on span at bounding box center [343, 373] width 14 height 14
click at [342, 372] on span at bounding box center [342, 374] width 6 height 4
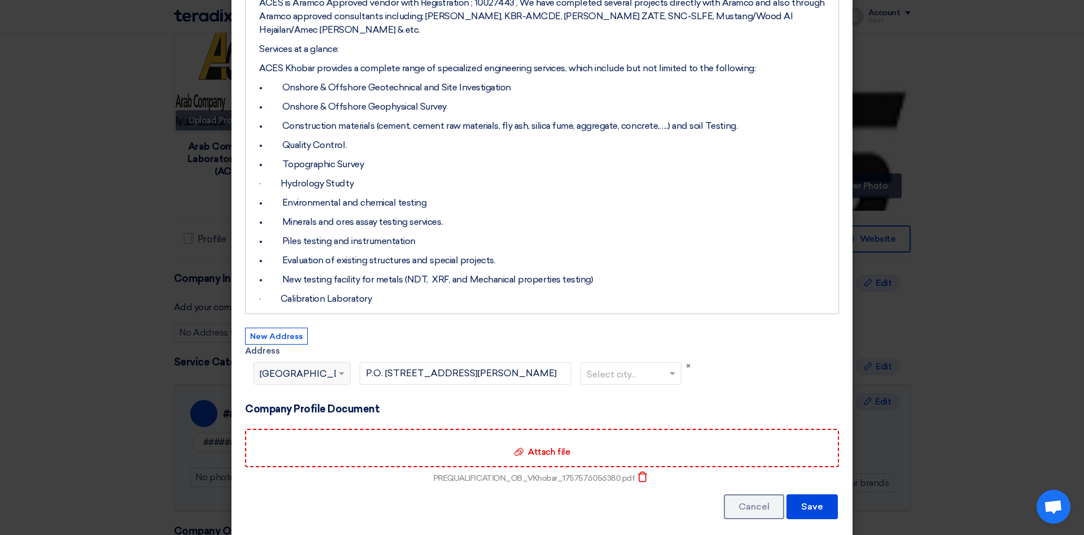
click at [304, 366] on div "Select country... × Egypt" at bounding box center [295, 373] width 82 height 14
click at [256, 366] on div "Select country... × Egypt" at bounding box center [295, 373] width 82 height 14
click at [466, 362] on input "P.O. Box 70156, Al Saadah St., Al Taawen District, Al-Khobar 34632, KSA, Buildi…" at bounding box center [466, 373] width 212 height 23
click at [399, 362] on input "P.O. Box 70156, Al Saadah St., Al Taawen District, Al-Khobar 34632, KSA, Buildi…" at bounding box center [466, 373] width 212 height 23
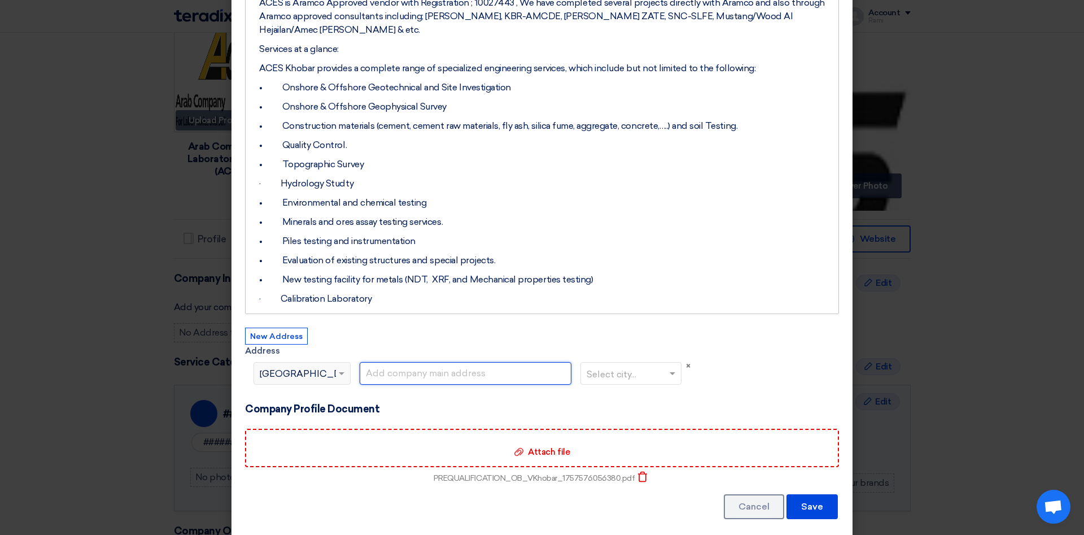
scroll to position [0, 0]
click at [343, 372] on span at bounding box center [342, 374] width 6 height 4
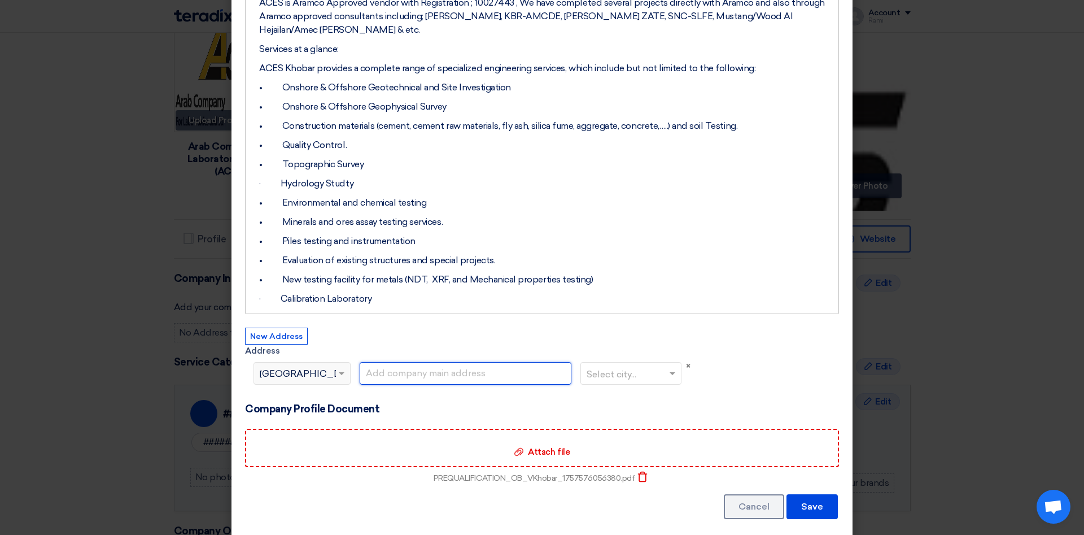
click at [412, 366] on input "text" at bounding box center [466, 373] width 212 height 23
click at [461, 362] on input "text" at bounding box center [466, 373] width 212 height 23
type input "P.O. Box 70156, Al Saadah St., Al Taawen District, Al-Khobar 34632, KSA, Buildi…"
click at [622, 344] on label "Address" at bounding box center [467, 350] width 445 height 13
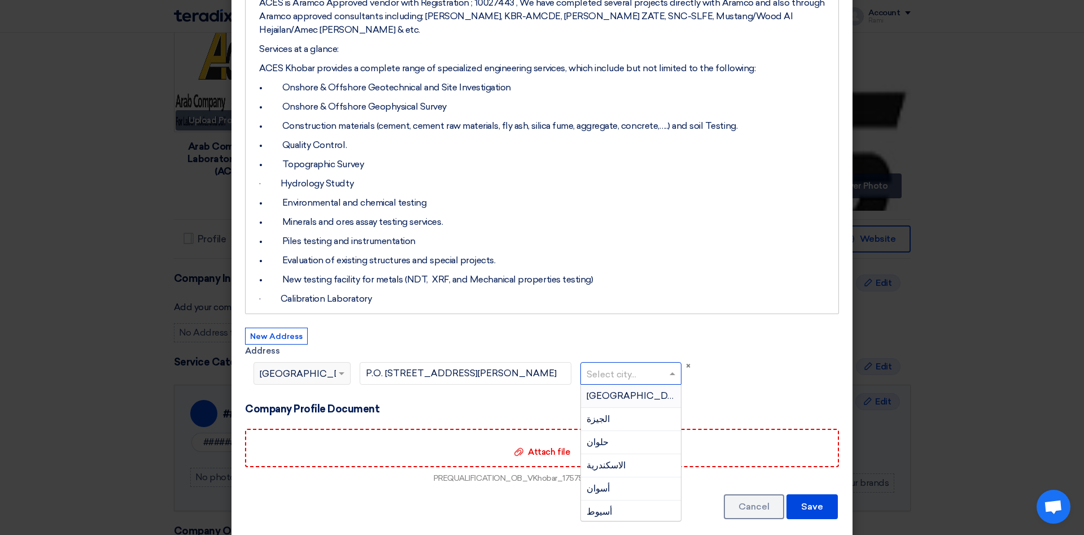
click at [675, 366] on span at bounding box center [674, 373] width 14 height 14
click at [760, 296] on div "Arab Company for Laboratories & Soil (ACES) was established in Amman-Jordan in …" at bounding box center [542, 104] width 594 height 419
click at [724, 363] on form "About Company Rich Text Editor Bold (CTRL+B) Bold Italic (CTRL+I) Italic Bullet…" at bounding box center [542, 188] width 594 height 664
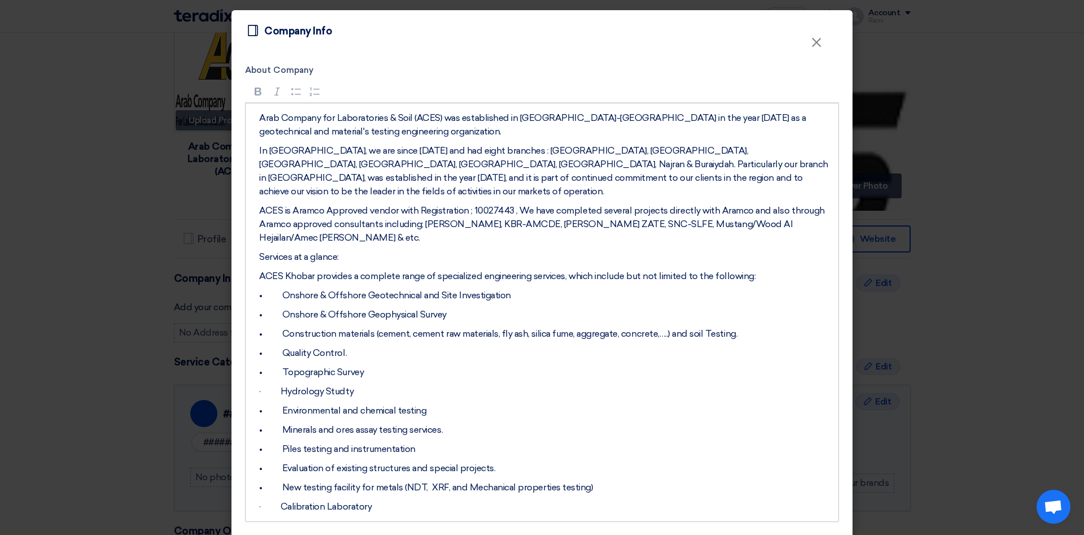
scroll to position [208, 0]
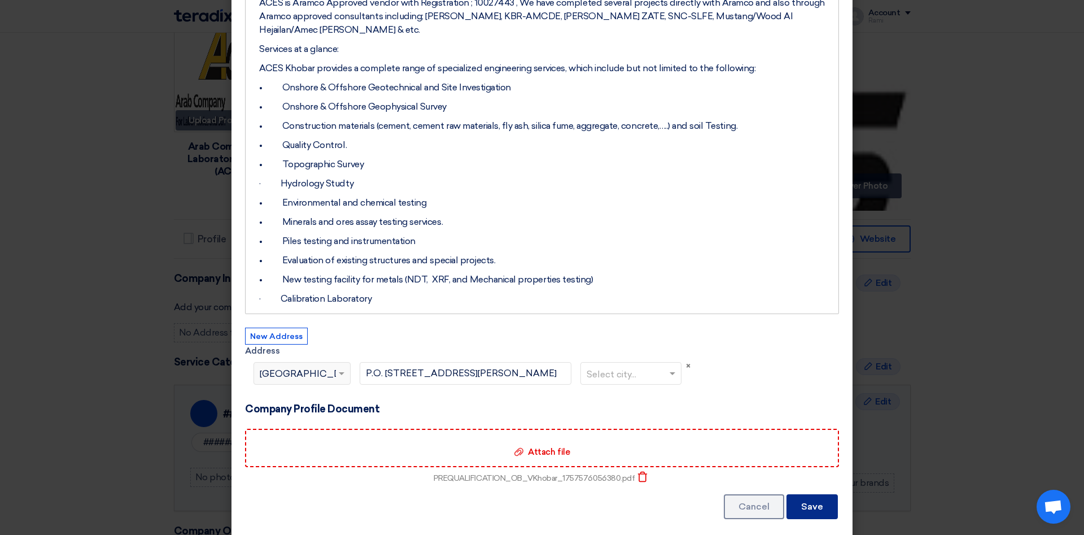
click at [812, 499] on button "Save" at bounding box center [811, 506] width 51 height 25
click at [342, 366] on span at bounding box center [343, 373] width 14 height 14
click at [286, 364] on div "Select country... × Egypt" at bounding box center [301, 373] width 97 height 23
click at [287, 366] on div "Select country... × Egypt" at bounding box center [295, 373] width 82 height 14
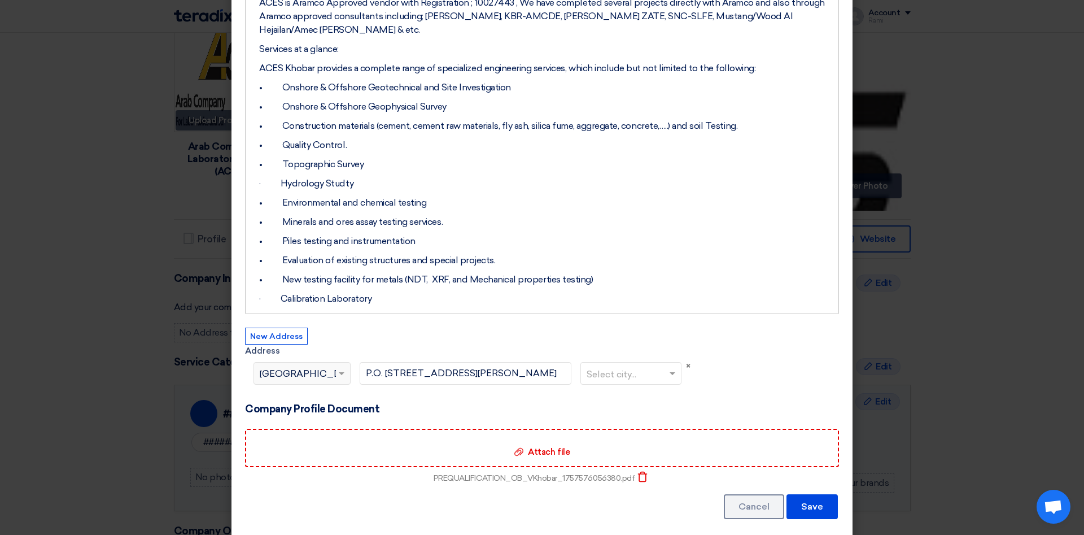
click at [287, 366] on div "Select country... × Egypt" at bounding box center [295, 373] width 82 height 14
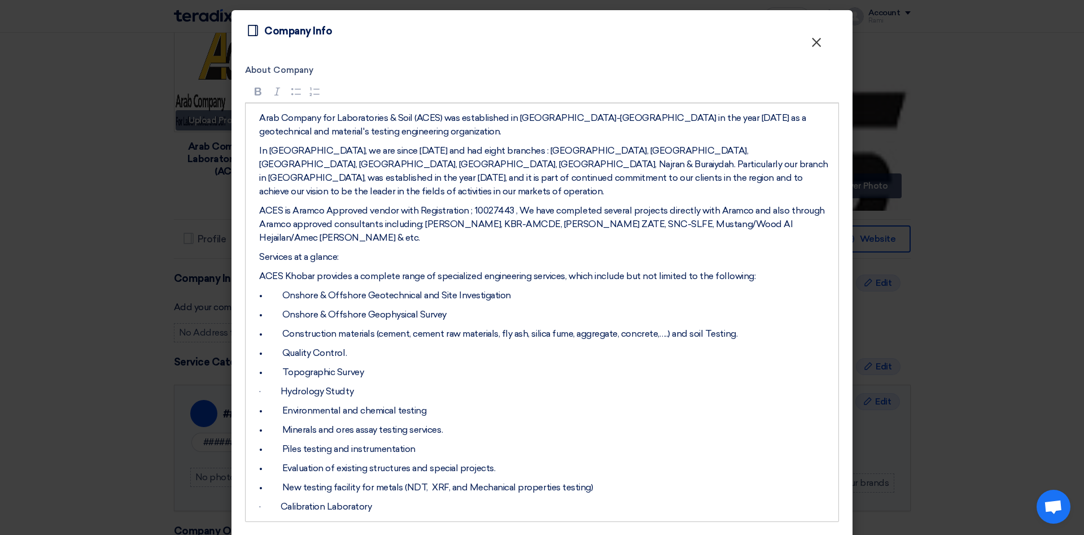
click at [820, 42] on span "×" at bounding box center [816, 45] width 11 height 23
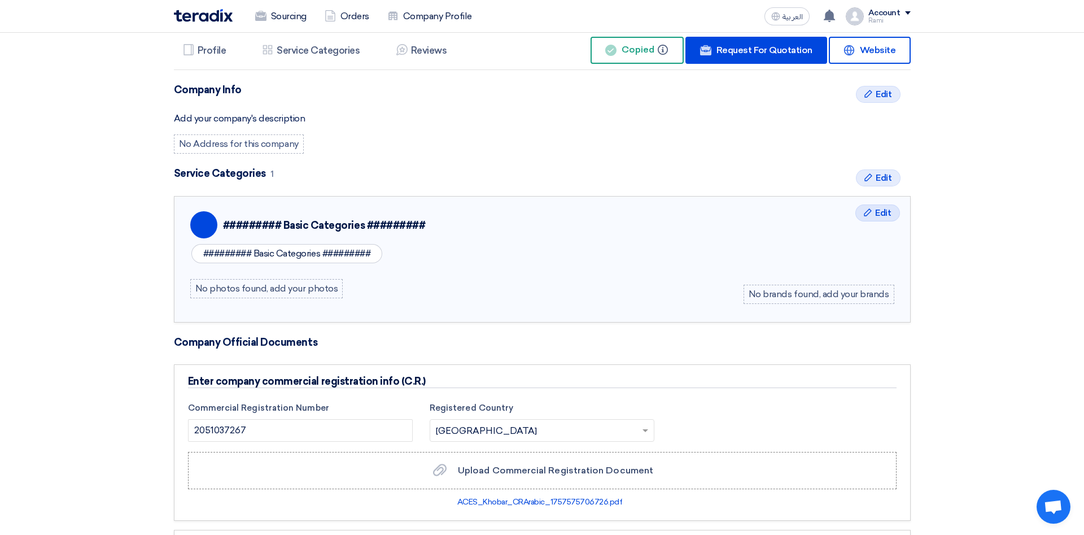
scroll to position [288, 0]
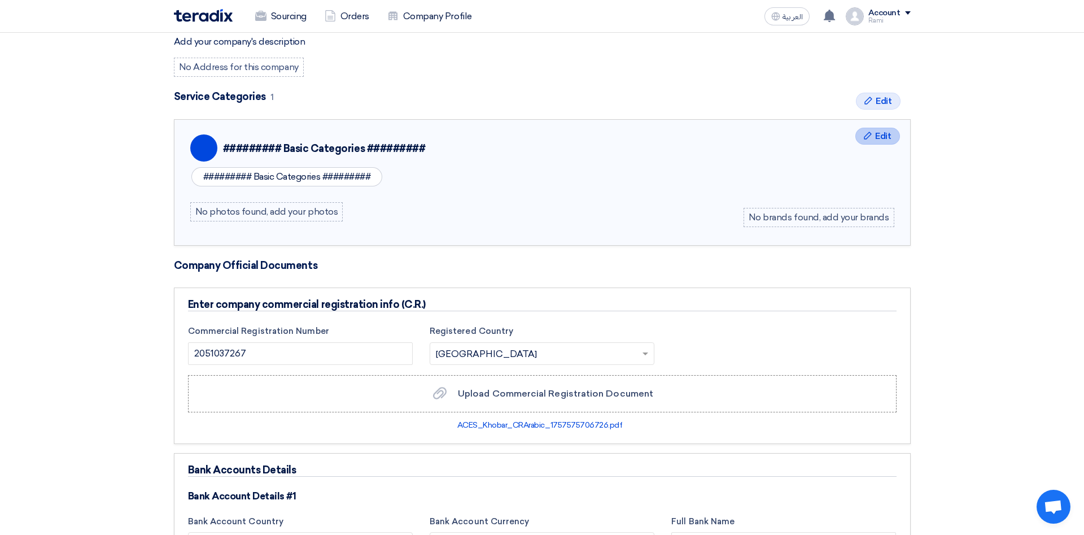
click at [882, 140] on span "Edit" at bounding box center [883, 136] width 16 height 14
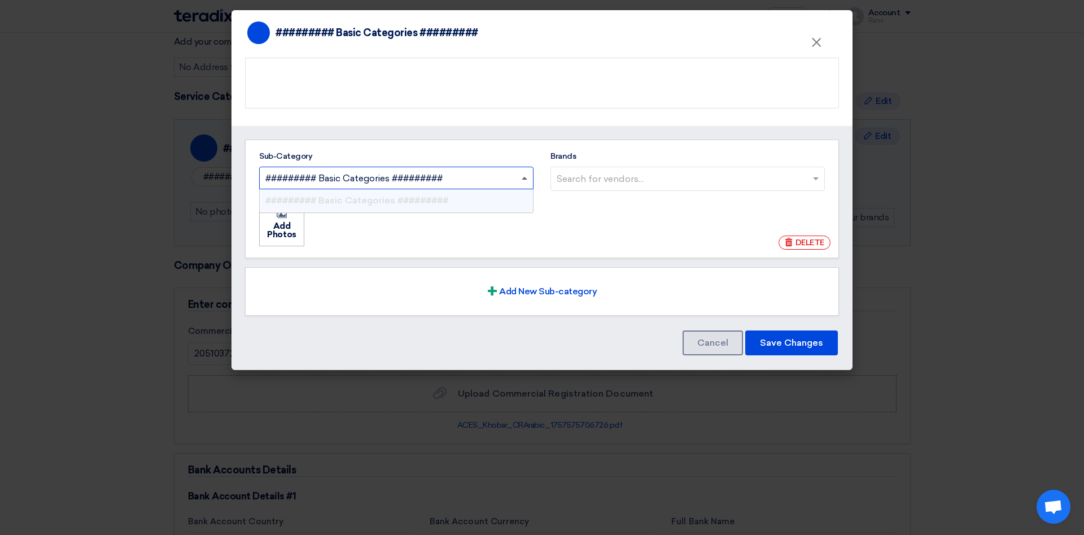
click at [525, 177] on span at bounding box center [525, 178] width 6 height 3
click at [516, 176] on input "Sub-Category Search for sub-category... × ######### Basic Categories ######### …" at bounding box center [390, 178] width 251 height 19
click at [816, 174] on input "Brands Search for vendors..." at bounding box center [689, 178] width 265 height 19
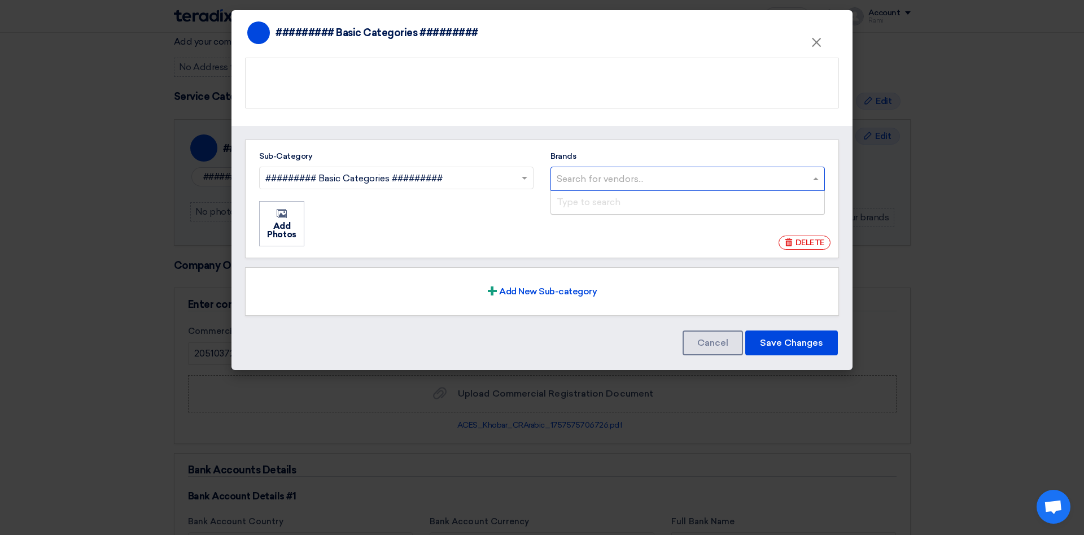
click at [816, 174] on input "Brands Search for vendors... Type to search" at bounding box center [689, 178] width 265 height 19
click at [655, 172] on input "Brands Search for vendors... Type to search" at bounding box center [689, 178] width 265 height 19
click at [602, 238] on ul "Add Photos Add Photos" at bounding box center [542, 223] width 568 height 47
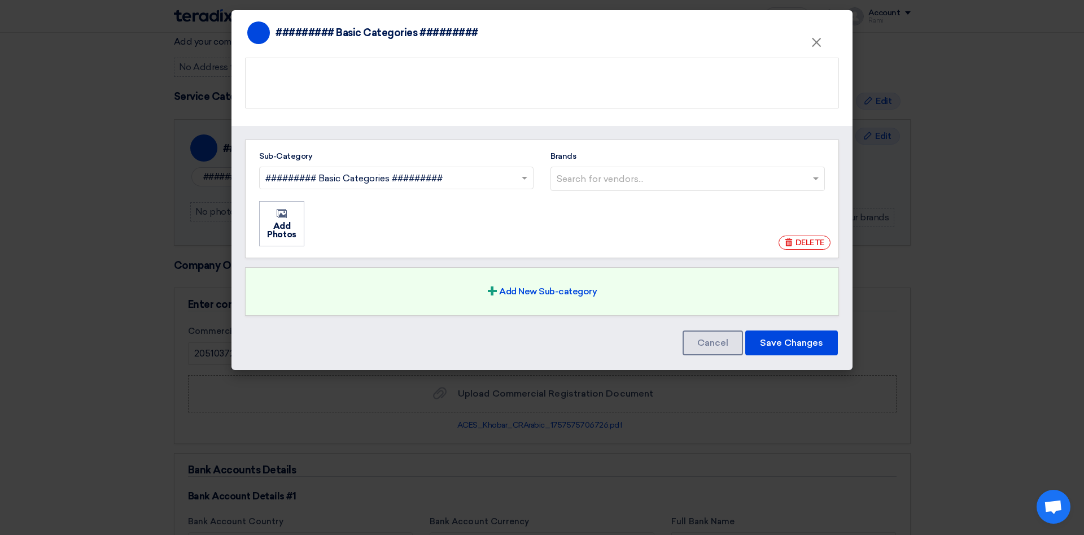
click at [549, 291] on span "Add New Sub-category" at bounding box center [548, 292] width 98 height 14
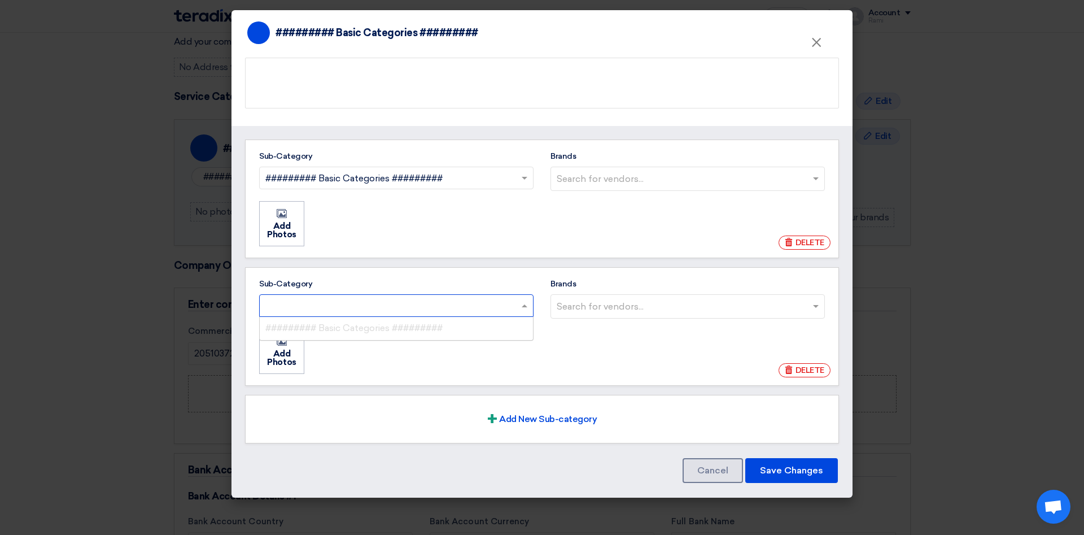
click at [458, 298] on input "Sub-Category Search for sub-category... × × ######### Basic Categories #########" at bounding box center [390, 306] width 251 height 19
click at [522, 304] on span at bounding box center [525, 306] width 6 height 4
click at [516, 302] on input "Sub-Category Search for sub-category... × ×" at bounding box center [390, 306] width 251 height 19
click at [522, 304] on span at bounding box center [525, 306] width 6 height 4
click at [516, 302] on input "Sub-Category Search for sub-category... × ×" at bounding box center [390, 306] width 251 height 19
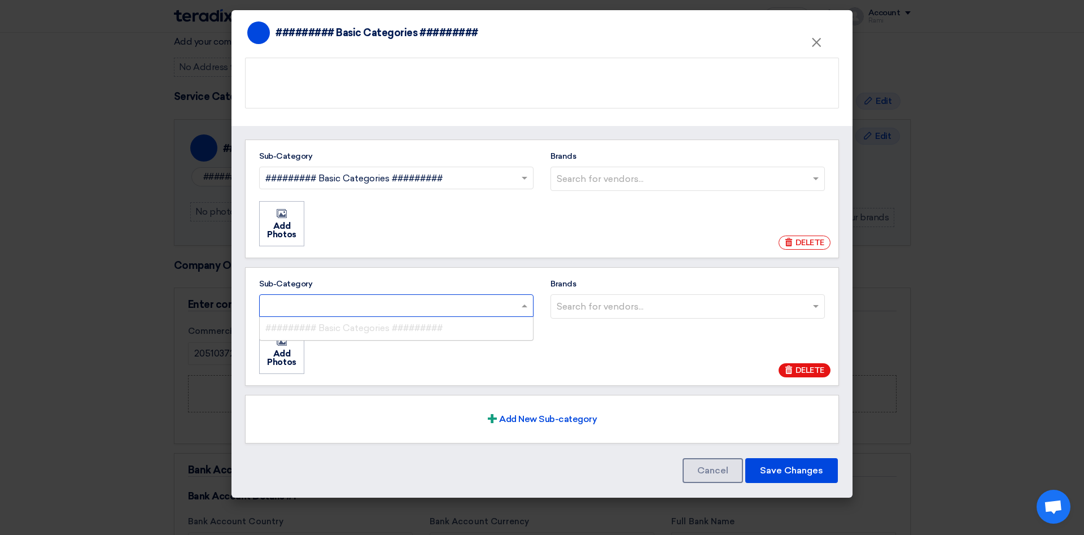
click at [801, 366] on span "DELETE" at bounding box center [809, 370] width 29 height 12
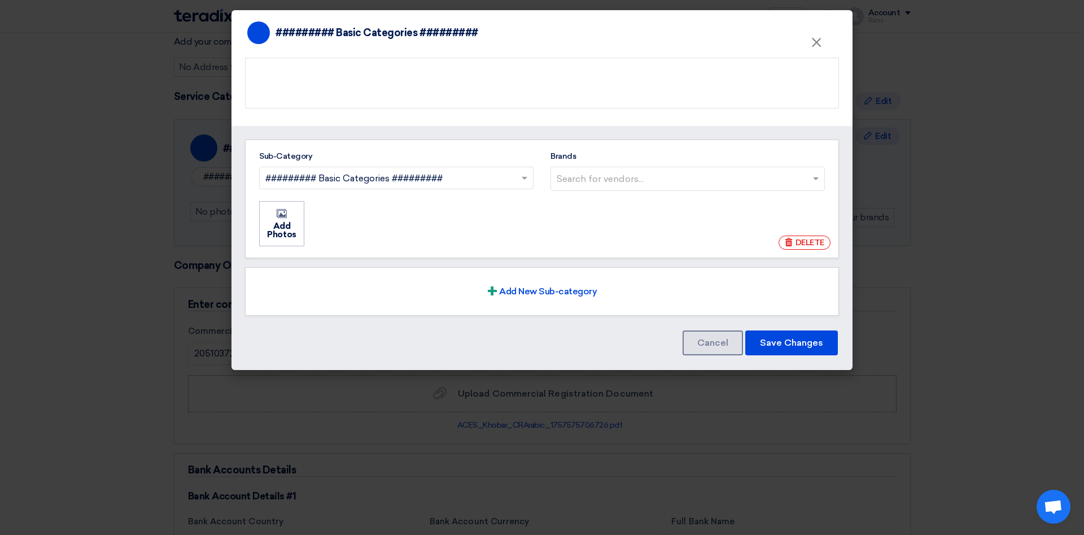
click at [431, 161] on label "Sub-Category Search for sub-category... × ######### Basic Categories ######### ×" at bounding box center [396, 170] width 291 height 41
click at [431, 169] on input "Sub-Category Search for sub-category... × ######### Basic Categories ######### ×" at bounding box center [390, 178] width 251 height 19
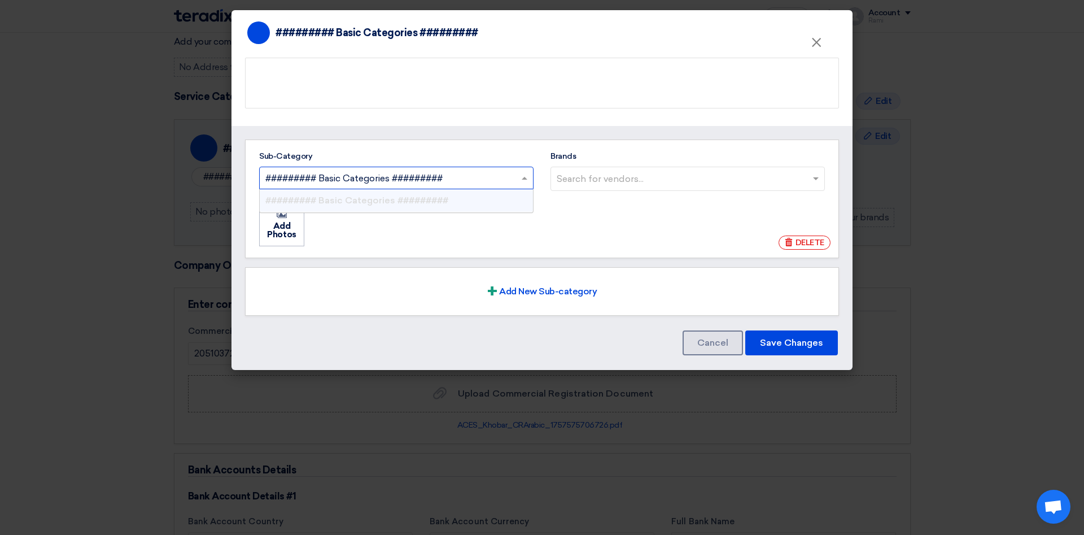
click at [423, 172] on input "Sub-Category Search for sub-category... × ######### Basic Categories ######### …" at bounding box center [390, 178] width 251 height 19
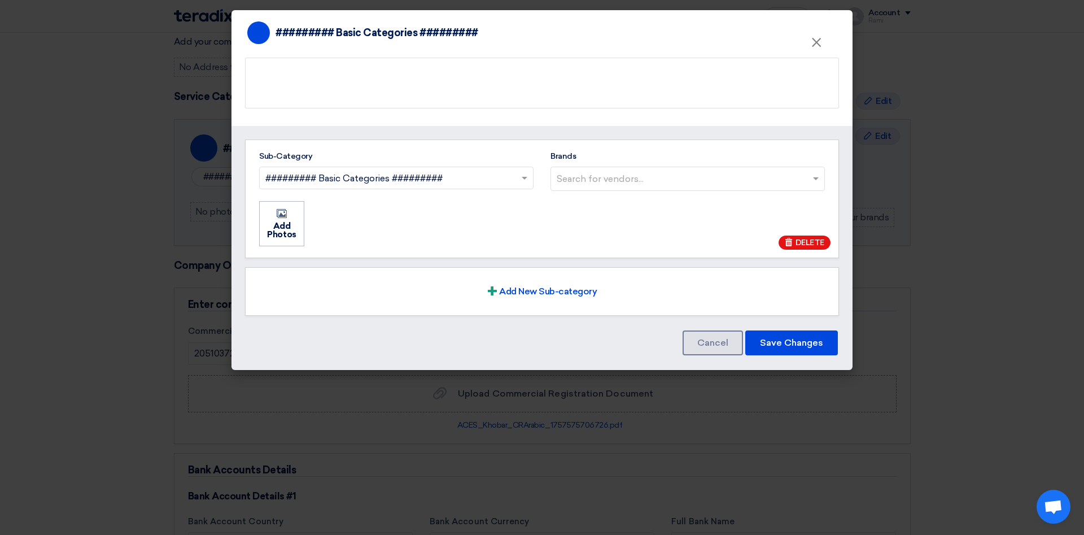
click at [815, 237] on span "DELETE" at bounding box center [809, 243] width 29 height 12
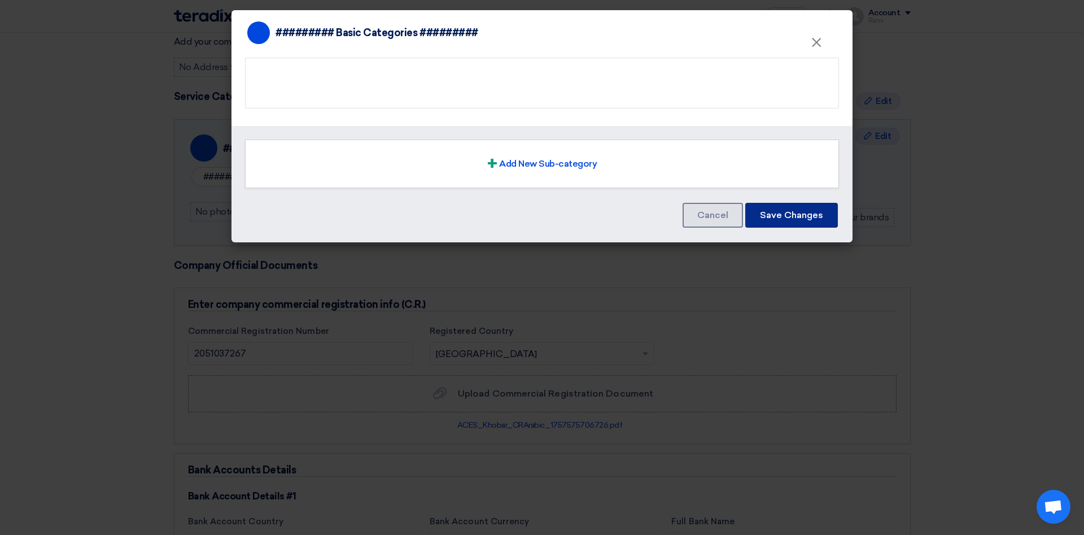
drag, startPoint x: 798, startPoint y: 216, endPoint x: 582, endPoint y: 278, distance: 224.3
click at [626, 280] on modal-container "Profile > ######### Basic Categories ######### × + Add New Sub-category Save Ch…" at bounding box center [542, 267] width 1084 height 535
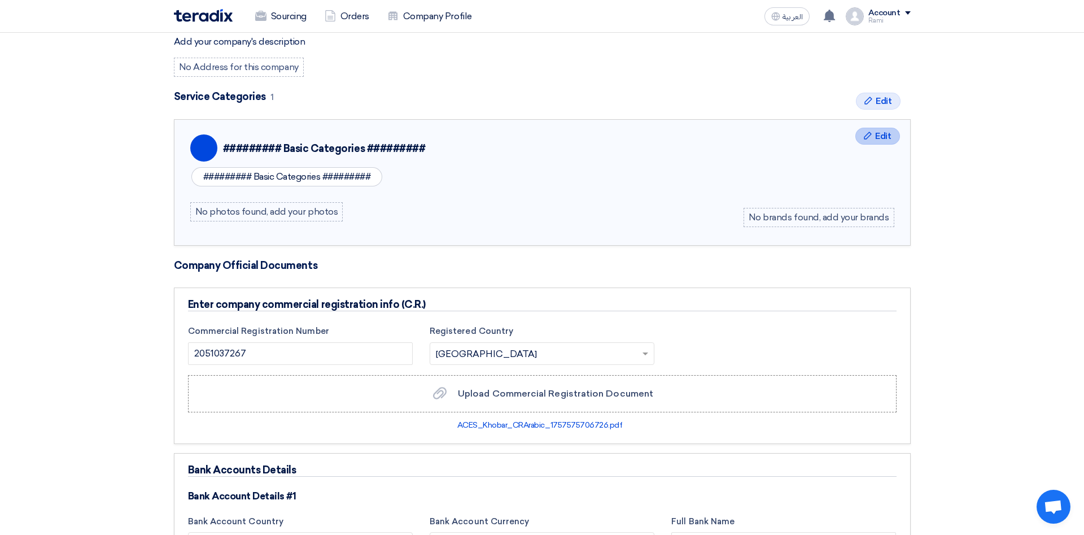
click at [881, 130] on span "Edit" at bounding box center [883, 136] width 16 height 14
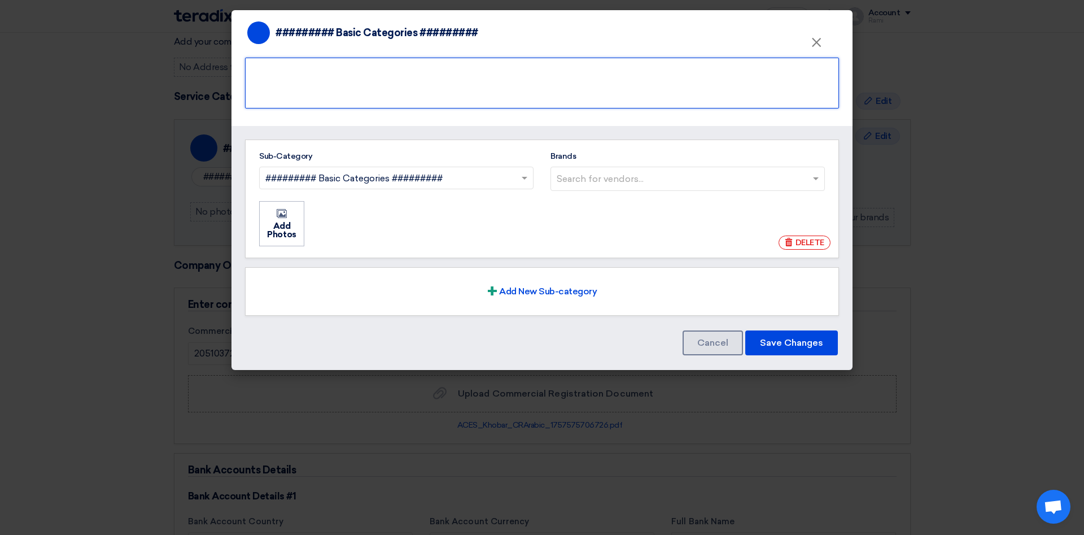
click at [409, 73] on textarea at bounding box center [542, 83] width 594 height 51
type textarea "e"
type textarea "Engineering Studies (Service Provider) - Laboratory Testing"
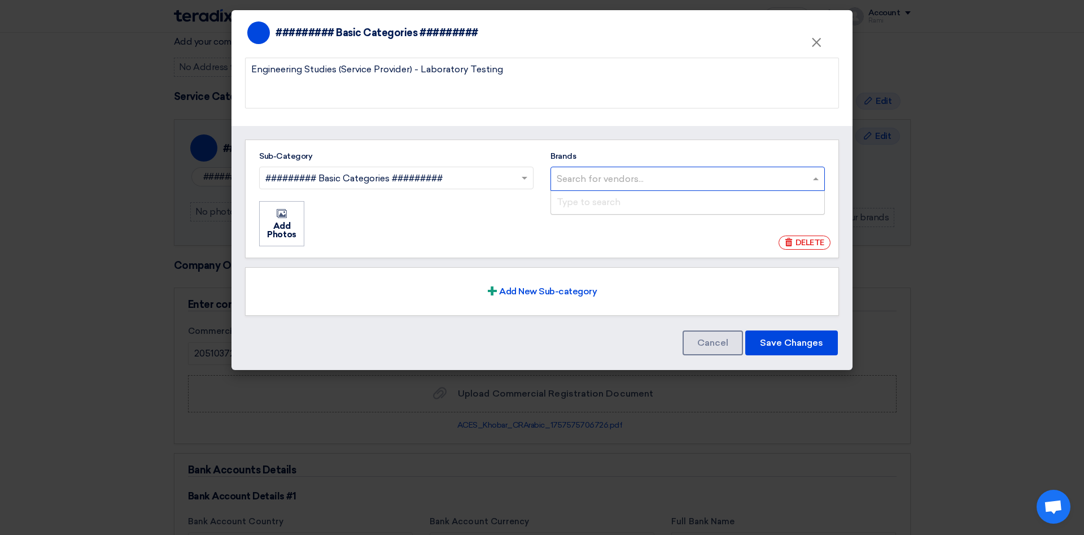
click at [821, 172] on span at bounding box center [817, 179] width 14 height 14
click at [821, 172] on input "Brands Search for vendors... Type to search" at bounding box center [689, 178] width 265 height 19
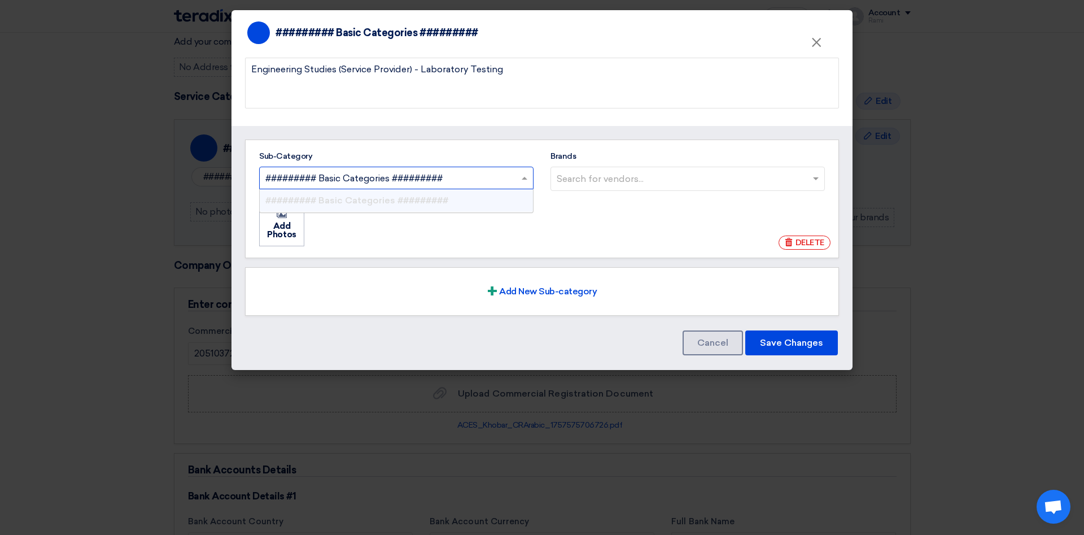
click at [418, 180] on input "Sub-Category Search for sub-category... × ######### Basic Categories ######### …" at bounding box center [390, 178] width 251 height 19
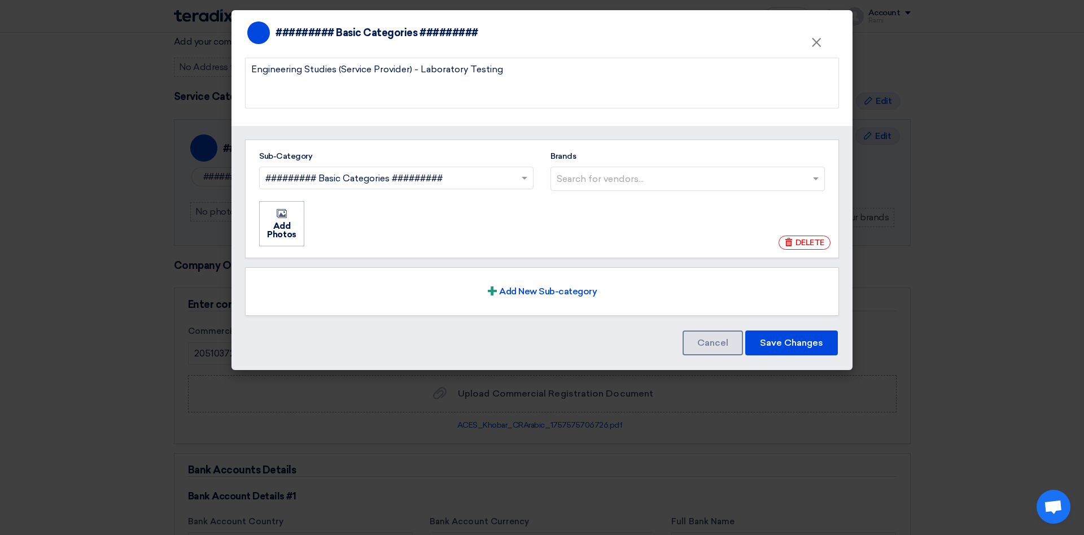
click at [649, 242] on ul "Add Photos Add Photos" at bounding box center [542, 223] width 568 height 47
click at [792, 337] on button "Save Changes" at bounding box center [791, 342] width 93 height 25
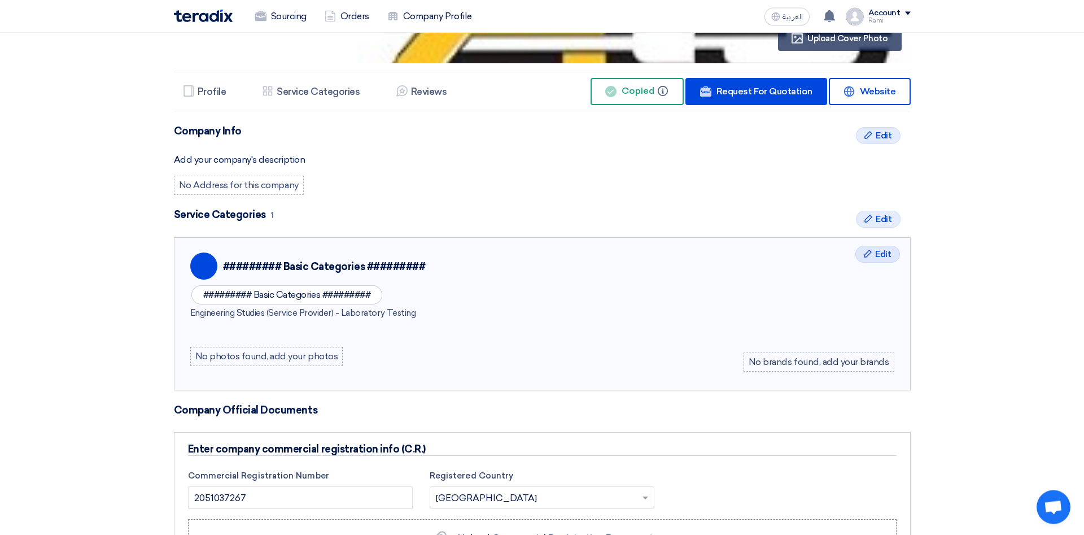
scroll to position [54, 0]
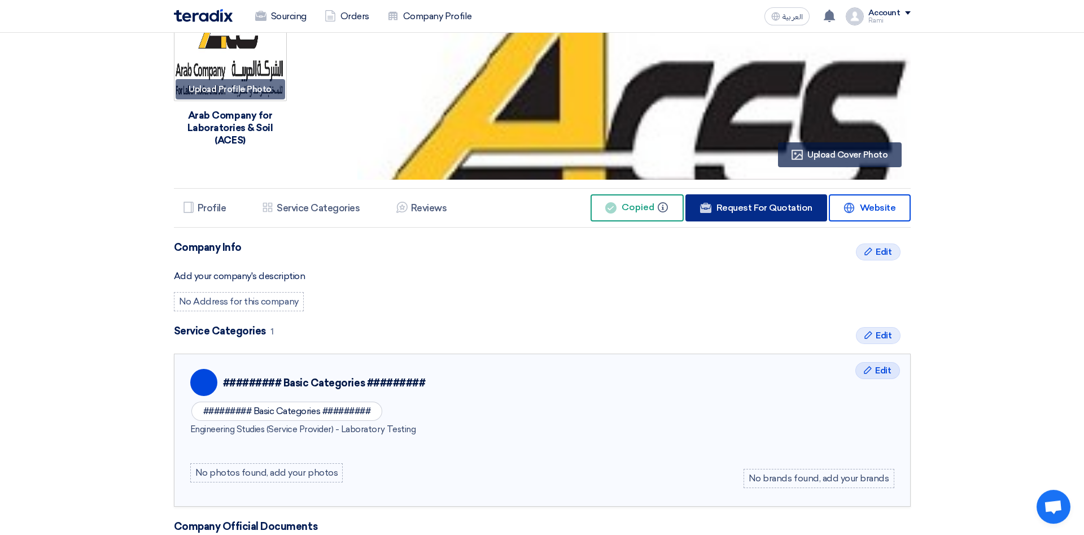
click at [768, 211] on span "Request For Quotation" at bounding box center [764, 207] width 96 height 11
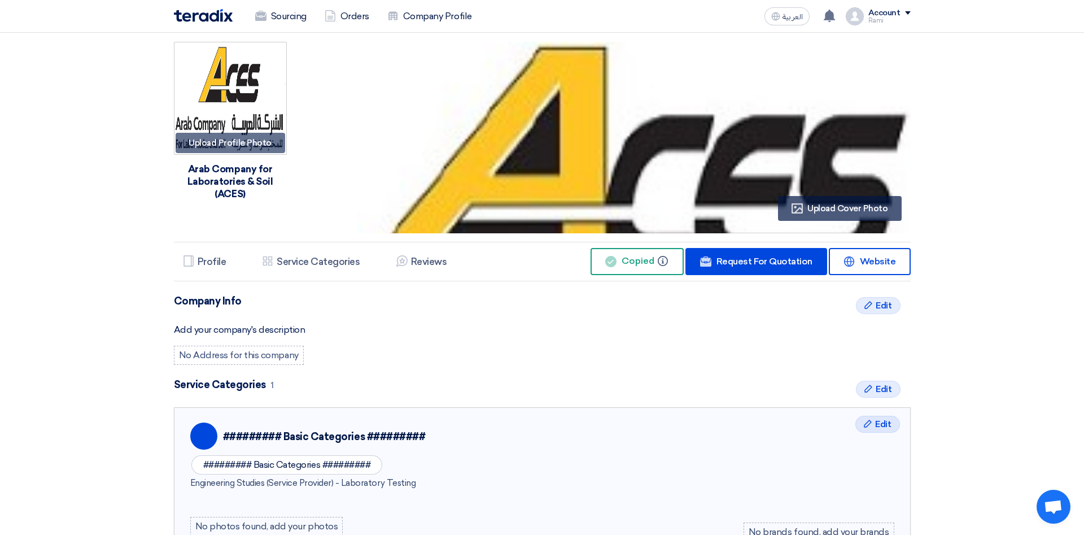
click at [256, 334] on div "Add your company's description" at bounding box center [542, 330] width 737 height 14
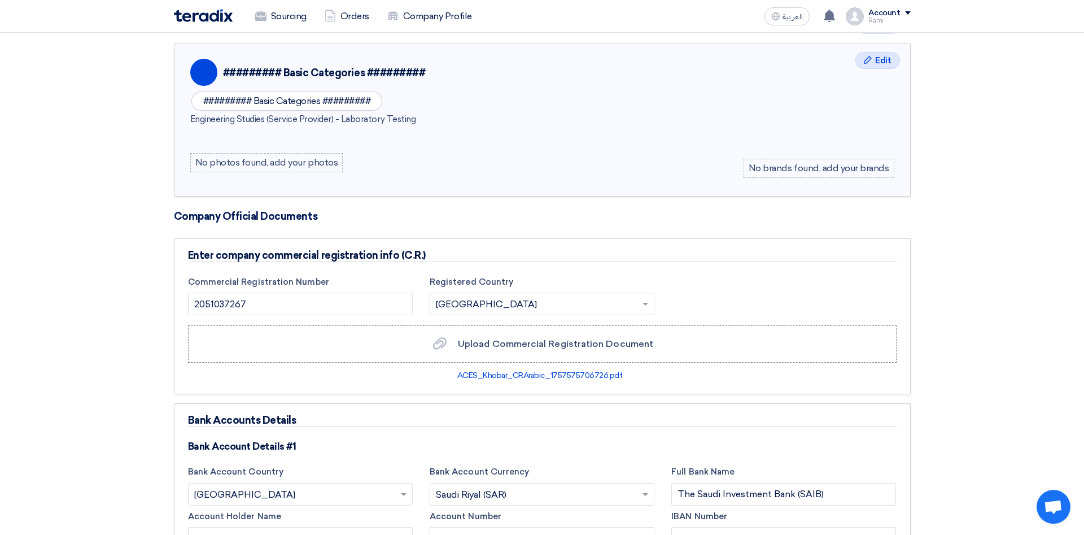
scroll to position [403, 0]
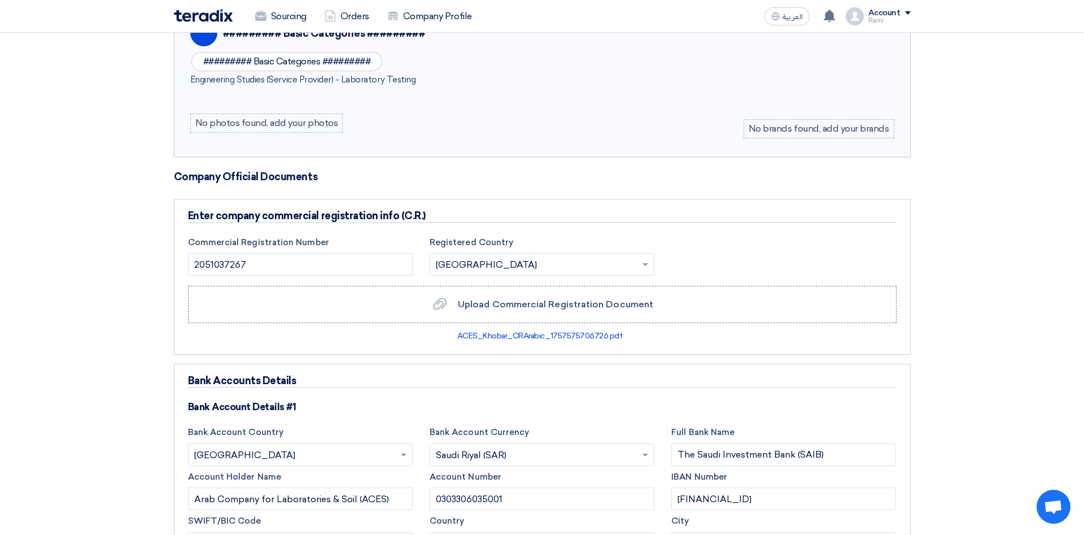
click at [821, 123] on div "No brands found, add your brands" at bounding box center [819, 128] width 151 height 19
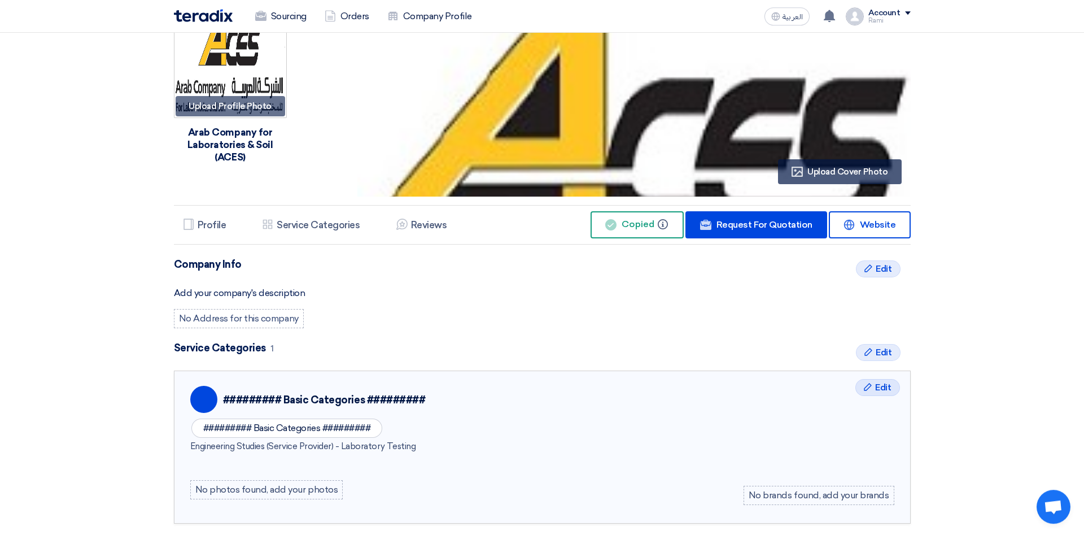
scroll to position [0, 0]
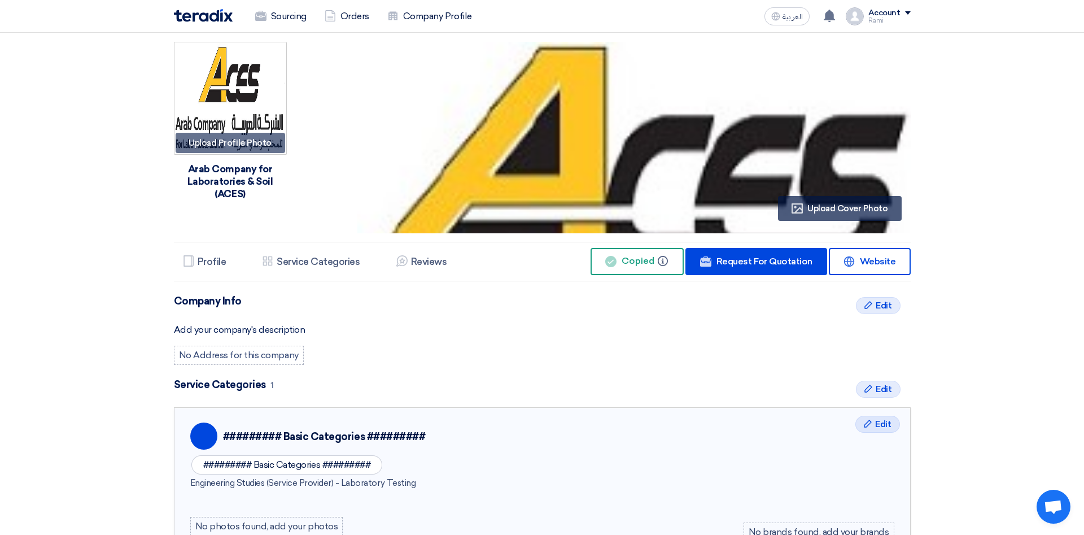
click at [882, 13] on div "Account" at bounding box center [884, 13] width 32 height 10
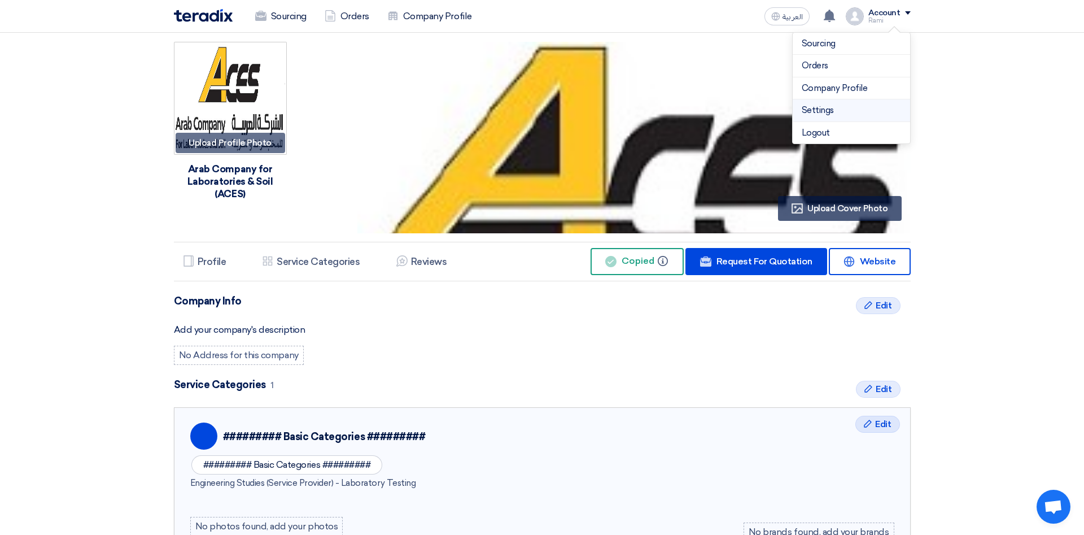
click at [822, 110] on link "Settings" at bounding box center [851, 110] width 99 height 13
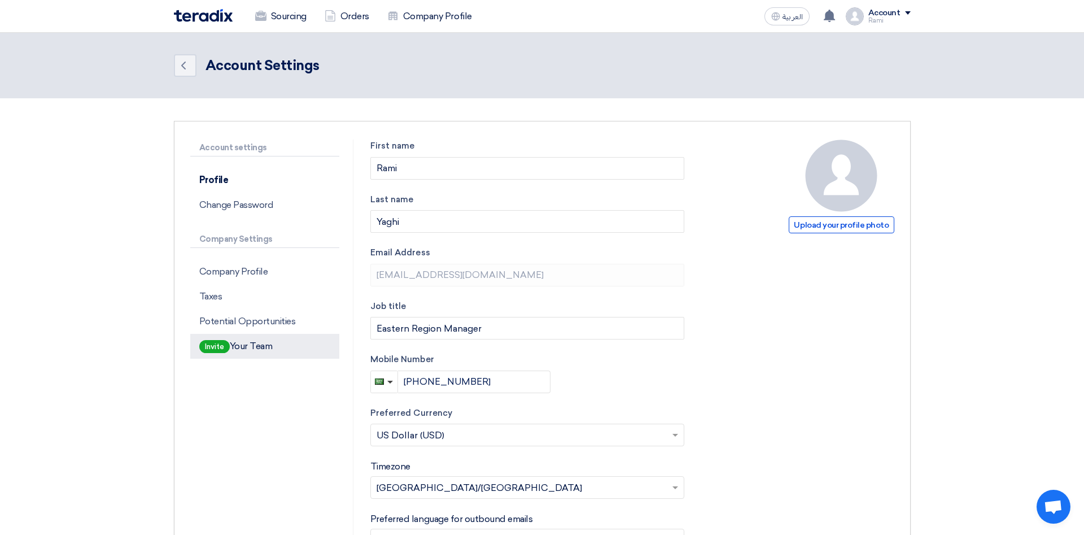
click at [269, 347] on p "Invite Your Team" at bounding box center [264, 346] width 149 height 25
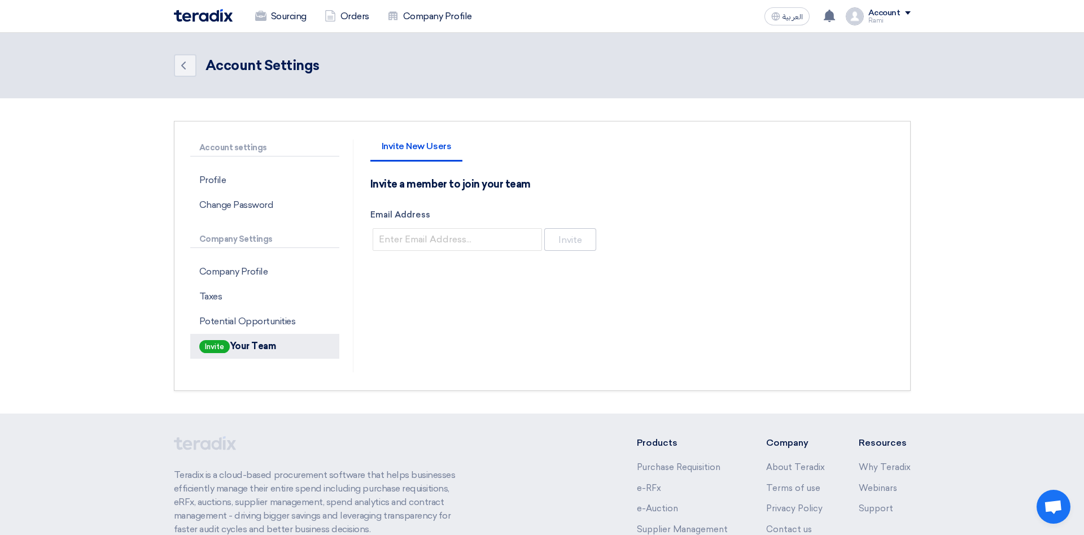
click at [217, 346] on span "Invite" at bounding box center [214, 346] width 30 height 13
click at [213, 300] on p "Taxes" at bounding box center [264, 296] width 149 height 25
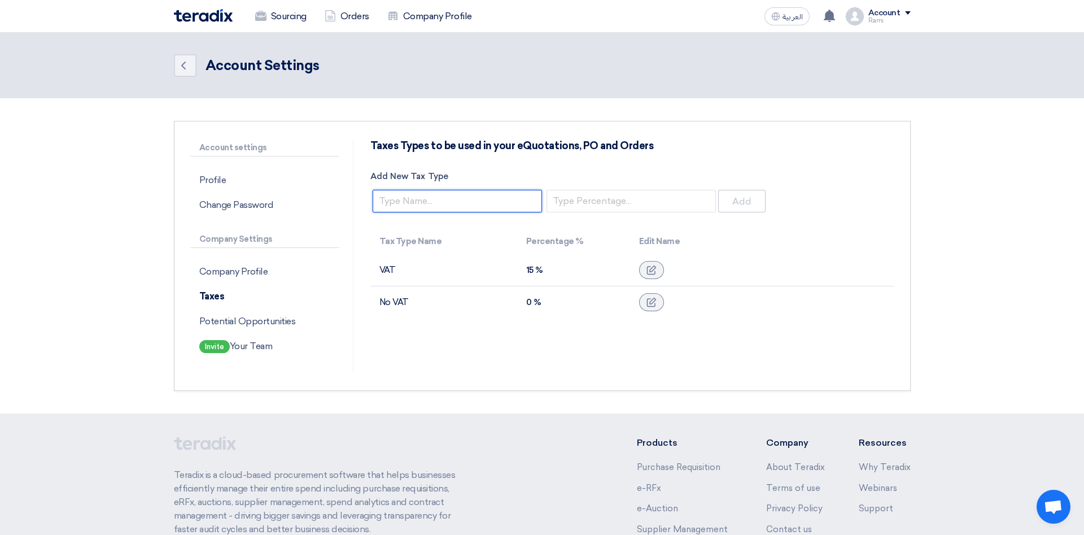
click at [445, 203] on input "Add New Tax Type" at bounding box center [457, 201] width 169 height 23
click at [771, 263] on td at bounding box center [762, 270] width 264 height 32
click at [509, 200] on input "Add New Tax Type" at bounding box center [457, 201] width 169 height 23
click at [465, 196] on input "Add New Tax Type" at bounding box center [457, 201] width 169 height 23
type input "VAT"
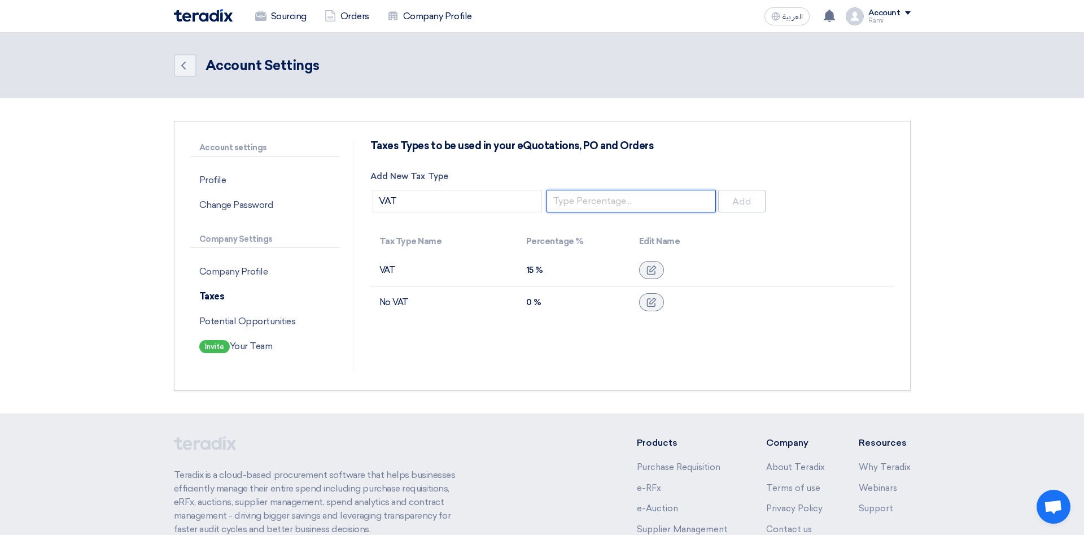
click at [632, 203] on input "number" at bounding box center [631, 201] width 169 height 23
type input "15"
click at [832, 309] on td at bounding box center [762, 302] width 264 height 32
click at [653, 196] on input "number" at bounding box center [631, 201] width 169 height 23
click at [795, 306] on td at bounding box center [762, 302] width 264 height 32
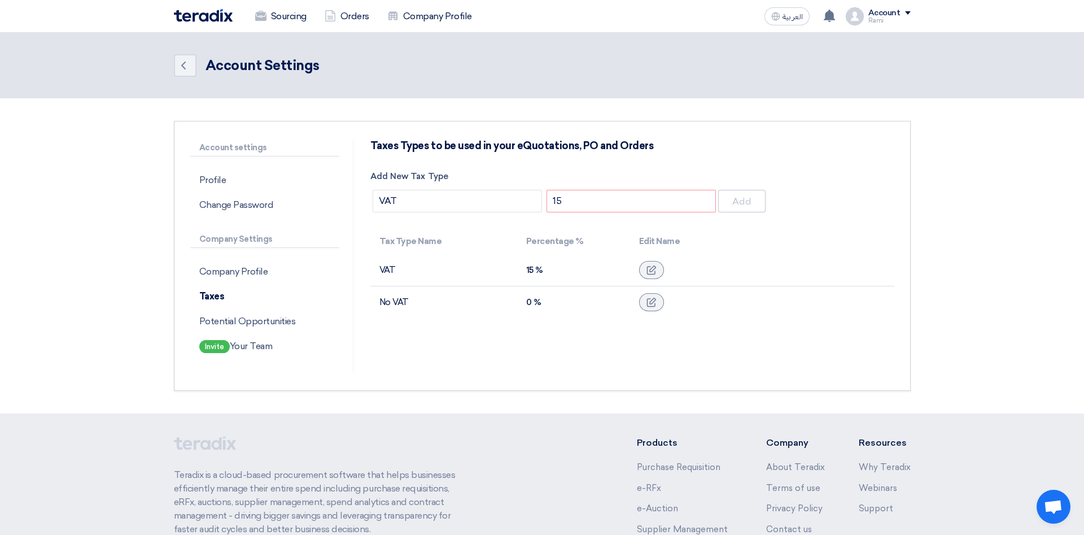
click at [781, 219] on div "Taxes Types to be used in your eQuotations, PO and Orders Add New Tax Type VAT …" at bounding box center [632, 255] width 541 height 233
drag, startPoint x: 599, startPoint y: 200, endPoint x: 566, endPoint y: 134, distance: 73.5
click at [559, 190] on input "15" at bounding box center [631, 201] width 169 height 23
type input "1"
click at [824, 290] on td at bounding box center [762, 302] width 264 height 32
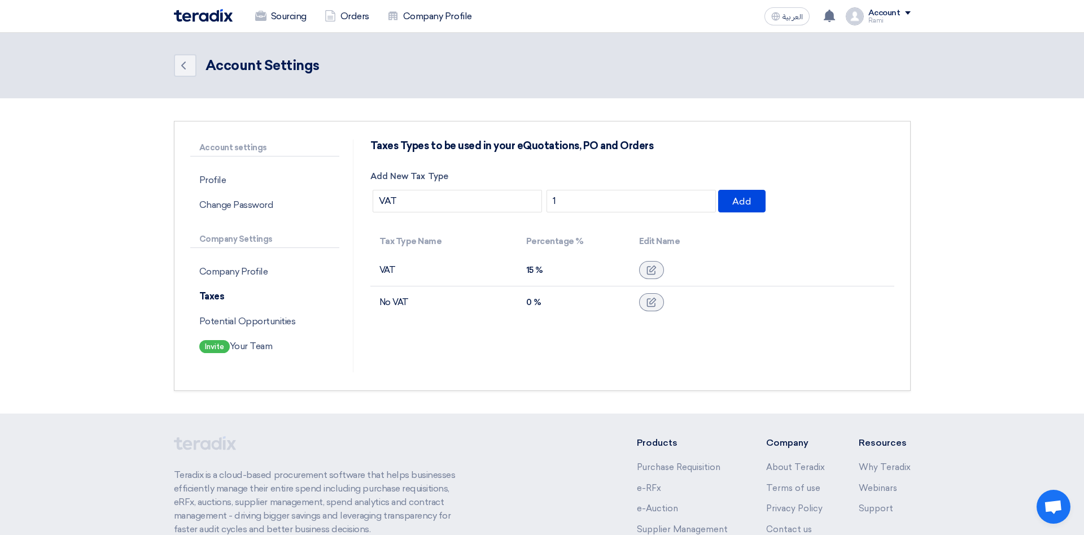
click at [764, 305] on td at bounding box center [762, 302] width 264 height 32
drag, startPoint x: 838, startPoint y: 296, endPoint x: 617, endPoint y: 244, distance: 227.3
click at [833, 296] on td at bounding box center [762, 302] width 264 height 32
drag, startPoint x: 580, startPoint y: 202, endPoint x: 467, endPoint y: 190, distance: 113.5
click at [547, 192] on input "1" at bounding box center [631, 201] width 169 height 23
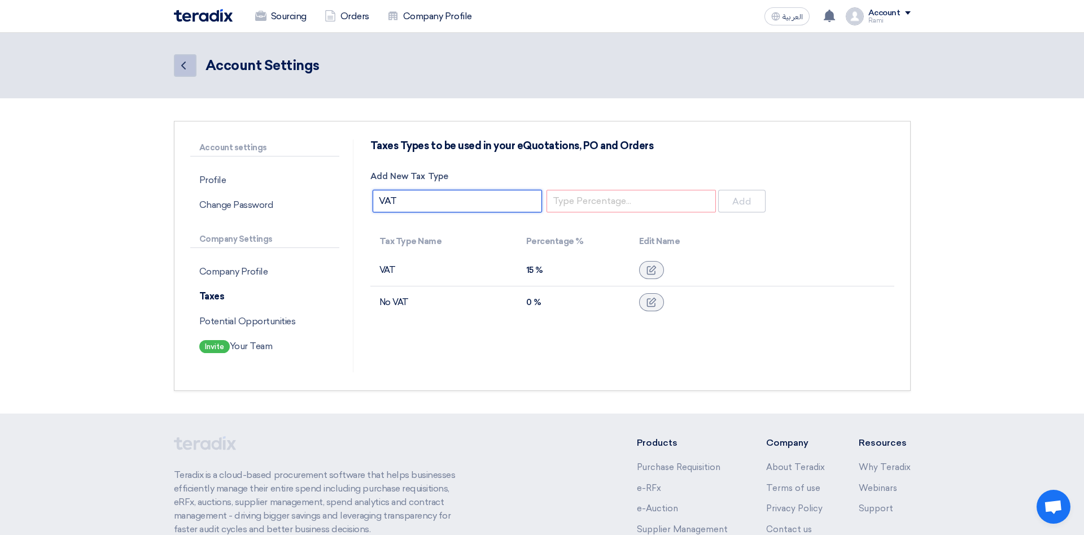
drag, startPoint x: 454, startPoint y: 196, endPoint x: 195, endPoint y: 65, distance: 290.6
click at [373, 190] on input "VAT" at bounding box center [457, 201] width 169 height 23
click at [532, 354] on div "Taxes Types to be used in your eQuotations, PO and Orders Add New Tax Type Add …" at bounding box center [632, 255] width 541 height 233
click at [848, 264] on td at bounding box center [762, 270] width 264 height 32
click at [839, 256] on td at bounding box center [762, 270] width 264 height 32
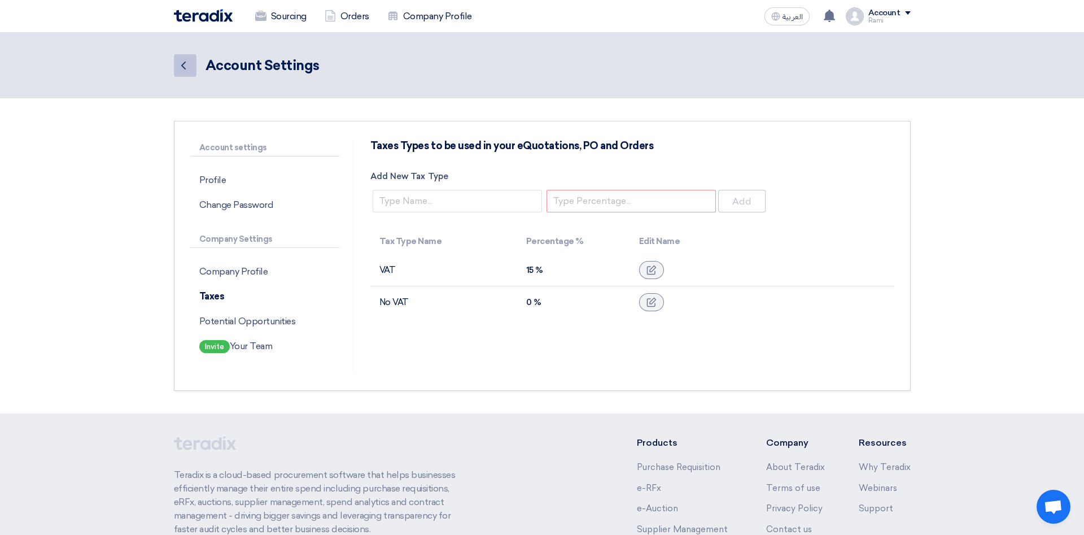
click at [186, 60] on icon "Back" at bounding box center [184, 66] width 14 height 14
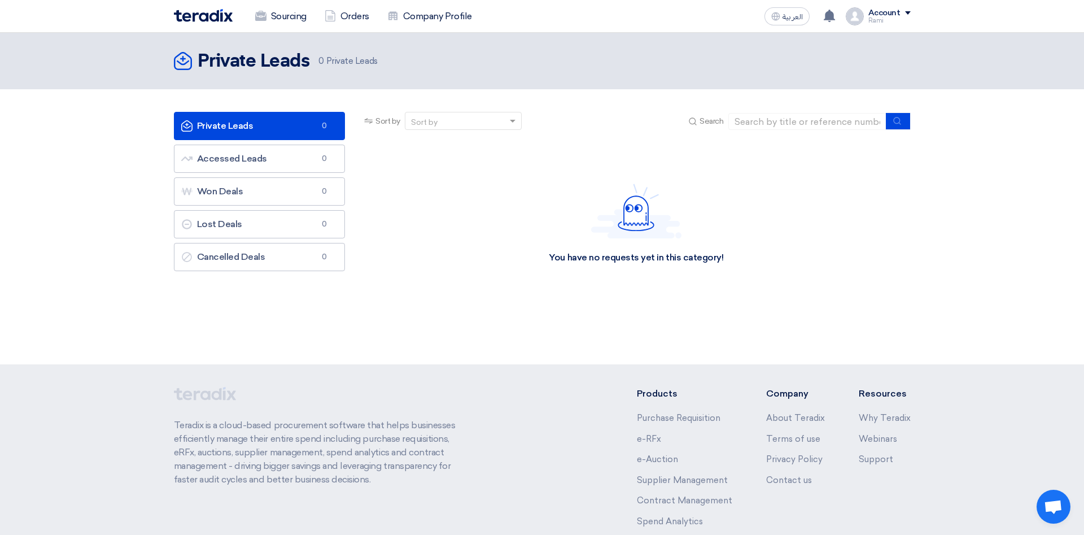
click at [791, 254] on div "You have no requests yet in this category!" at bounding box center [636, 223] width 548 height 169
click at [908, 12] on span at bounding box center [908, 12] width 6 height 3
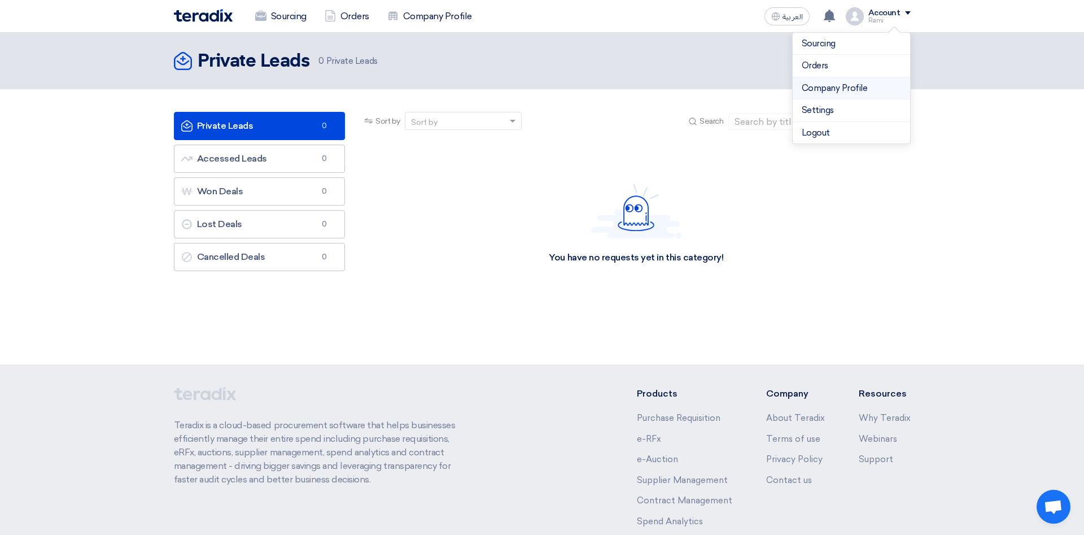
click at [834, 88] on link "Company Profile" at bounding box center [851, 88] width 99 height 13
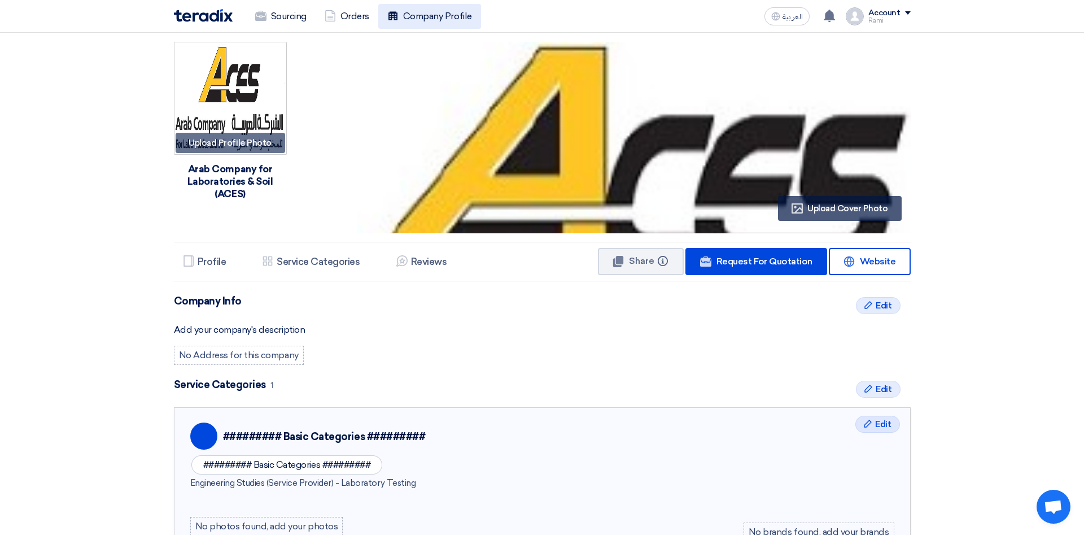
click at [443, 18] on link "Company Profile" at bounding box center [429, 16] width 103 height 25
click at [412, 361] on div "Edit Edit Company Info Add your company's description No Address for this compa…" at bounding box center [542, 330] width 737 height 70
click at [212, 263] on h5 "Profile" at bounding box center [212, 261] width 29 height 11
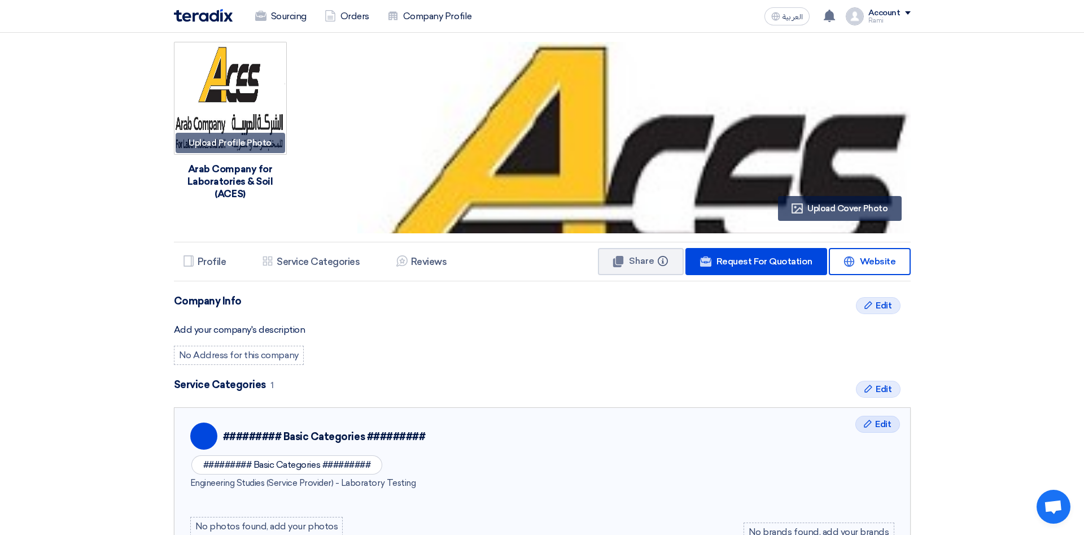
click at [909, 12] on span at bounding box center [908, 12] width 6 height 3
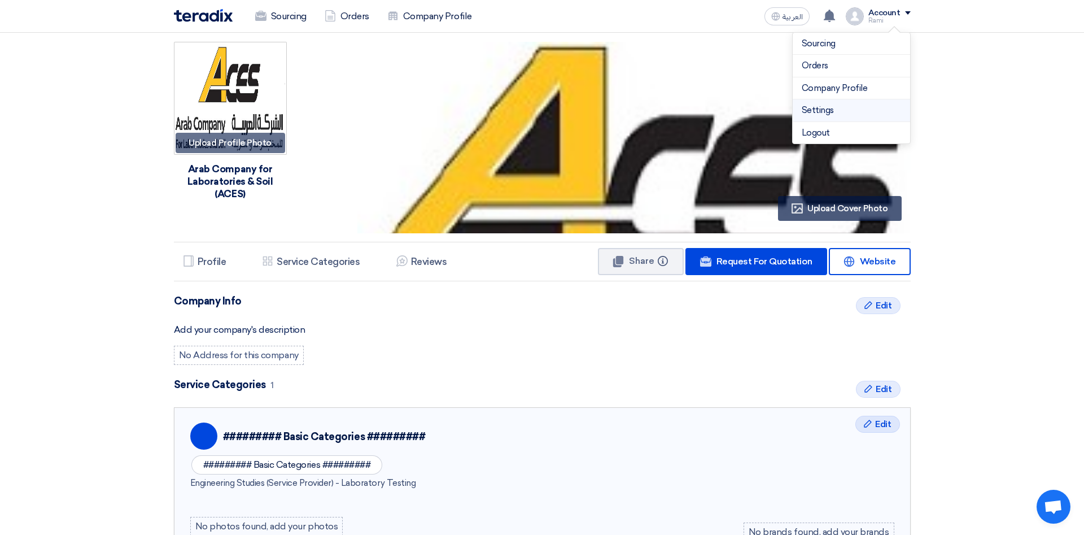
click at [802, 109] on link "Settings" at bounding box center [851, 110] width 99 height 13
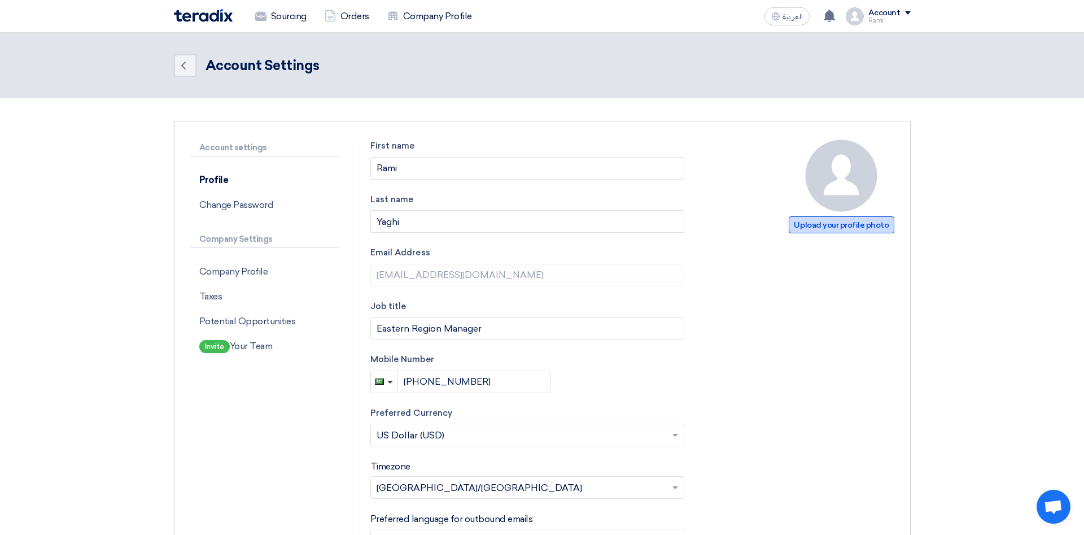
click at [847, 221] on span "Upload your profile photo" at bounding box center [841, 224] width 105 height 17
type input "C:\fakepath\ACES logo2.jpg"
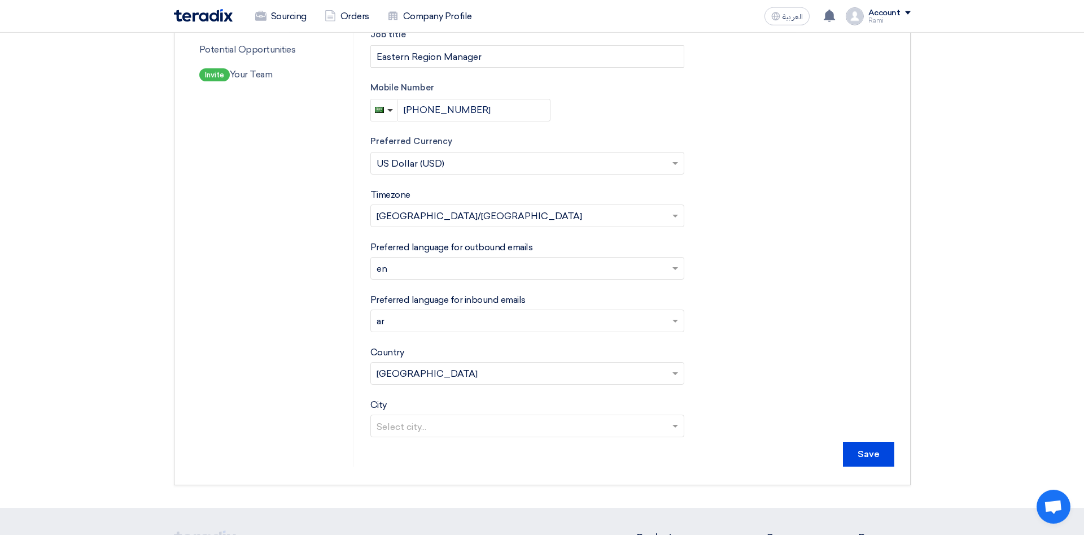
scroll to position [346, 0]
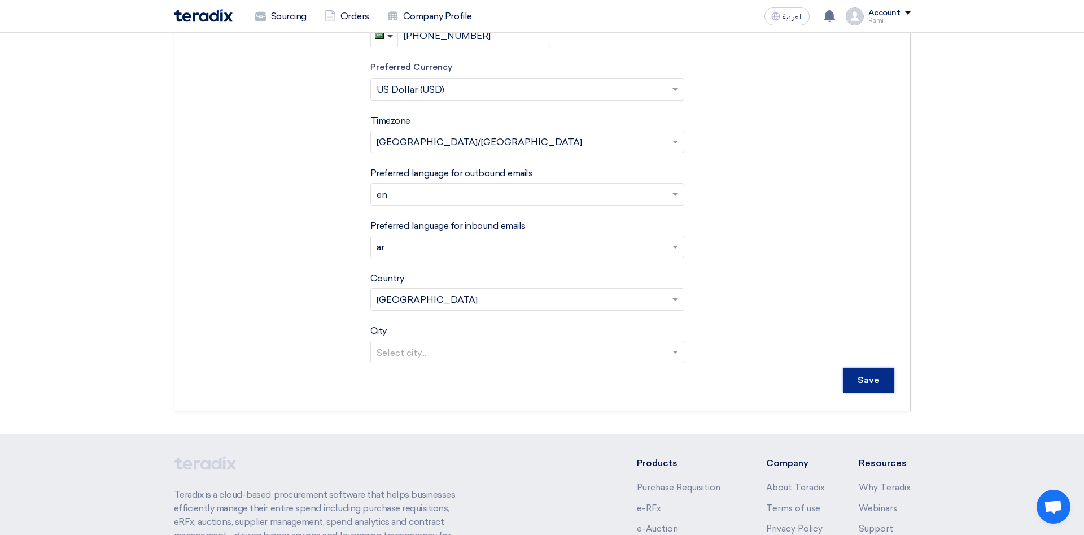
drag, startPoint x: 875, startPoint y: 374, endPoint x: 545, endPoint y: 393, distance: 330.2
click at [545, 393] on div "Account settings Profile Change Password Company Settings Company Profile Taxes…" at bounding box center [542, 93] width 737 height 636
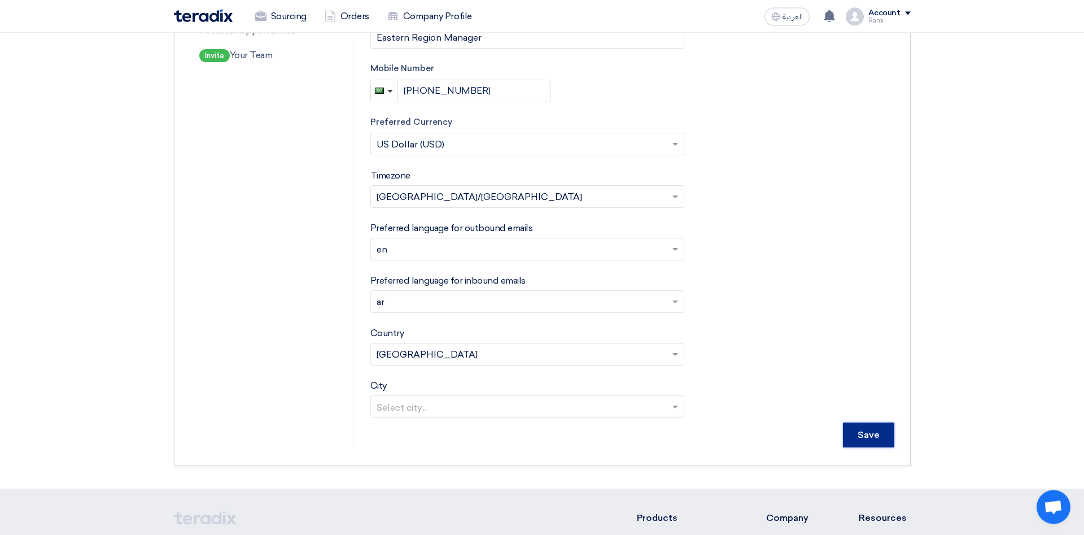
scroll to position [230, 0]
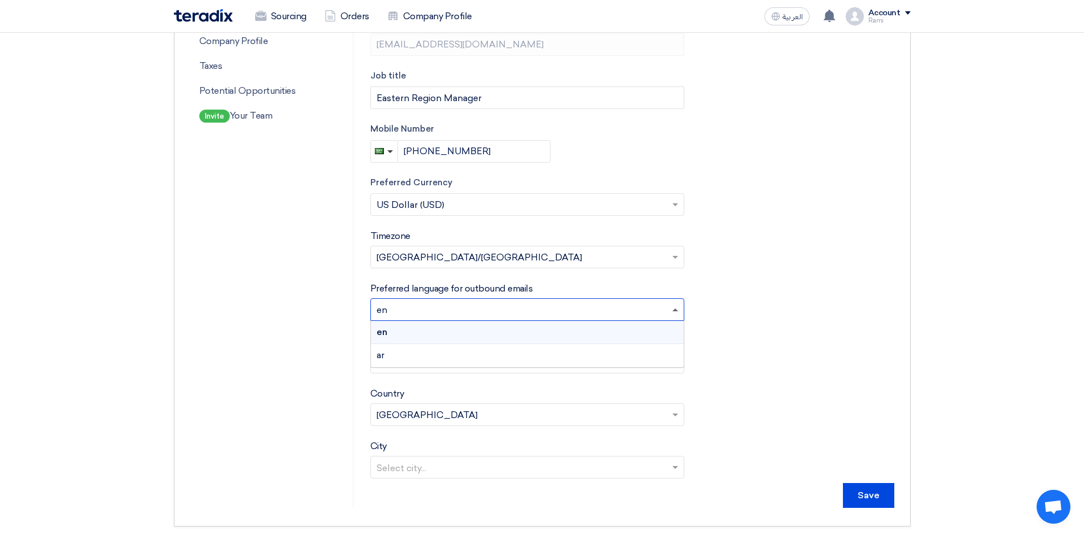
click at [678, 312] on span at bounding box center [677, 310] width 14 height 14
click at [403, 331] on div "en" at bounding box center [527, 332] width 313 height 23
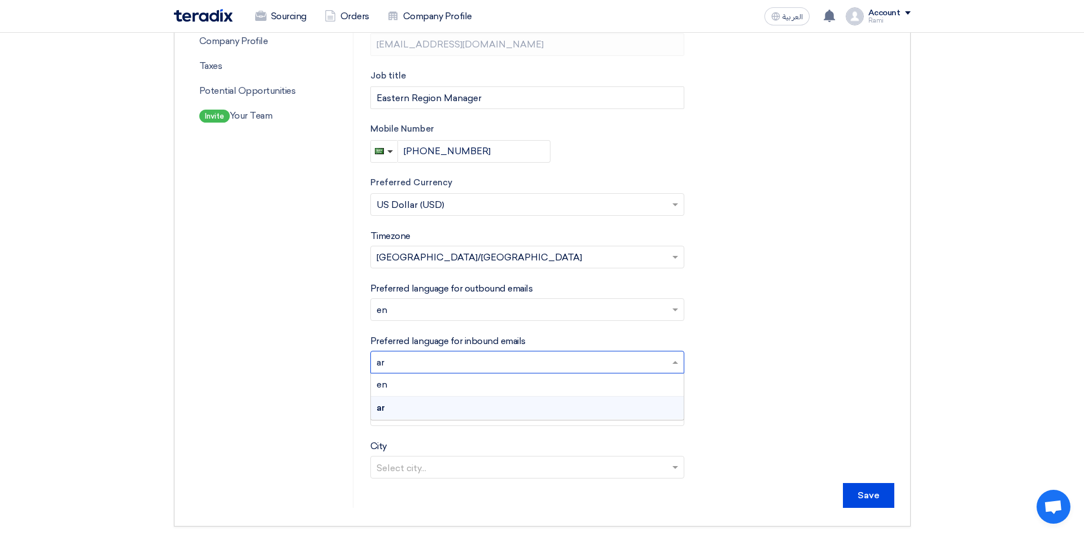
click at [675, 366] on span at bounding box center [677, 362] width 14 height 14
click at [396, 386] on div "en" at bounding box center [527, 384] width 313 height 23
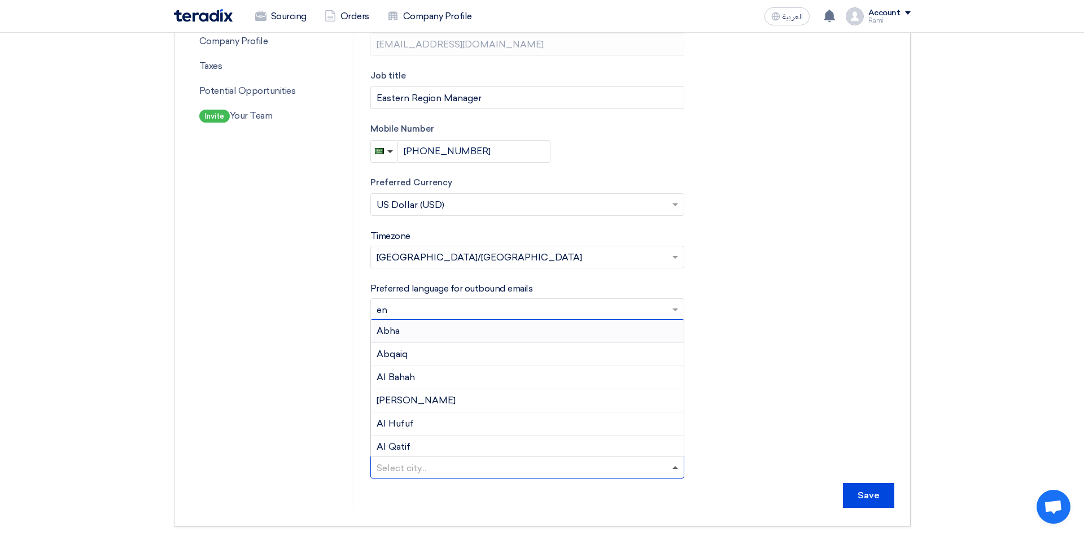
click at [674, 469] on span at bounding box center [677, 467] width 14 height 14
type input "k"
click at [403, 375] on span "Khobar" at bounding box center [393, 374] width 32 height 11
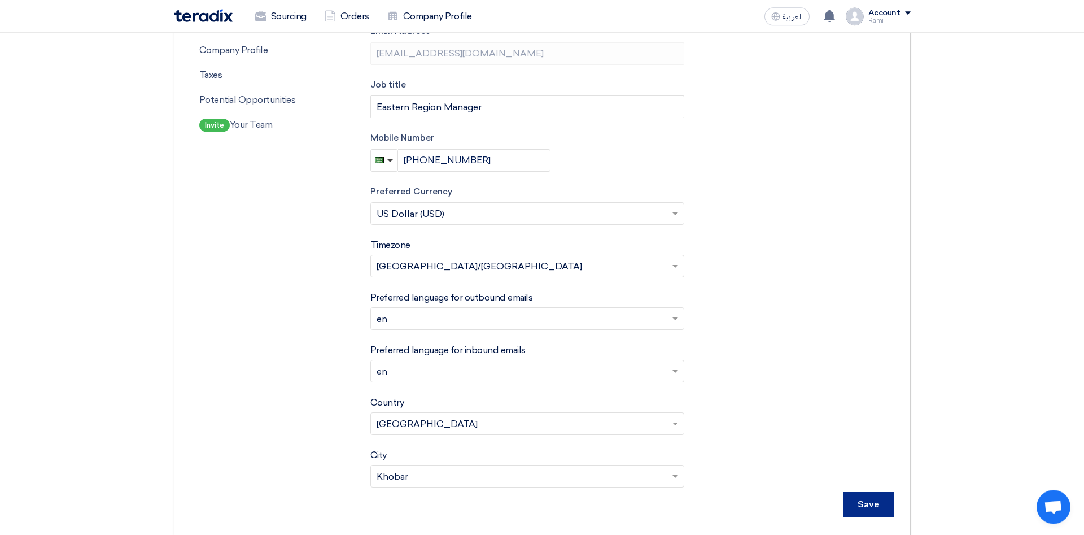
scroll to position [288, 0]
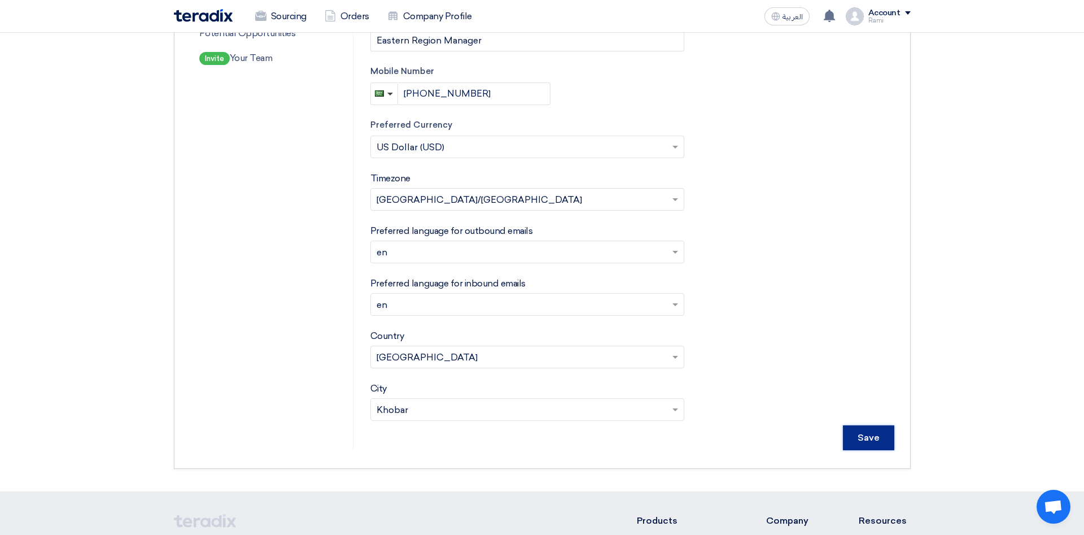
click at [868, 434] on input "Save" at bounding box center [868, 437] width 51 height 25
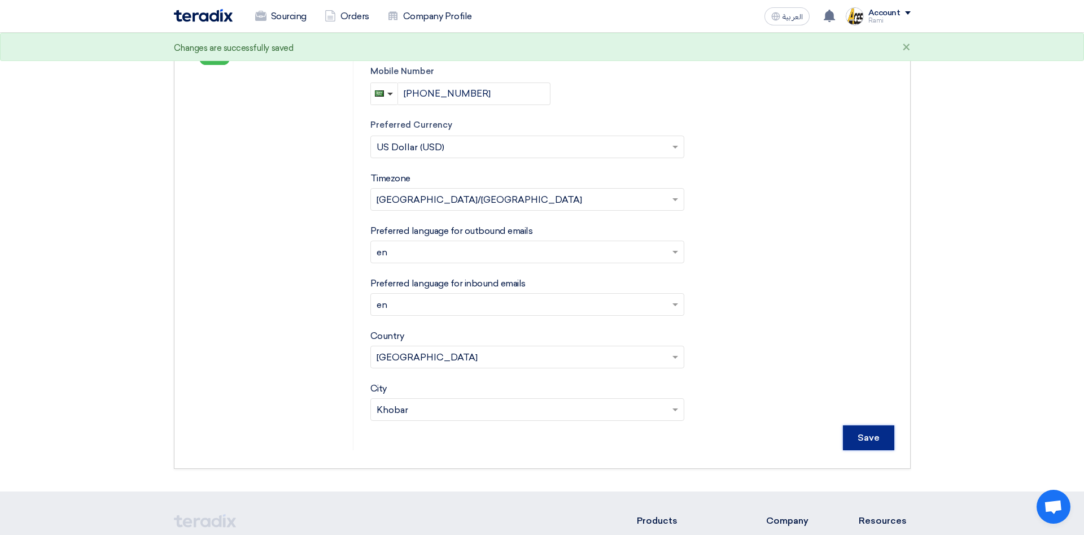
scroll to position [0, 0]
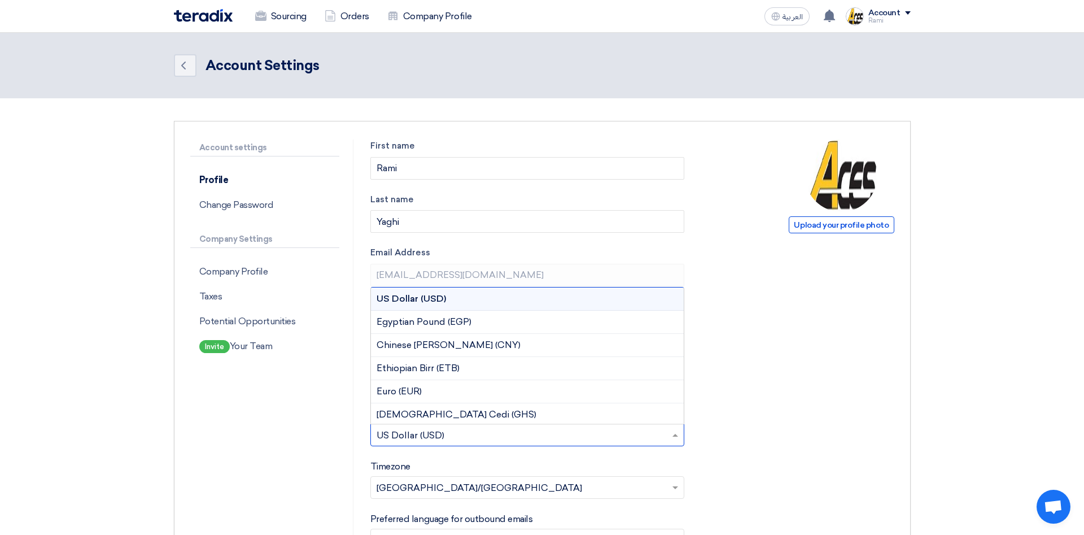
click at [668, 429] on div at bounding box center [527, 435] width 313 height 19
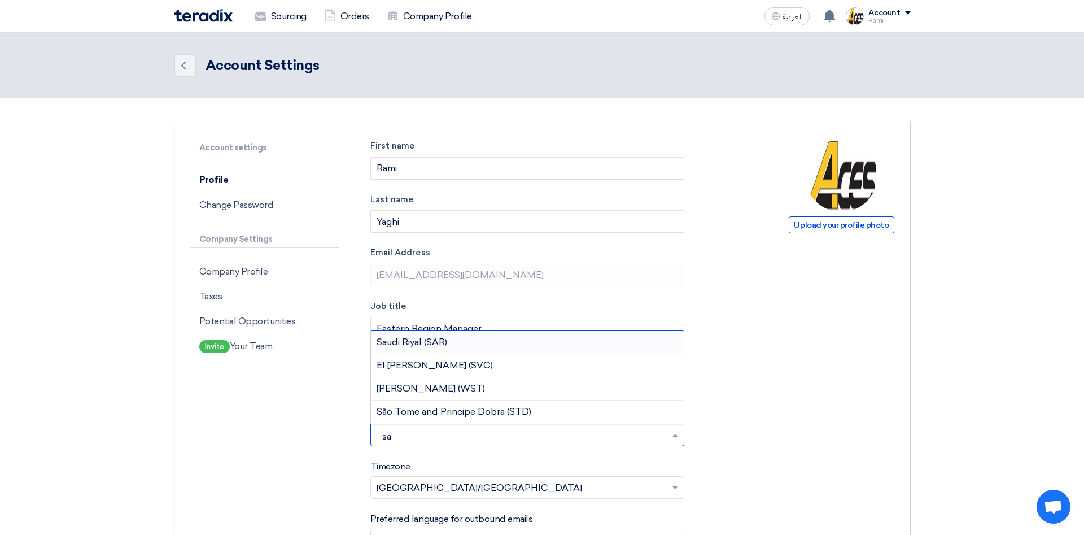
type input "sau"
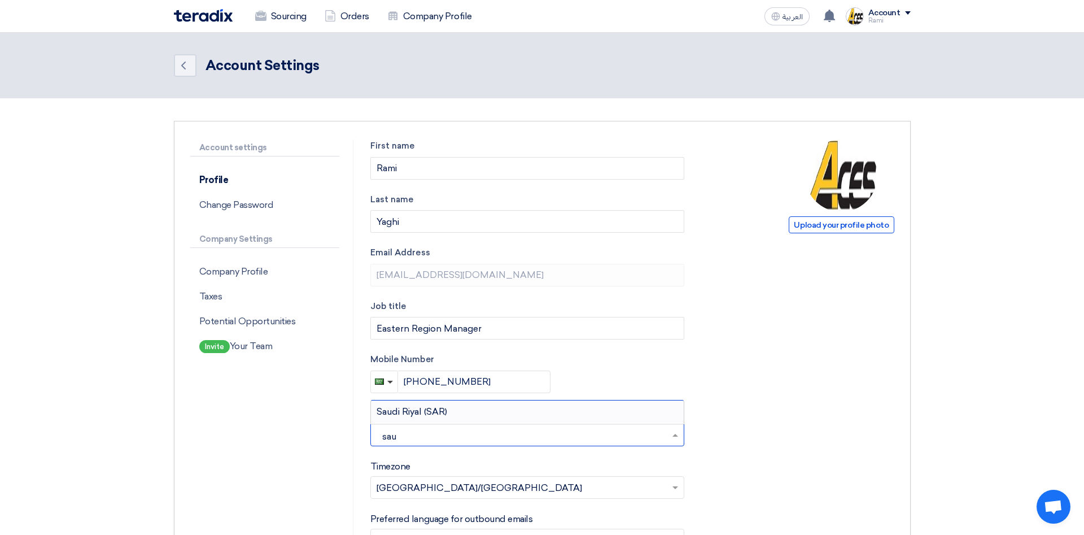
click at [412, 415] on span "Saudi Riyal (SAR)" at bounding box center [412, 411] width 71 height 11
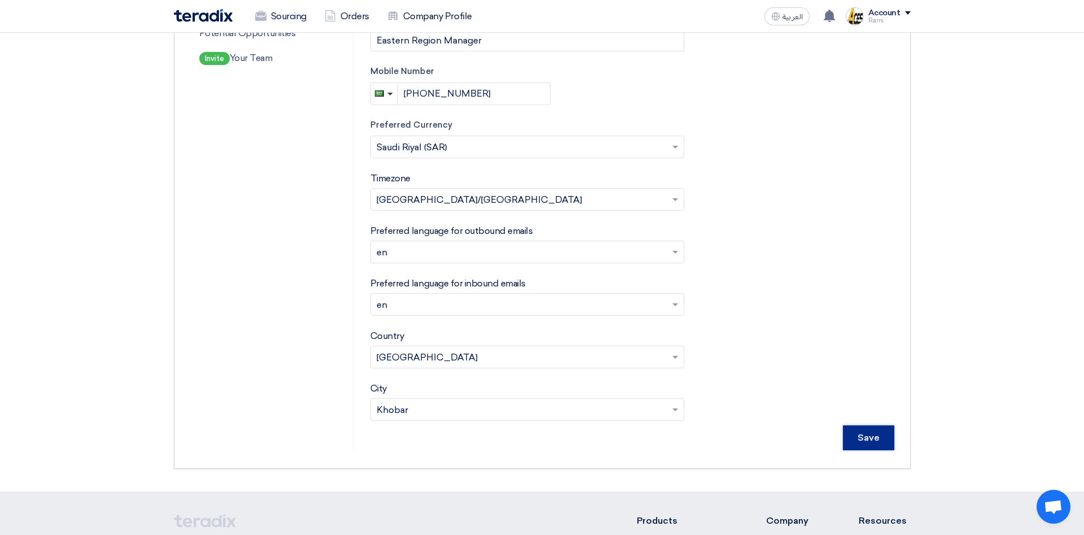
click at [873, 441] on input "Save" at bounding box center [868, 437] width 51 height 25
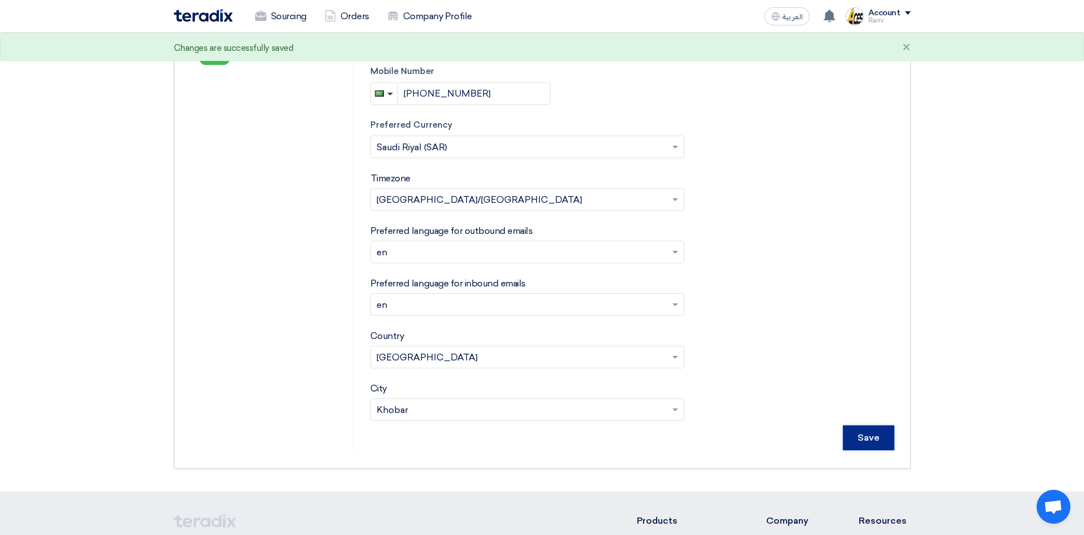
scroll to position [0, 0]
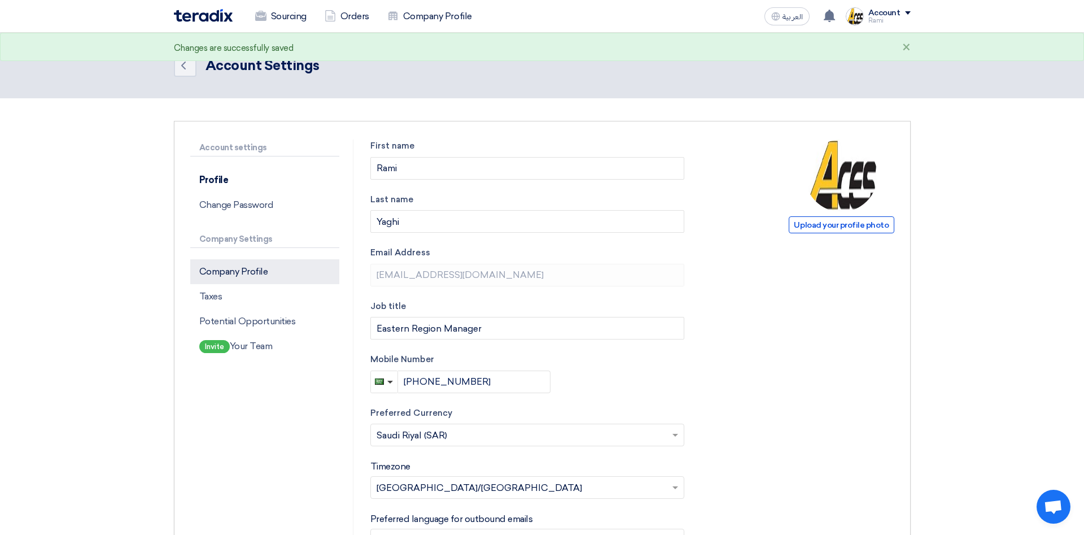
click at [244, 270] on p "Company Profile" at bounding box center [264, 271] width 149 height 25
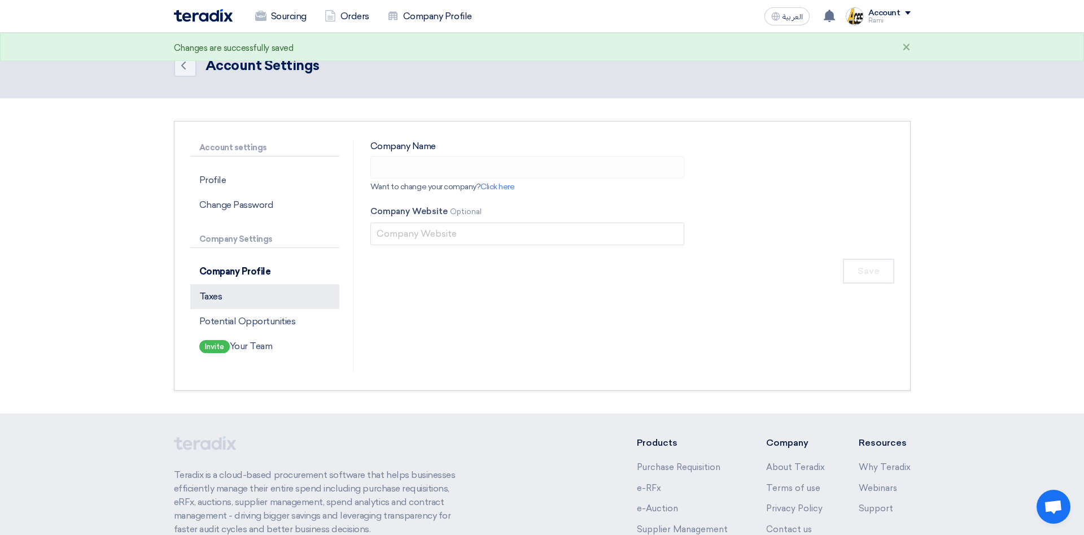
type input "Arab Company for Laboratories & Soil (ACES)"
type input "aces-int.com"
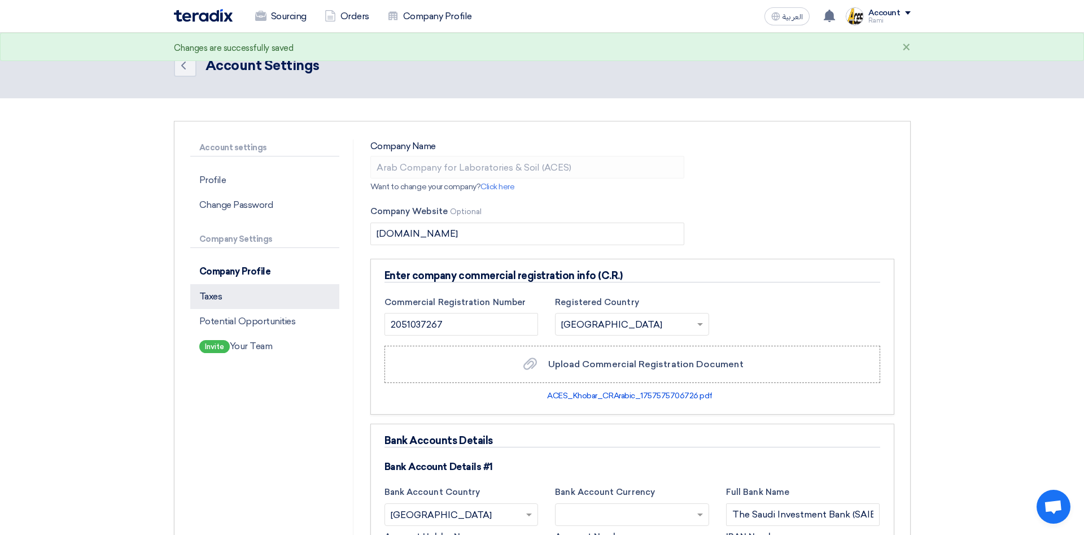
click at [217, 298] on p "Taxes" at bounding box center [264, 296] width 149 height 25
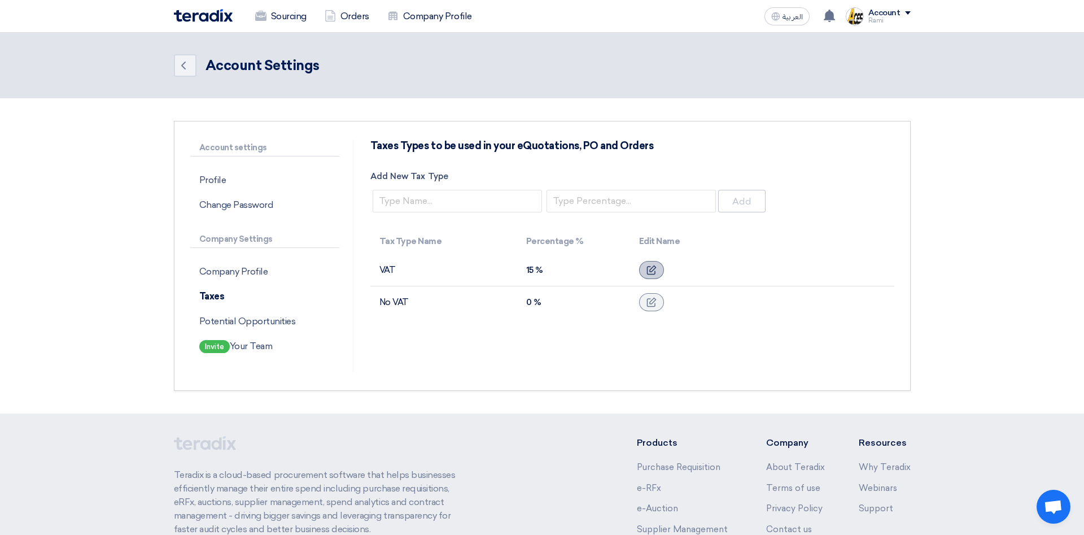
click at [650, 273] on icon at bounding box center [651, 270] width 10 height 10
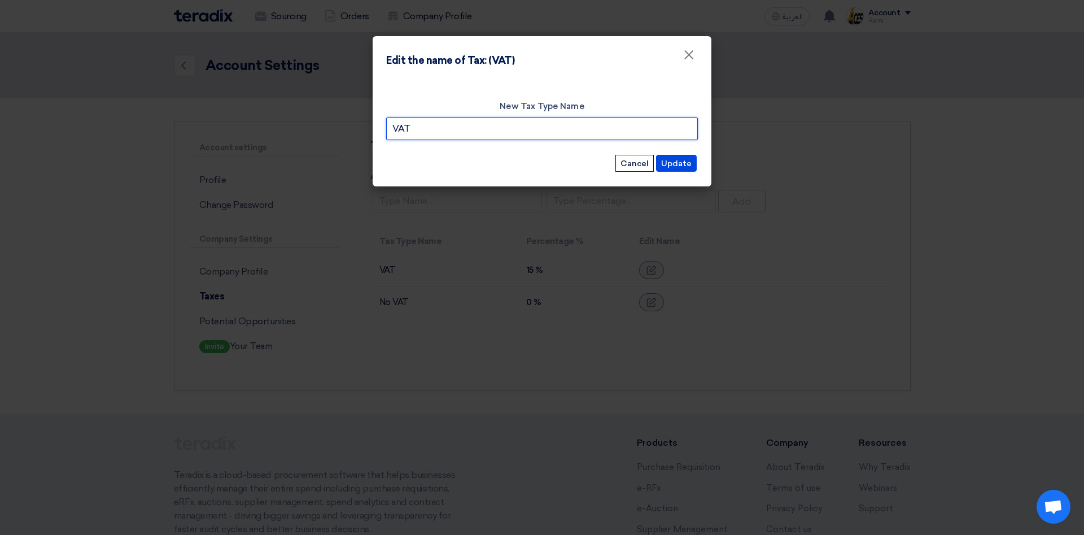
click at [635, 131] on input "VAT" at bounding box center [542, 128] width 312 height 23
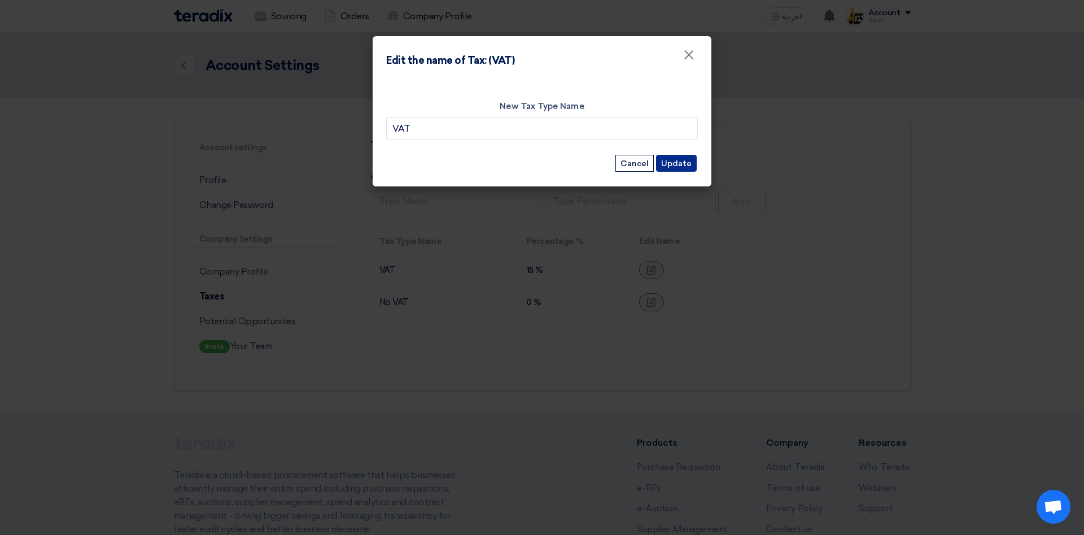
click at [679, 165] on button "Update" at bounding box center [676, 163] width 41 height 17
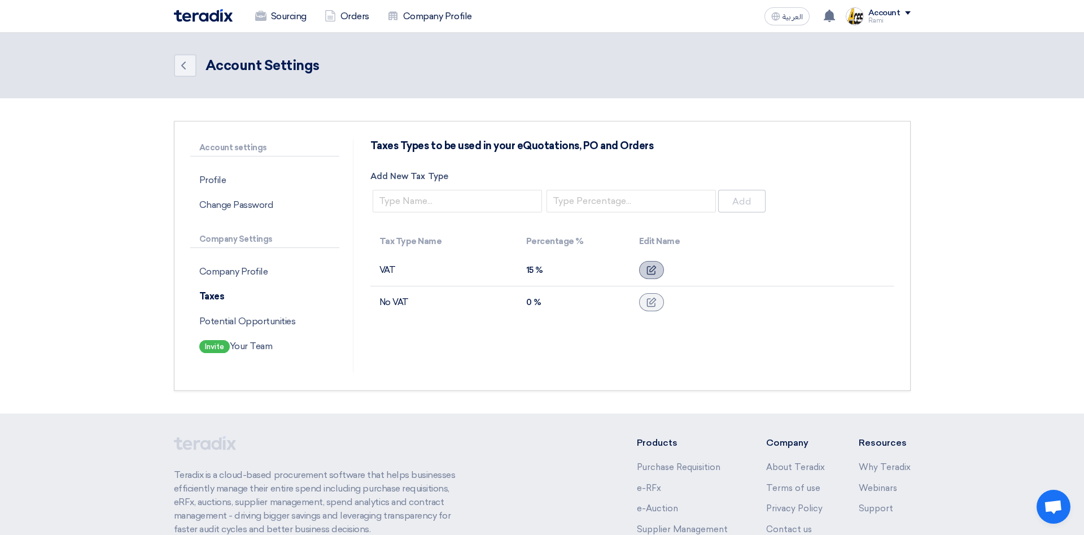
click at [647, 266] on icon at bounding box center [651, 270] width 10 height 10
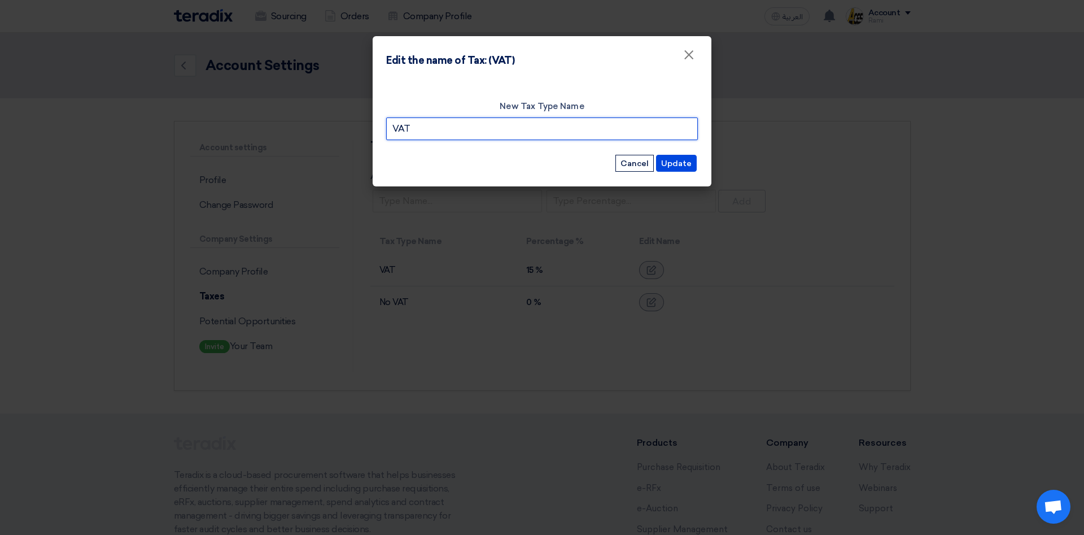
click at [633, 135] on input "VAT" at bounding box center [542, 128] width 312 height 23
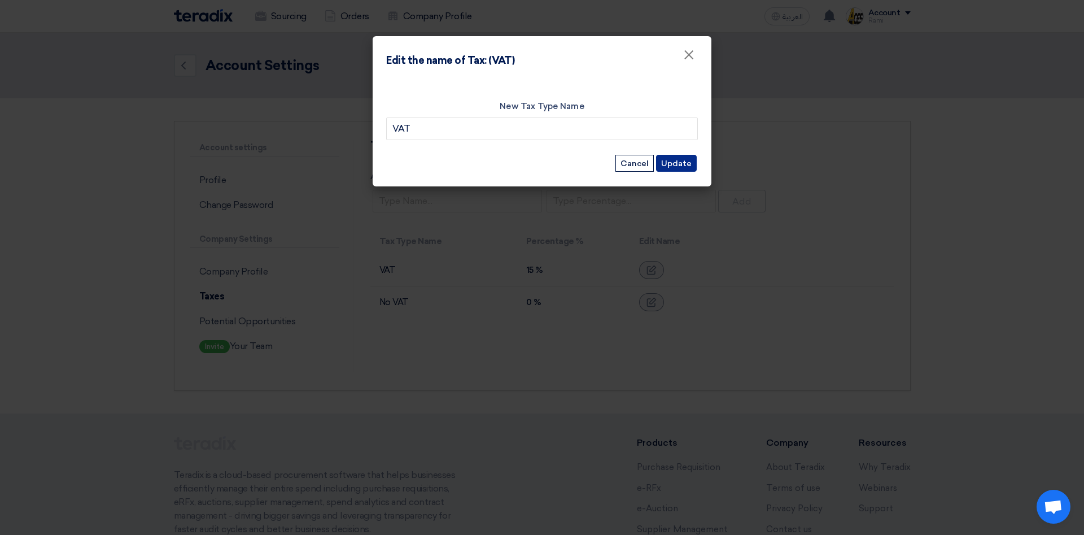
click at [678, 159] on button "Update" at bounding box center [676, 163] width 41 height 17
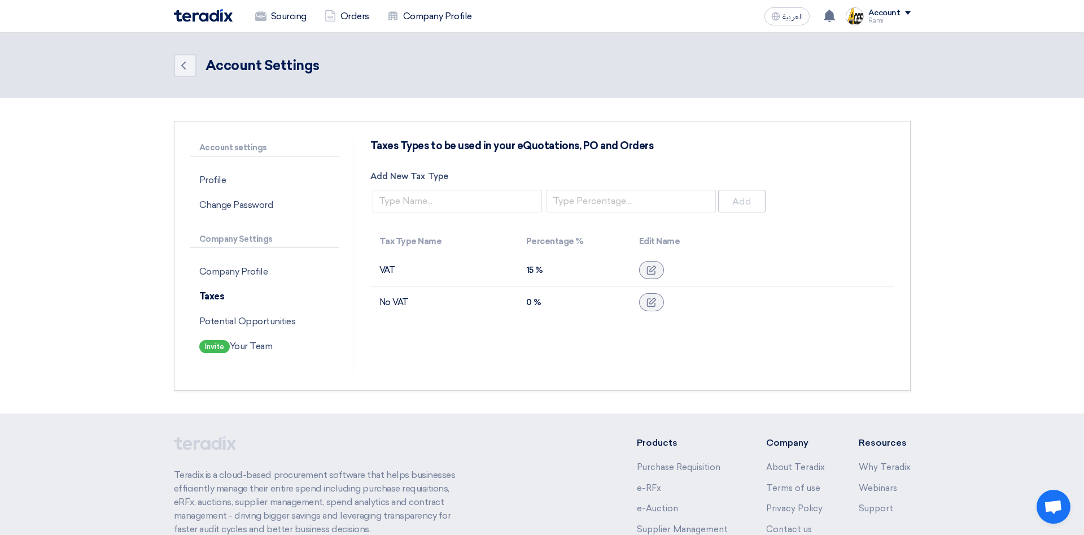
click at [907, 12] on span at bounding box center [908, 12] width 6 height 3
click at [820, 46] on link "Sourcing" at bounding box center [851, 43] width 99 height 13
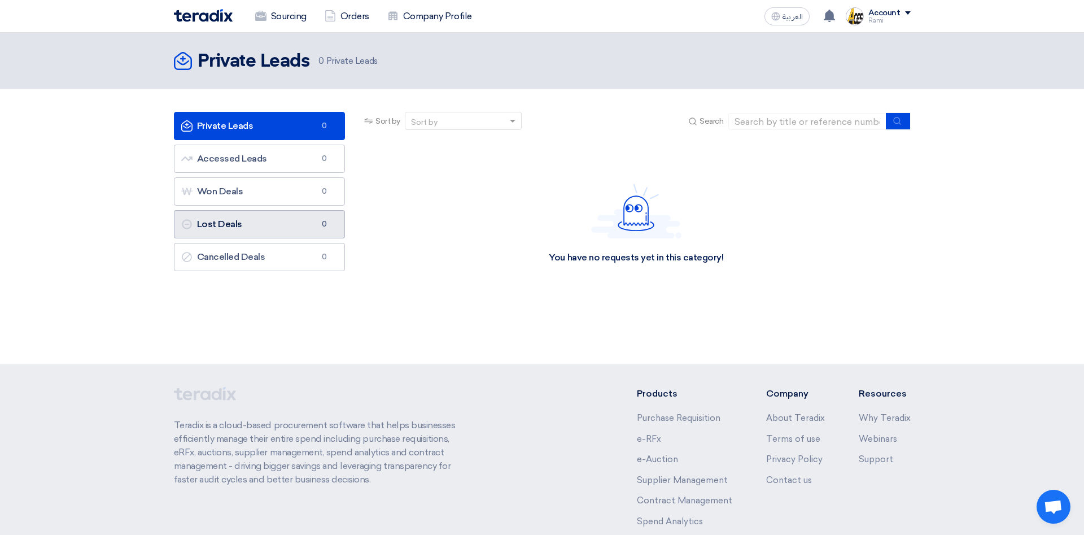
click at [253, 229] on link "Lost Deals Lost Deals 0" at bounding box center [260, 224] width 172 height 28
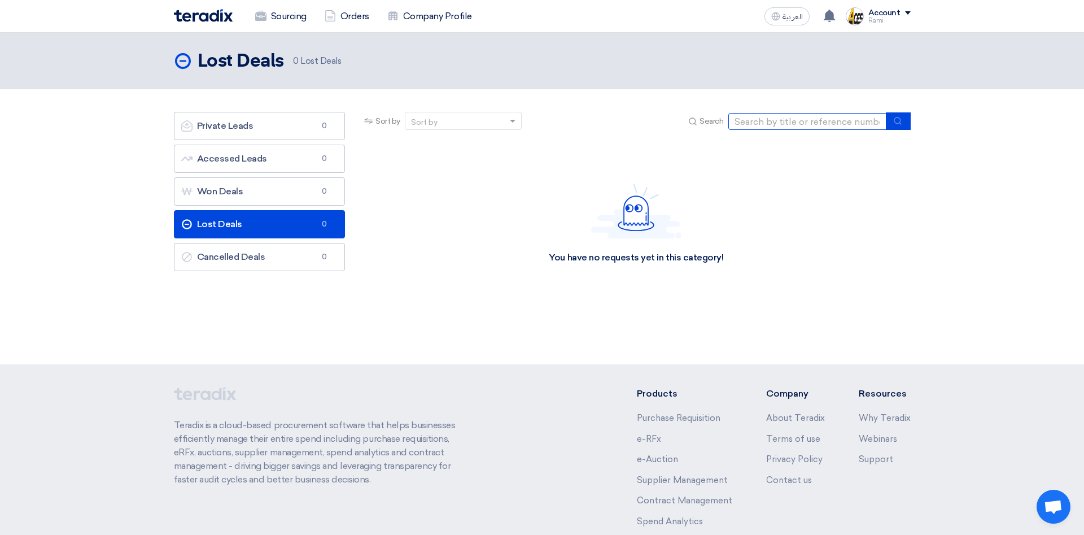
click at [838, 121] on input at bounding box center [807, 121] width 158 height 17
click at [834, 245] on div "You have no requests yet in this category!" at bounding box center [636, 223] width 548 height 169
click at [348, 16] on link "Orders" at bounding box center [347, 16] width 63 height 25
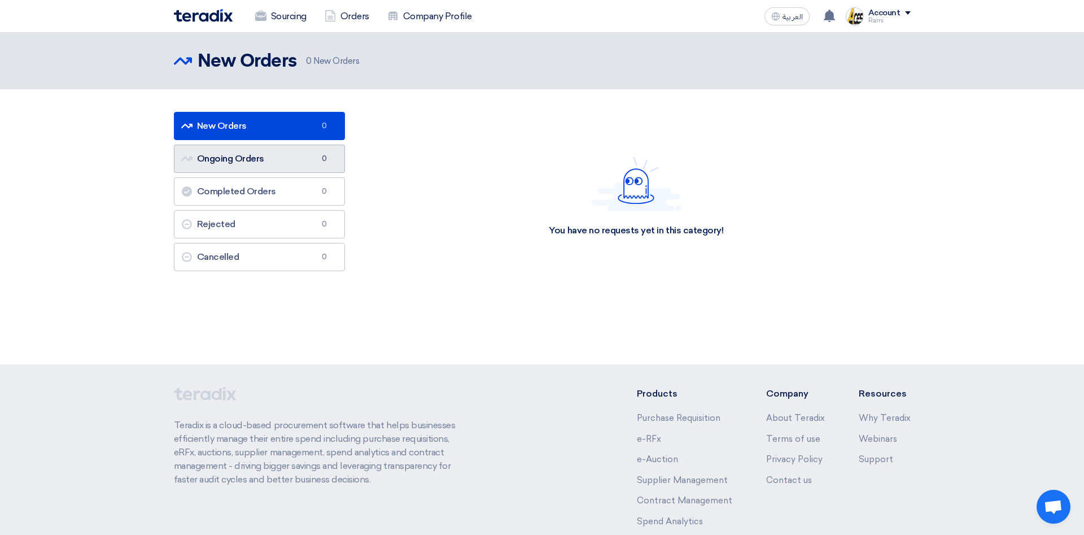
click at [230, 161] on link "Ongoing Orders Ongoing Orders 0" at bounding box center [260, 159] width 172 height 28
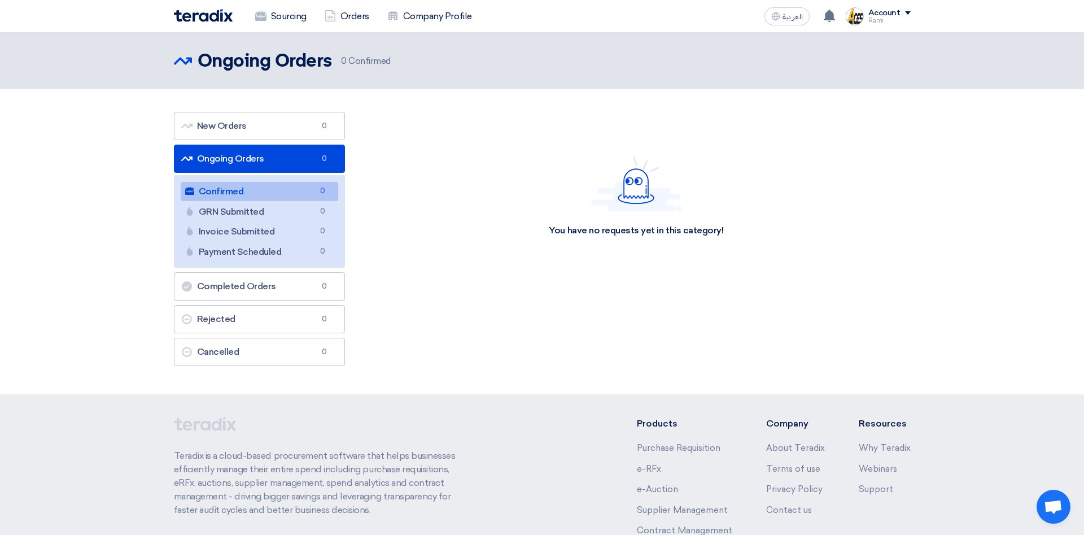
click at [491, 102] on section "New Orders New Orders 0 Ongoing Orders Ongoing Orders 0 Confirmed Confirmed 0 G…" at bounding box center [542, 241] width 1084 height 305
click at [288, 16] on link "Sourcing" at bounding box center [280, 16] width 69 height 25
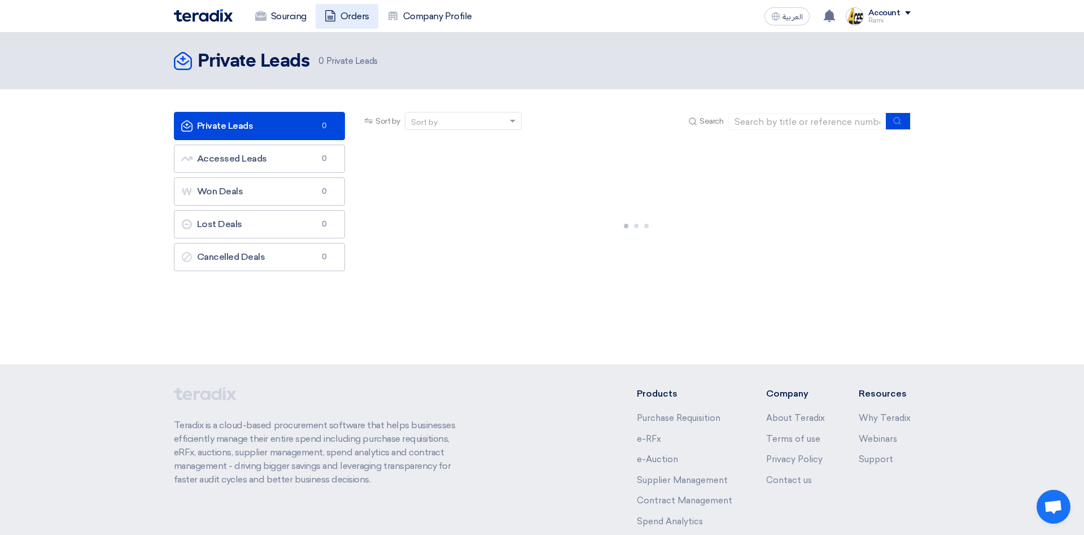
click at [362, 15] on link "Orders" at bounding box center [347, 16] width 63 height 25
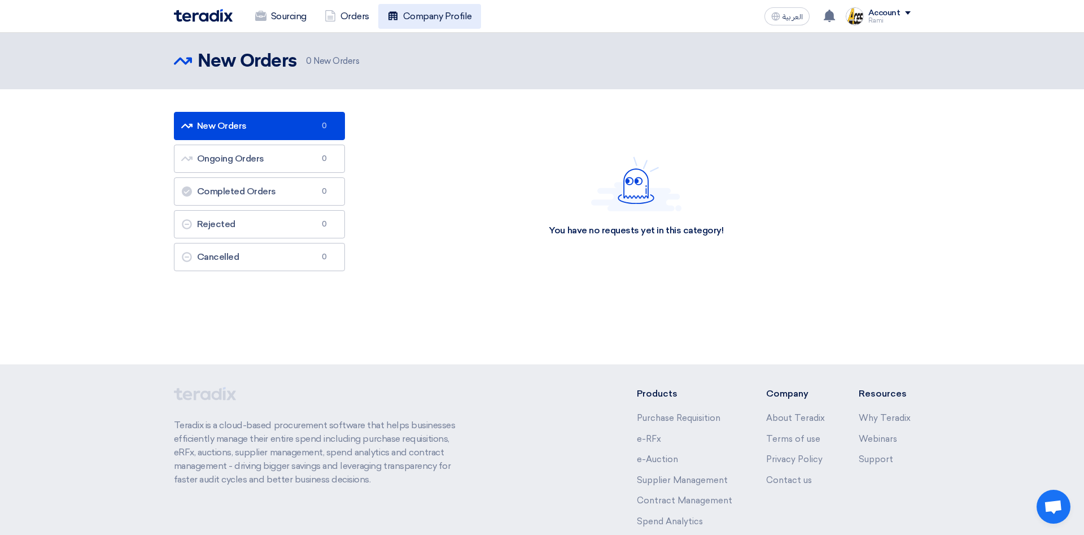
click at [430, 12] on link "Company Profile" at bounding box center [429, 16] width 103 height 25
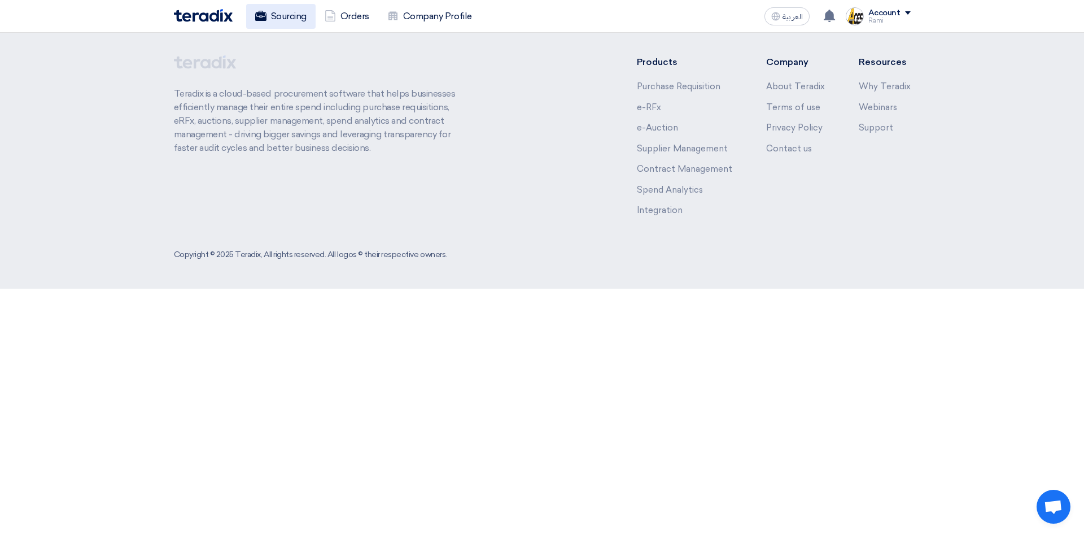
click at [285, 13] on link "Sourcing" at bounding box center [280, 16] width 69 height 25
